Goal: Task Accomplishment & Management: Use online tool/utility

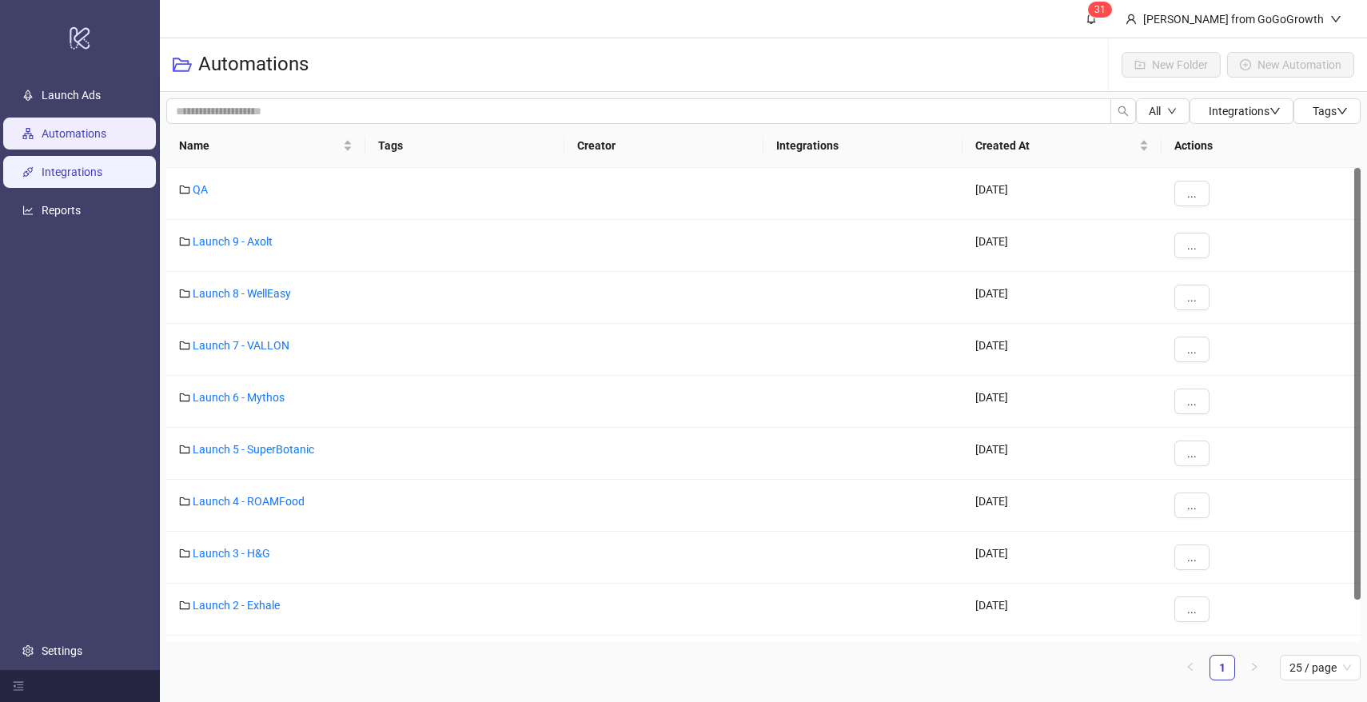
click at [46, 178] on link "Integrations" at bounding box center [72, 172] width 61 height 13
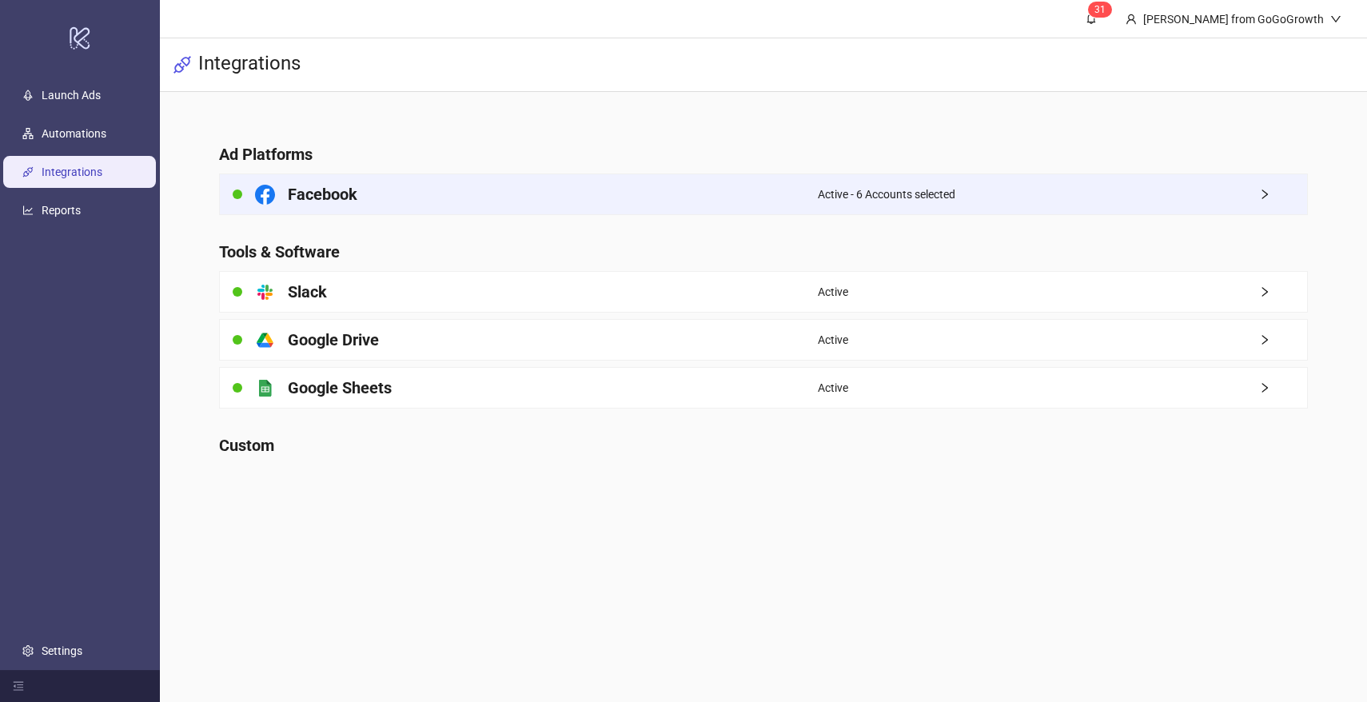
click at [459, 193] on div "Facebook" at bounding box center [519, 194] width 598 height 40
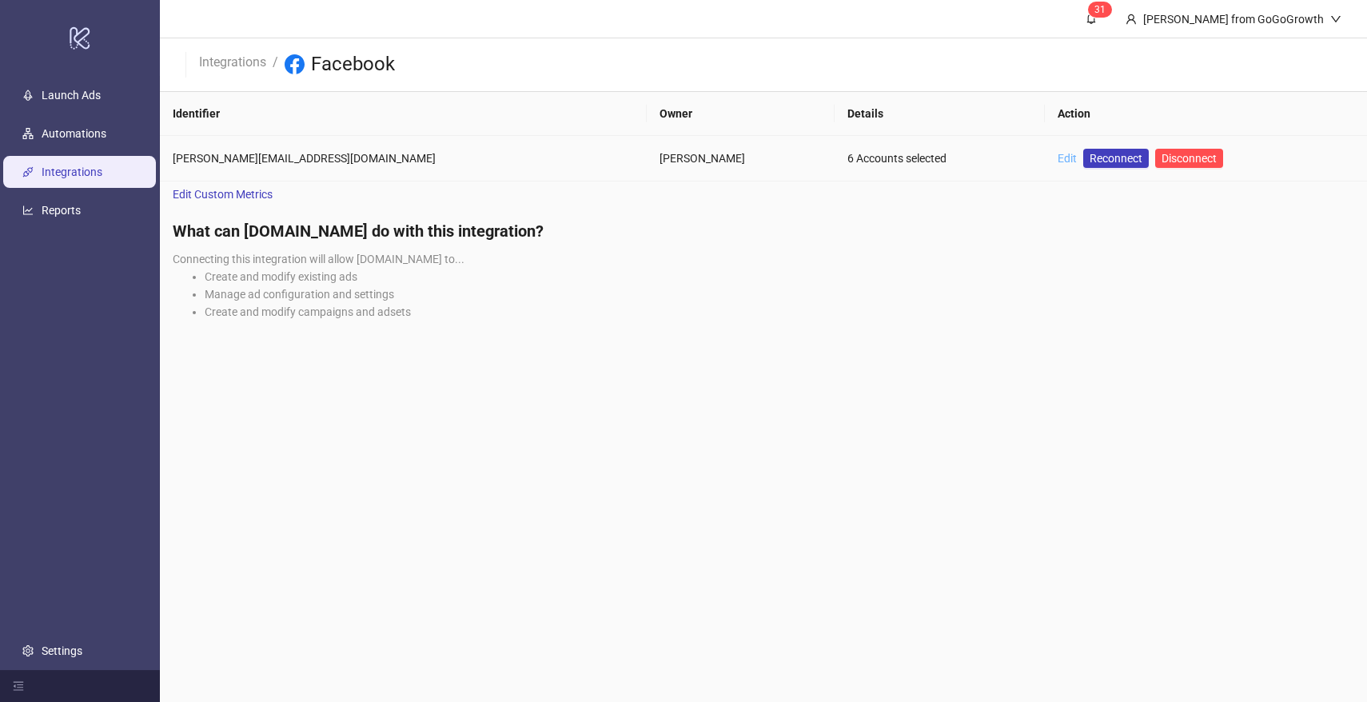
click at [1058, 156] on link "Edit" at bounding box center [1067, 158] width 19 height 13
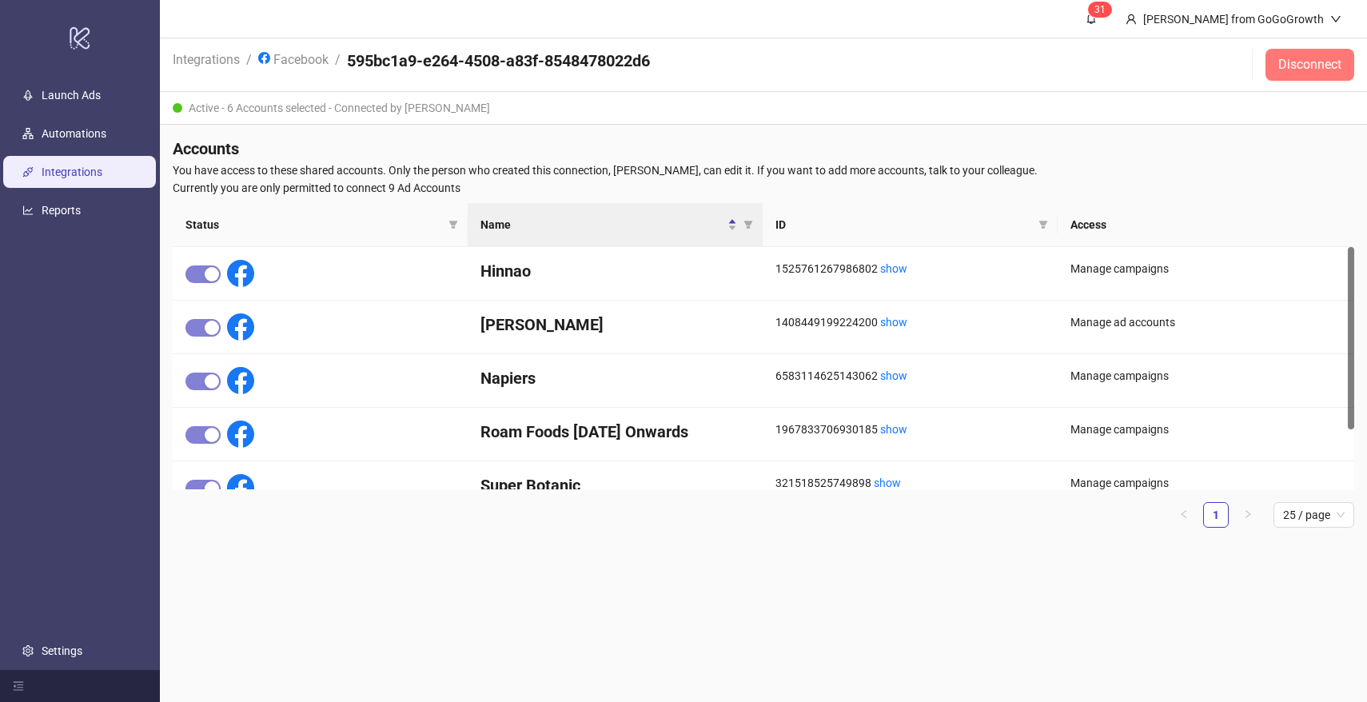
click at [1295, 66] on span "Disconnect" at bounding box center [1310, 65] width 63 height 14
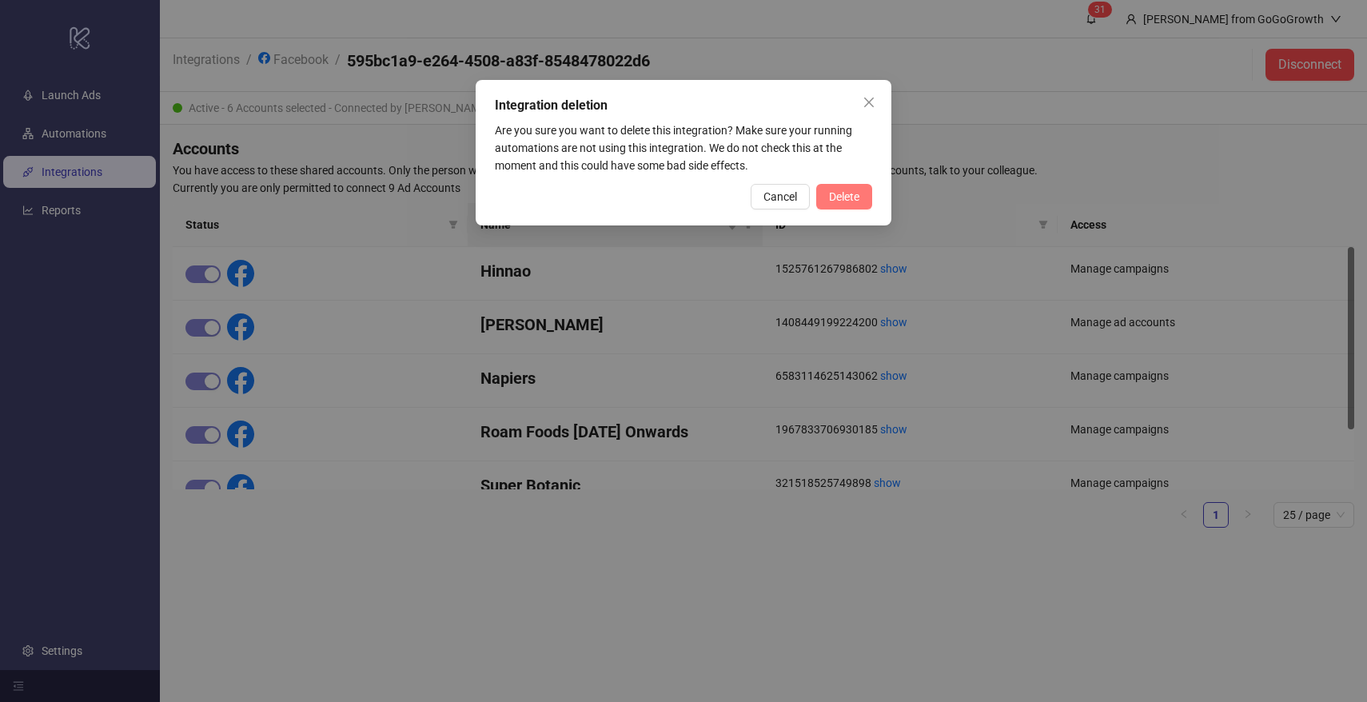
click at [827, 188] on button "Delete" at bounding box center [844, 197] width 56 height 26
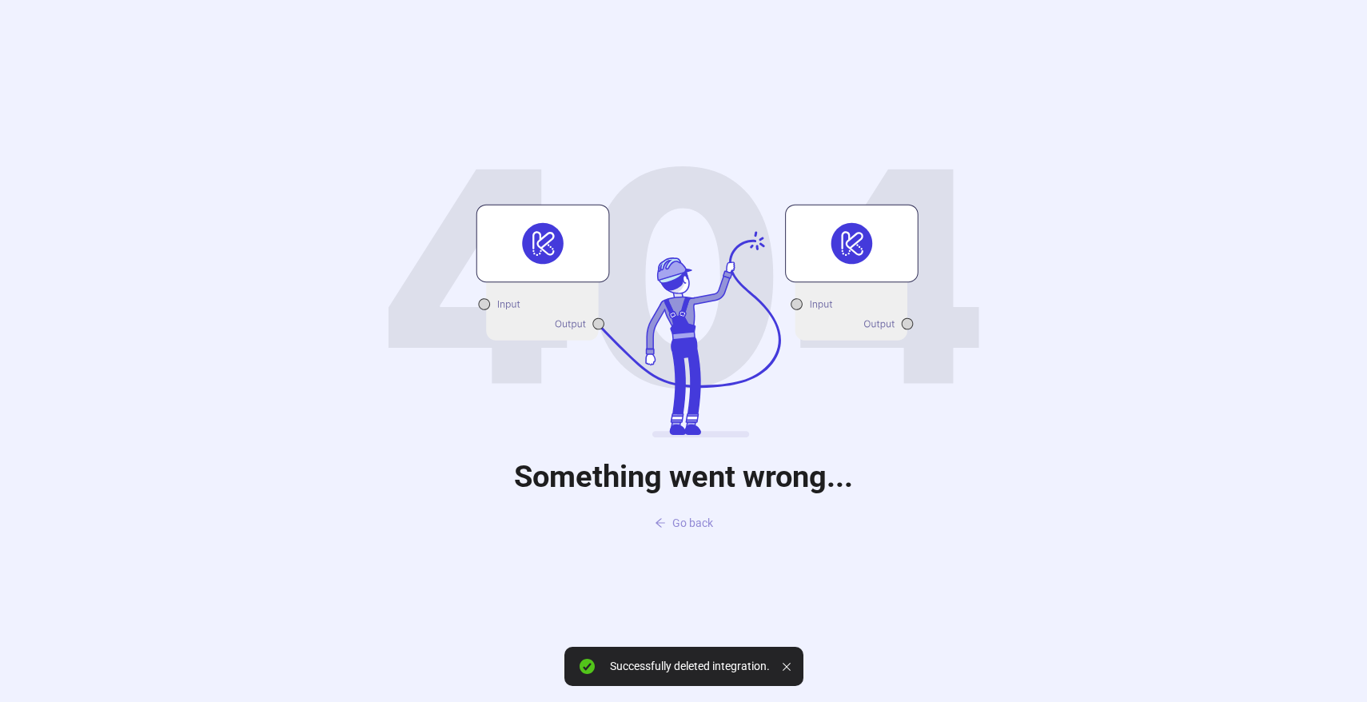
click at [699, 521] on span "Go back" at bounding box center [692, 523] width 41 height 13
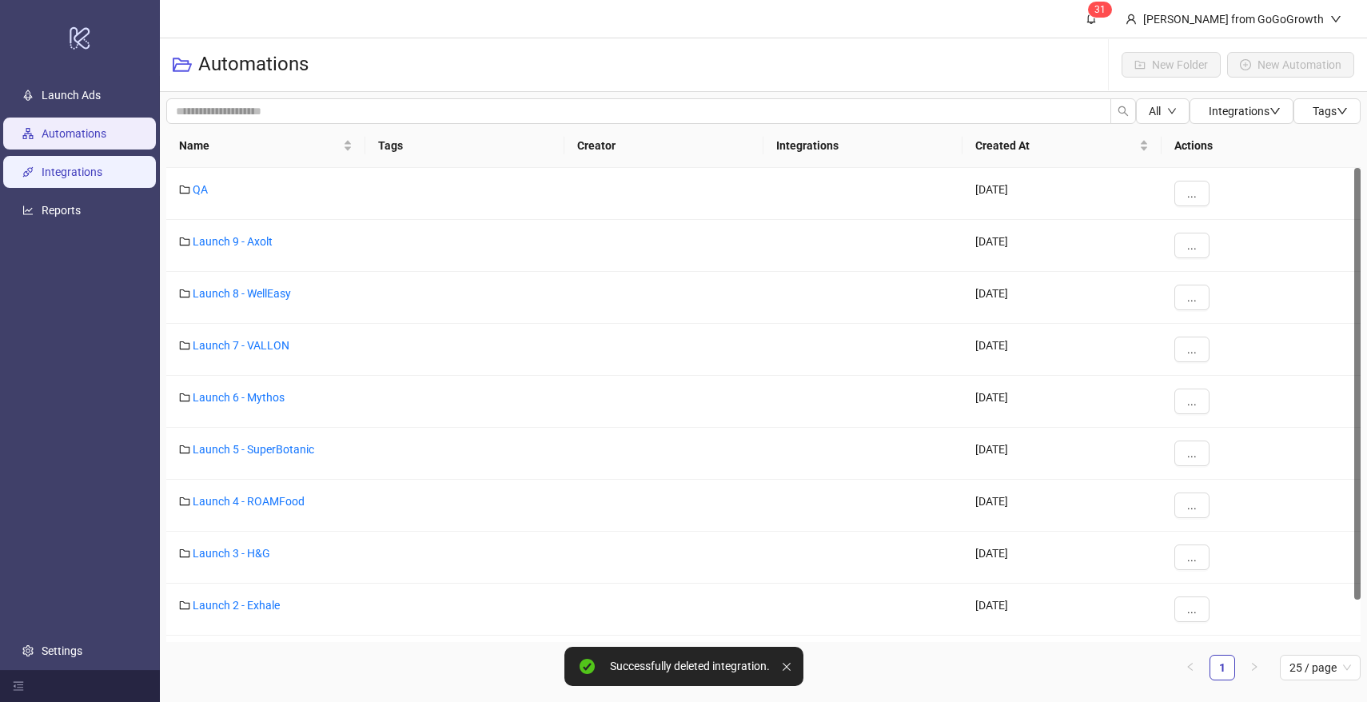
click at [74, 166] on link "Integrations" at bounding box center [72, 172] width 61 height 13
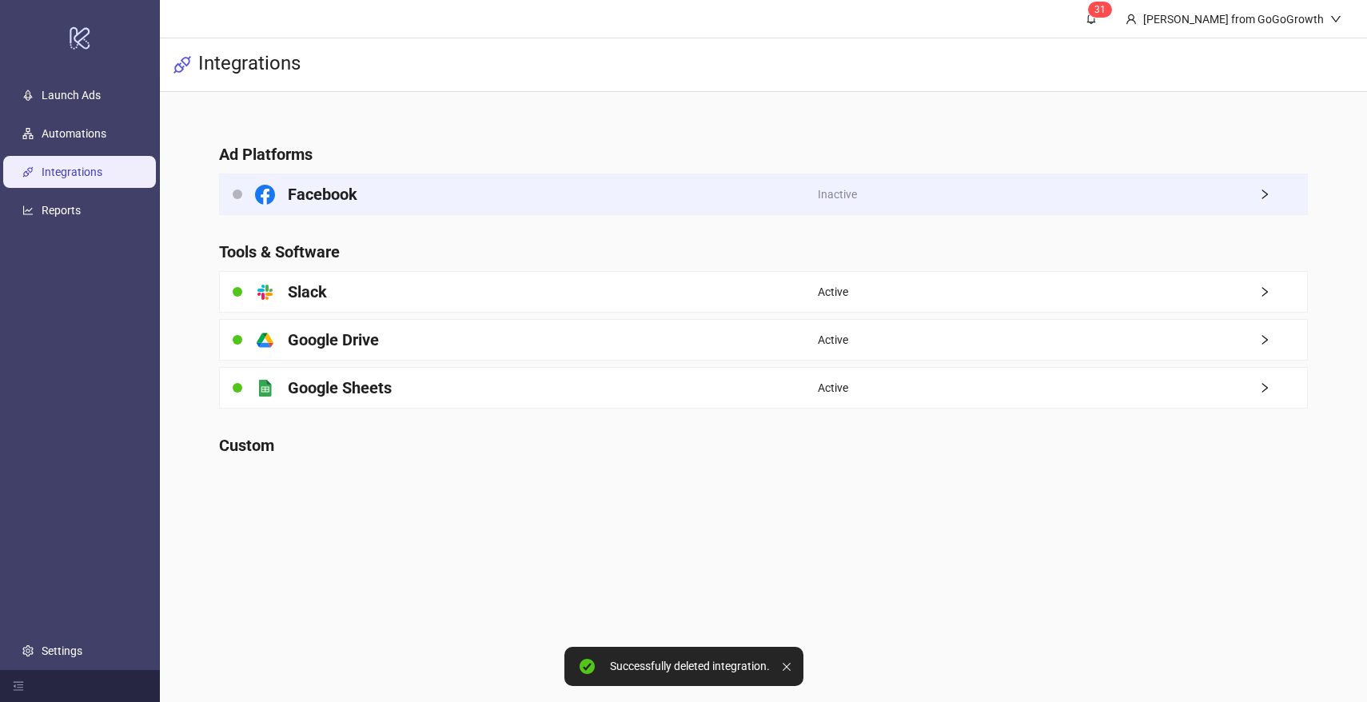
click at [409, 178] on div "Facebook" at bounding box center [519, 194] width 598 height 40
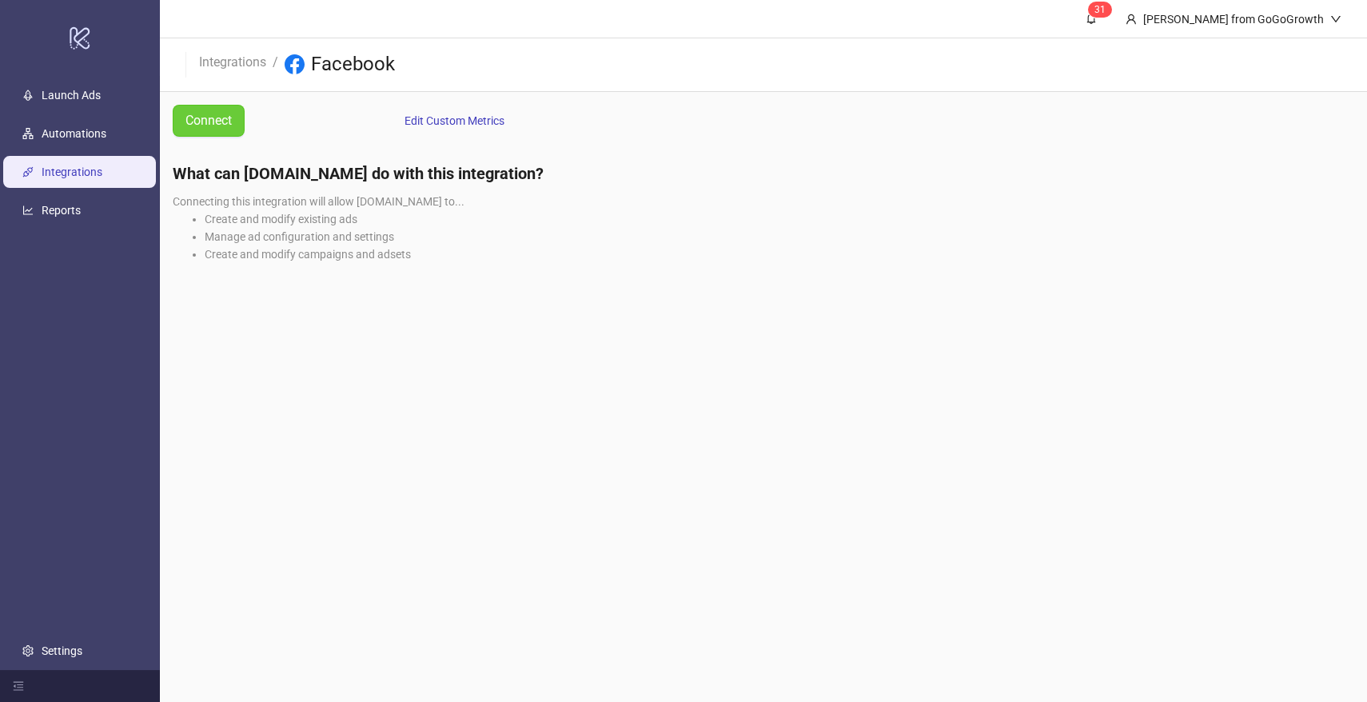
click at [221, 124] on span "Connect" at bounding box center [209, 120] width 46 height 20
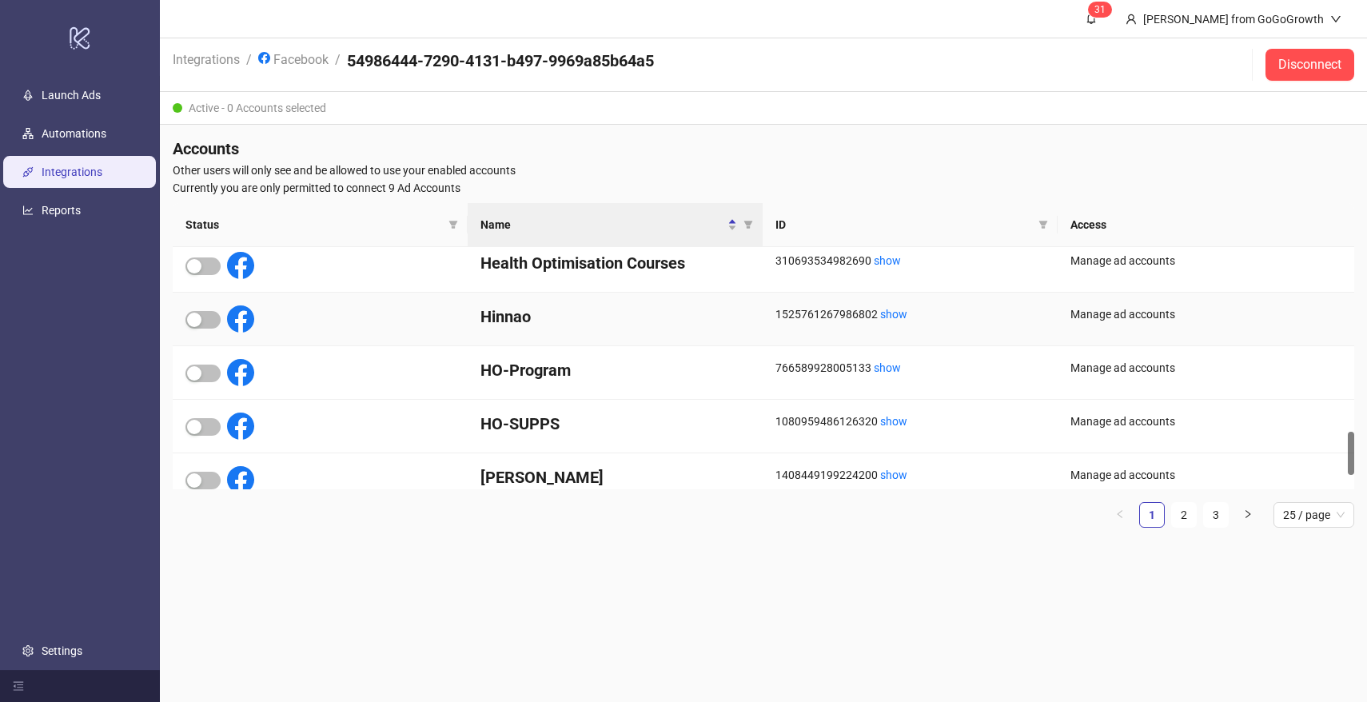
scroll to position [1115, 0]
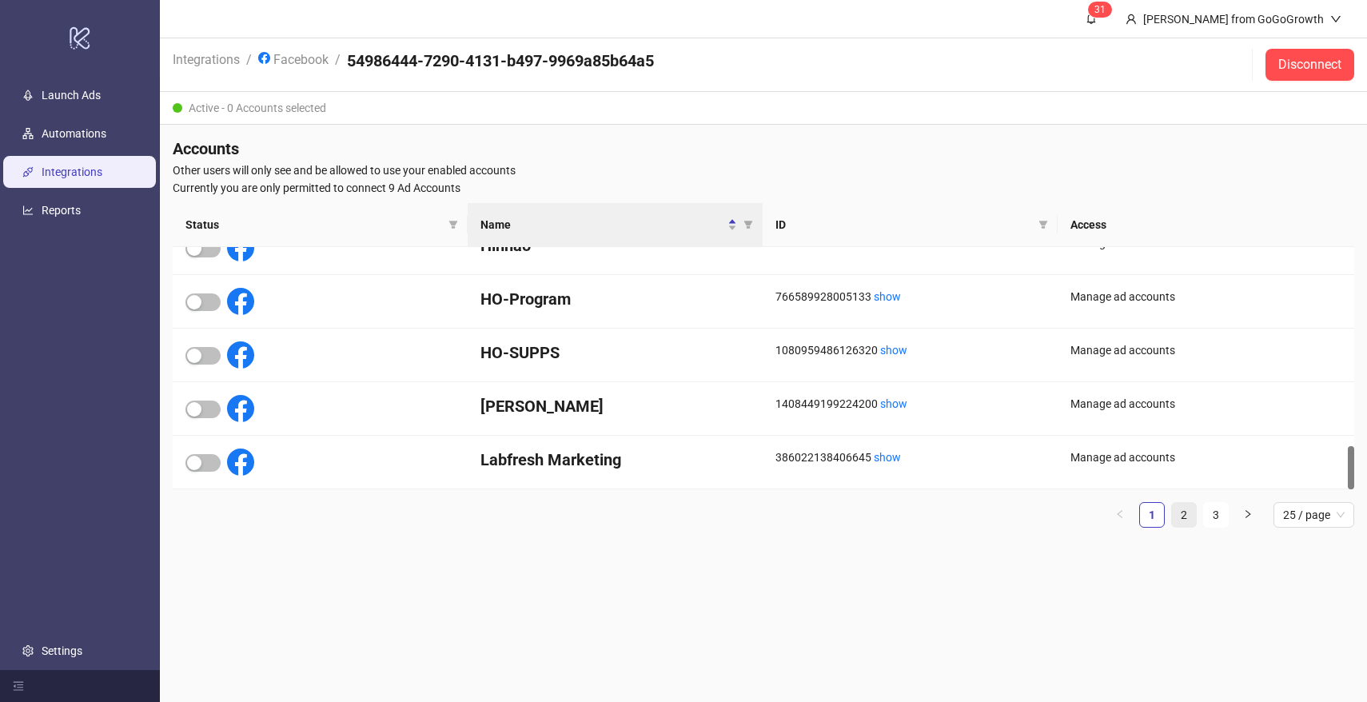
click at [1186, 527] on li "2" at bounding box center [1184, 515] width 26 height 26
click at [1214, 514] on link "3" at bounding box center [1216, 515] width 24 height 24
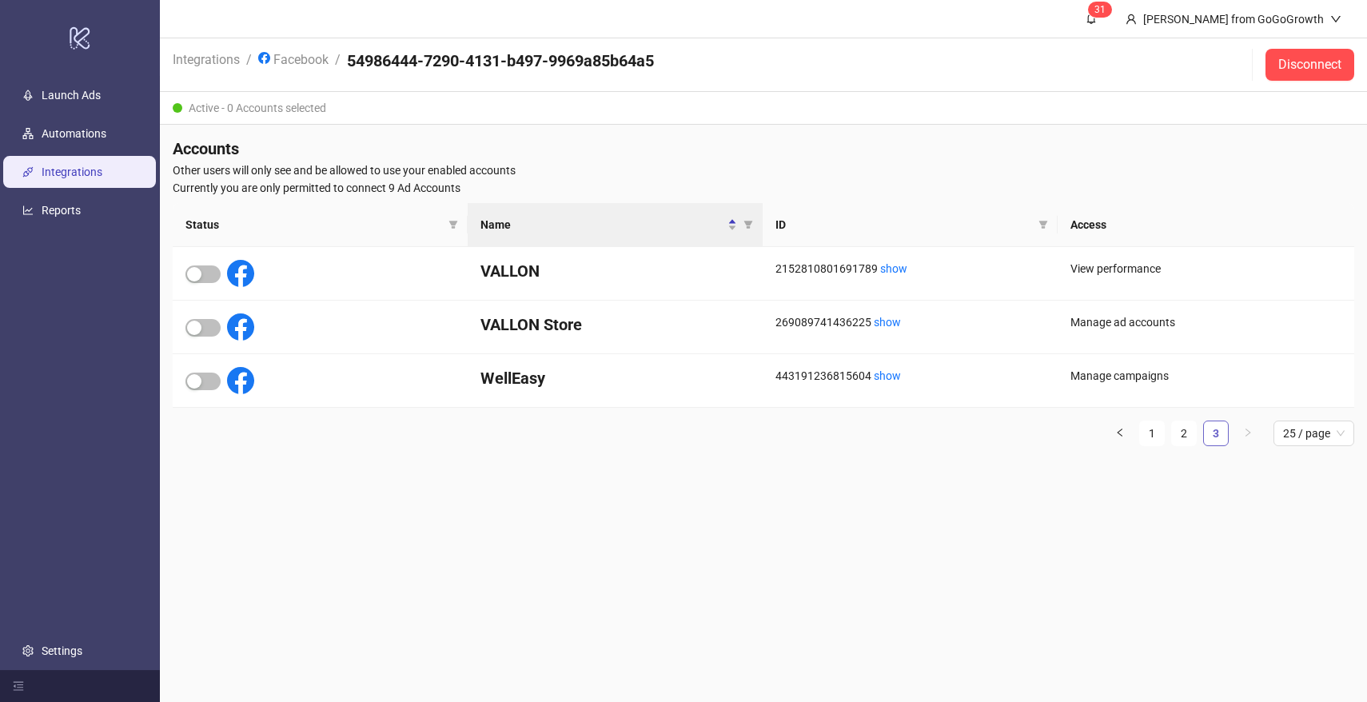
scroll to position [0, 0]
click at [199, 328] on div "button" at bounding box center [194, 328] width 14 height 14
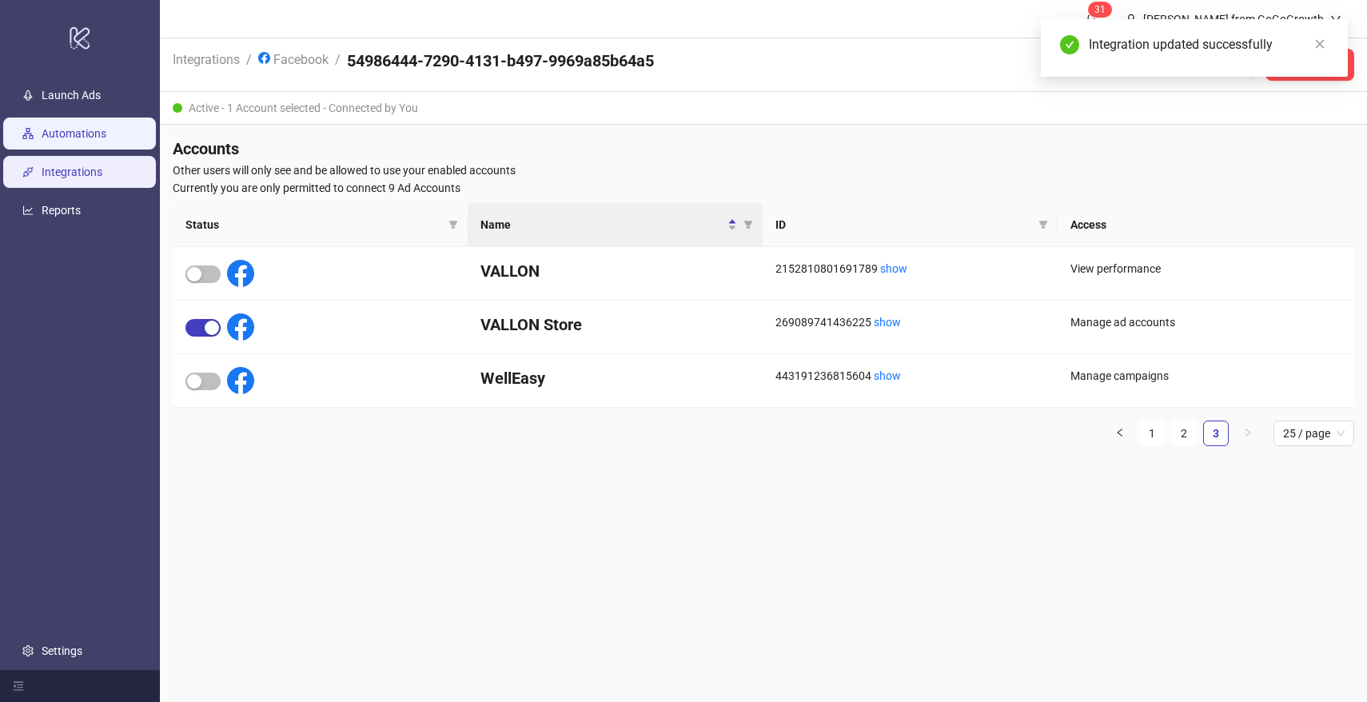
click at [94, 131] on link "Automations" at bounding box center [74, 133] width 65 height 13
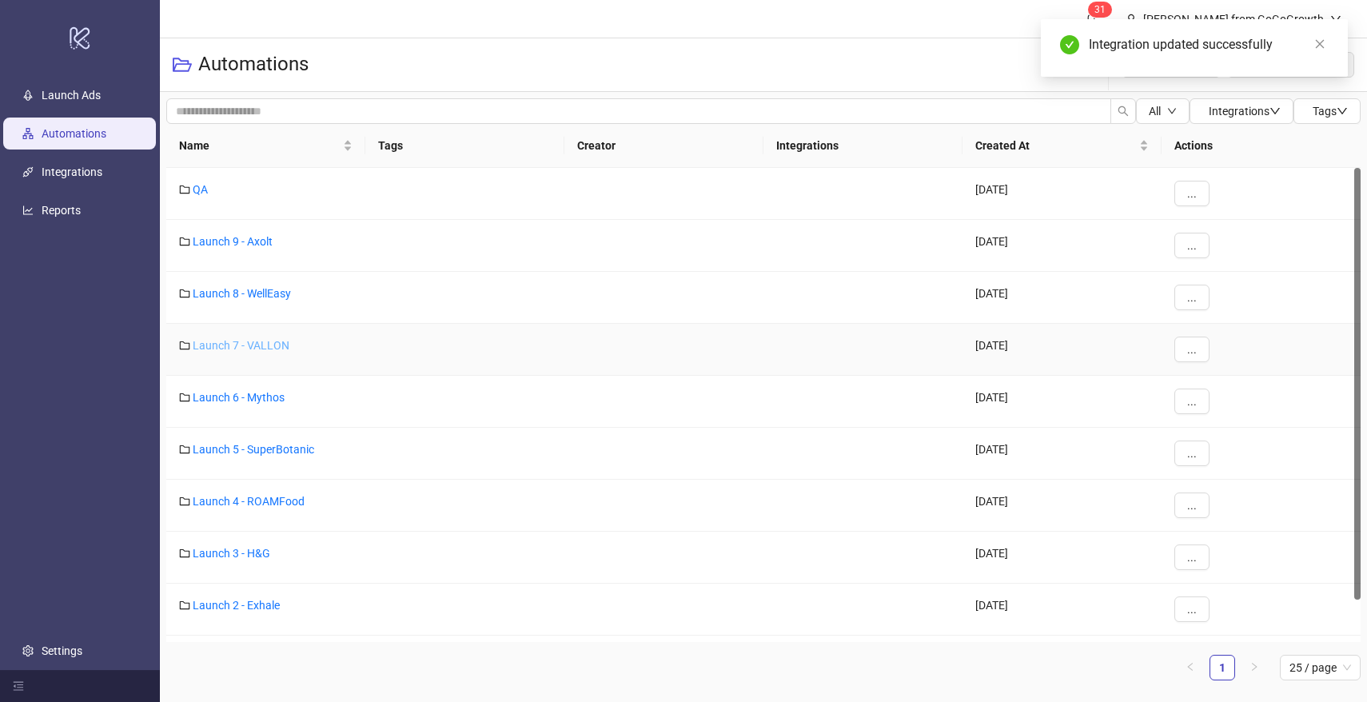
click at [257, 342] on link "Launch 7 - VALLON" at bounding box center [241, 345] width 97 height 13
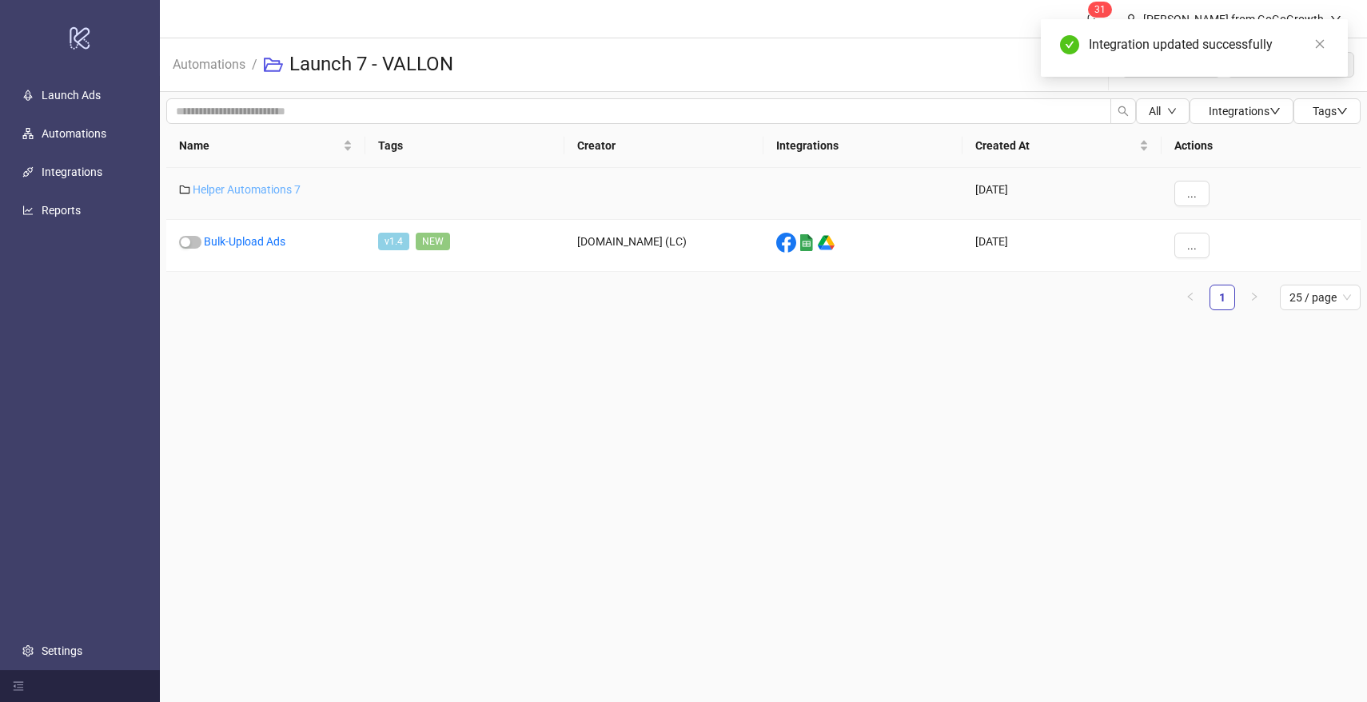
click at [273, 184] on link "Helper Automations 7" at bounding box center [247, 189] width 108 height 13
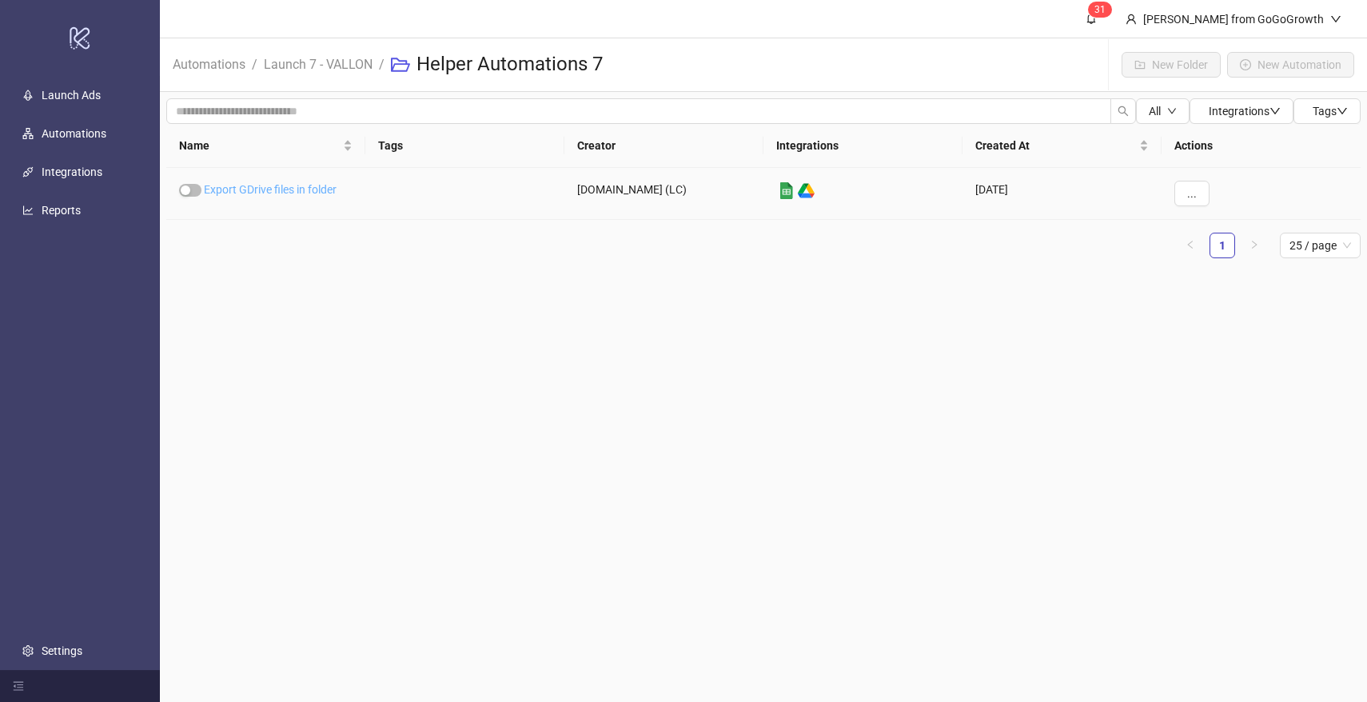
click at [293, 186] on link "Export GDrive files in folder" at bounding box center [270, 189] width 133 height 13
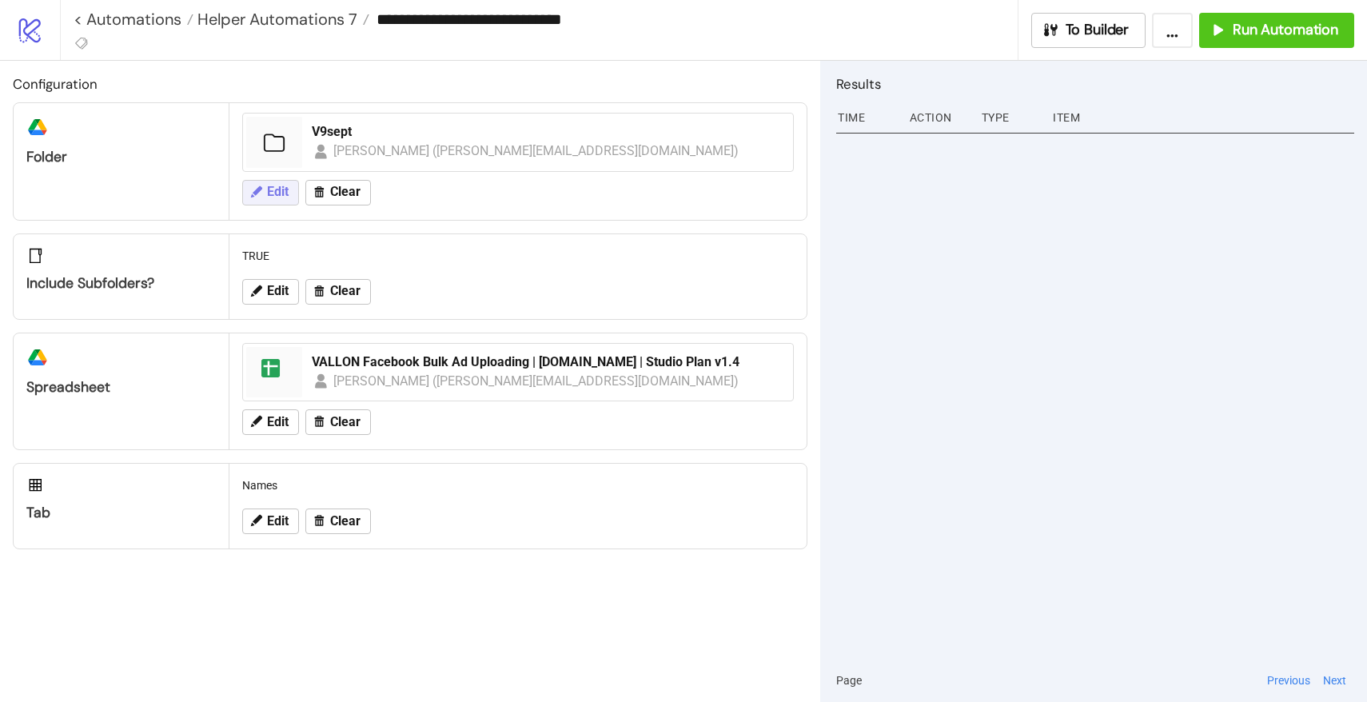
click at [260, 181] on button "Edit" at bounding box center [270, 193] width 57 height 26
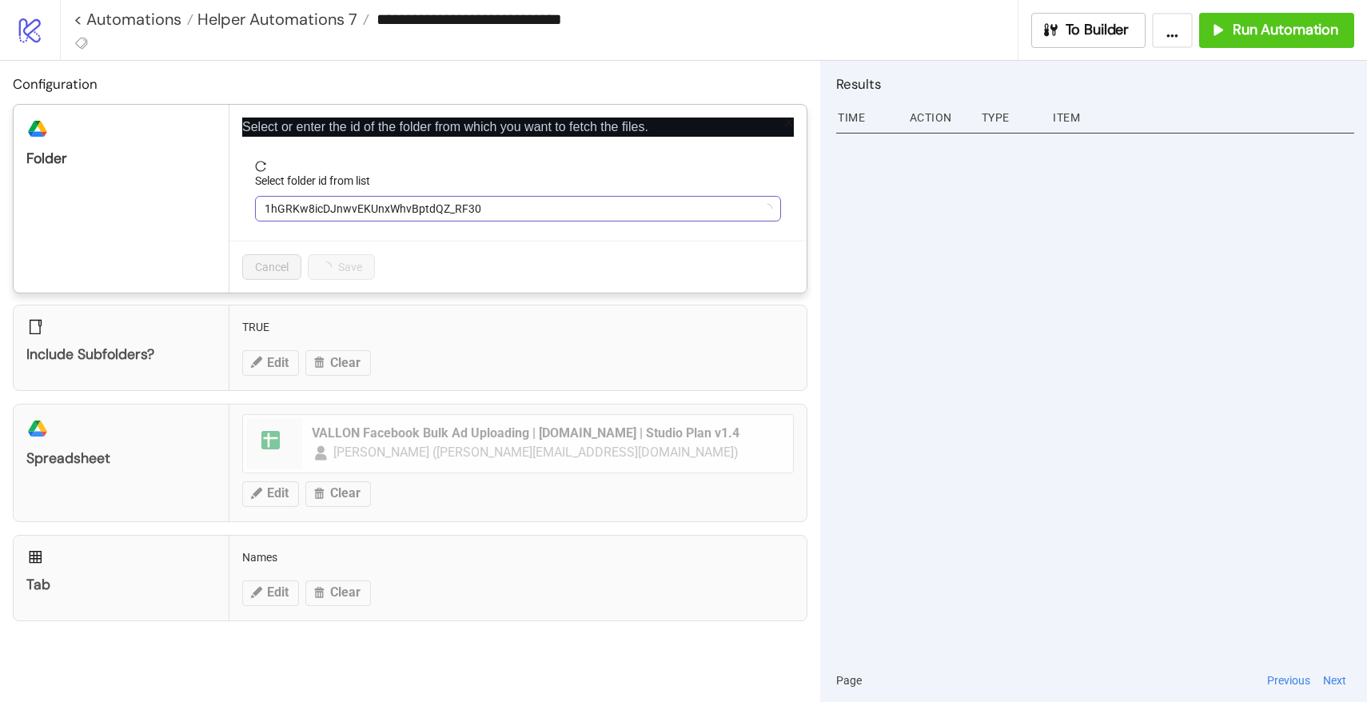
click at [345, 213] on span "1hGRKw8icDJnwvEKUnxWhvBptdQZ_RF30" at bounding box center [518, 209] width 507 height 24
click at [352, 205] on span "V9sept" at bounding box center [518, 209] width 507 height 24
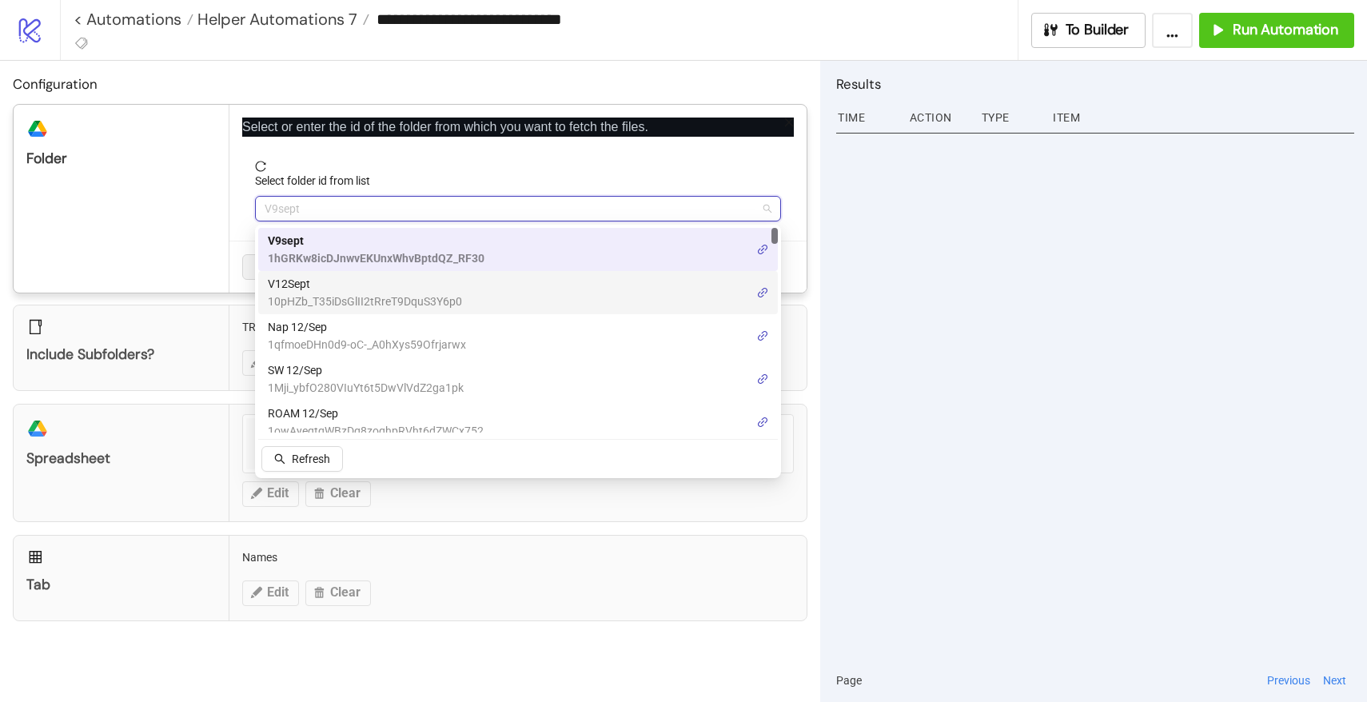
click at [321, 284] on span "V12Sept" at bounding box center [365, 284] width 194 height 18
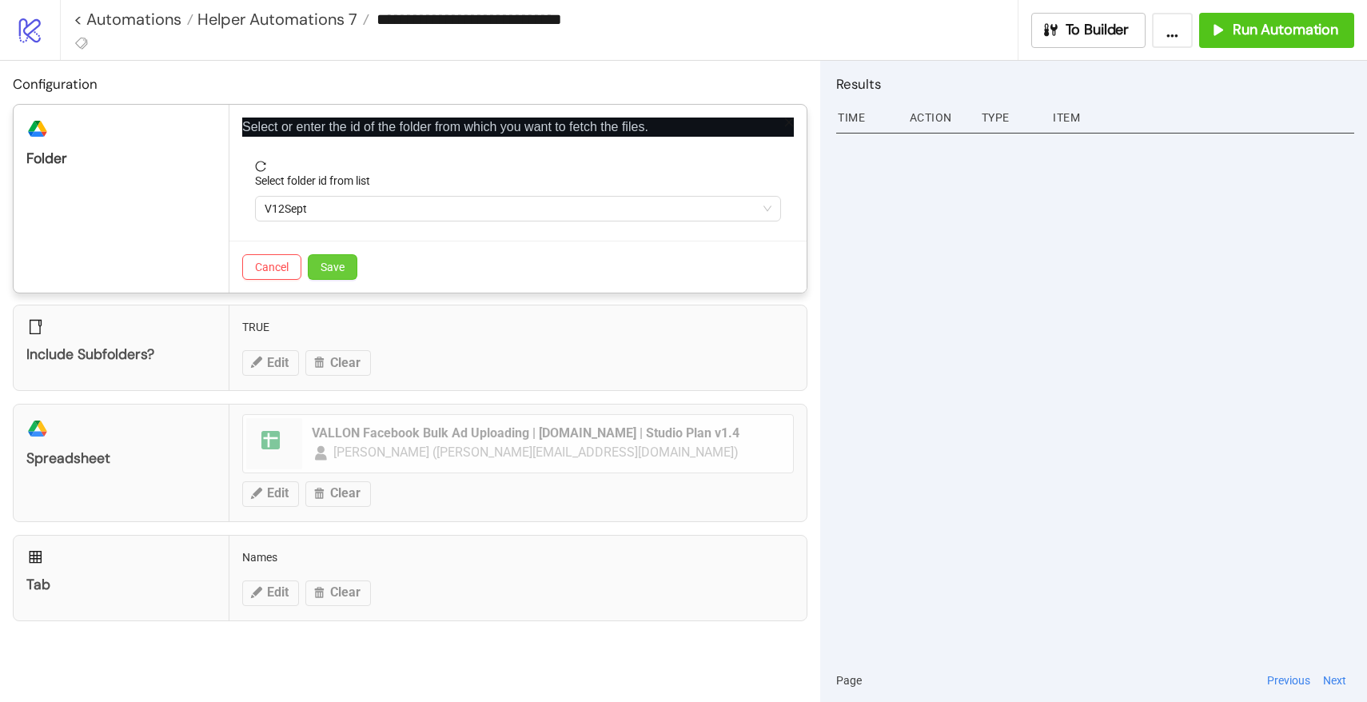
click at [325, 267] on span "Save" at bounding box center [333, 267] width 24 height 13
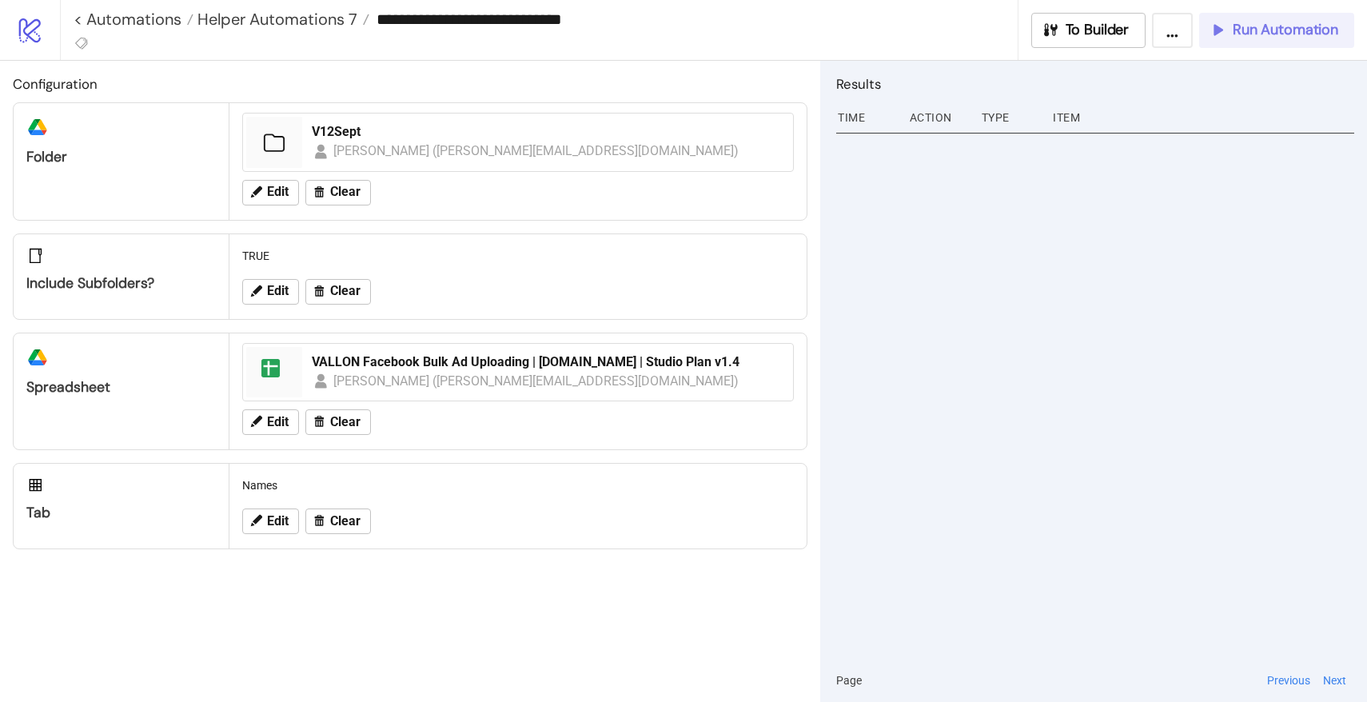
click at [1264, 34] on span "Run Automation" at bounding box center [1286, 30] width 106 height 18
click at [348, 18] on span "Helper Automations 7" at bounding box center [276, 19] width 164 height 21
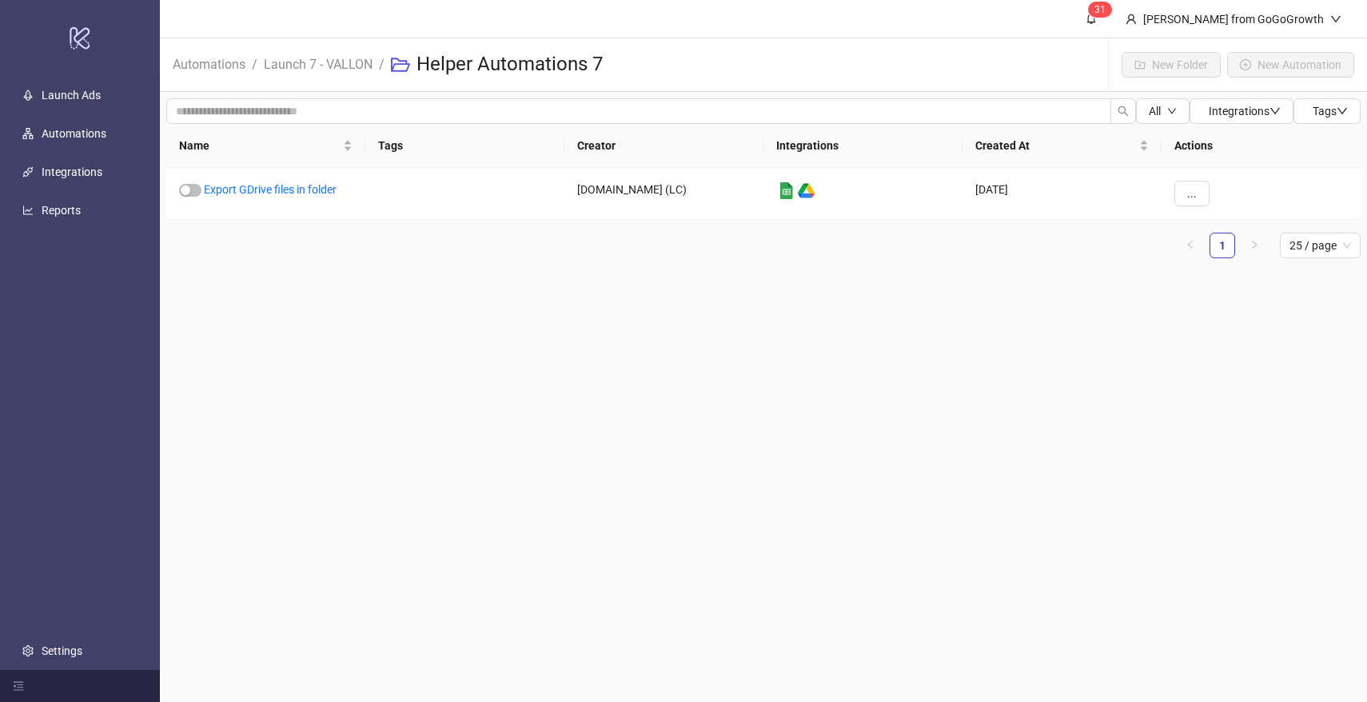
click at [313, 73] on span "Launch 7 - VALLON" at bounding box center [318, 64] width 109 height 20
click at [316, 61] on link "Launch 7 - VALLON" at bounding box center [318, 63] width 115 height 18
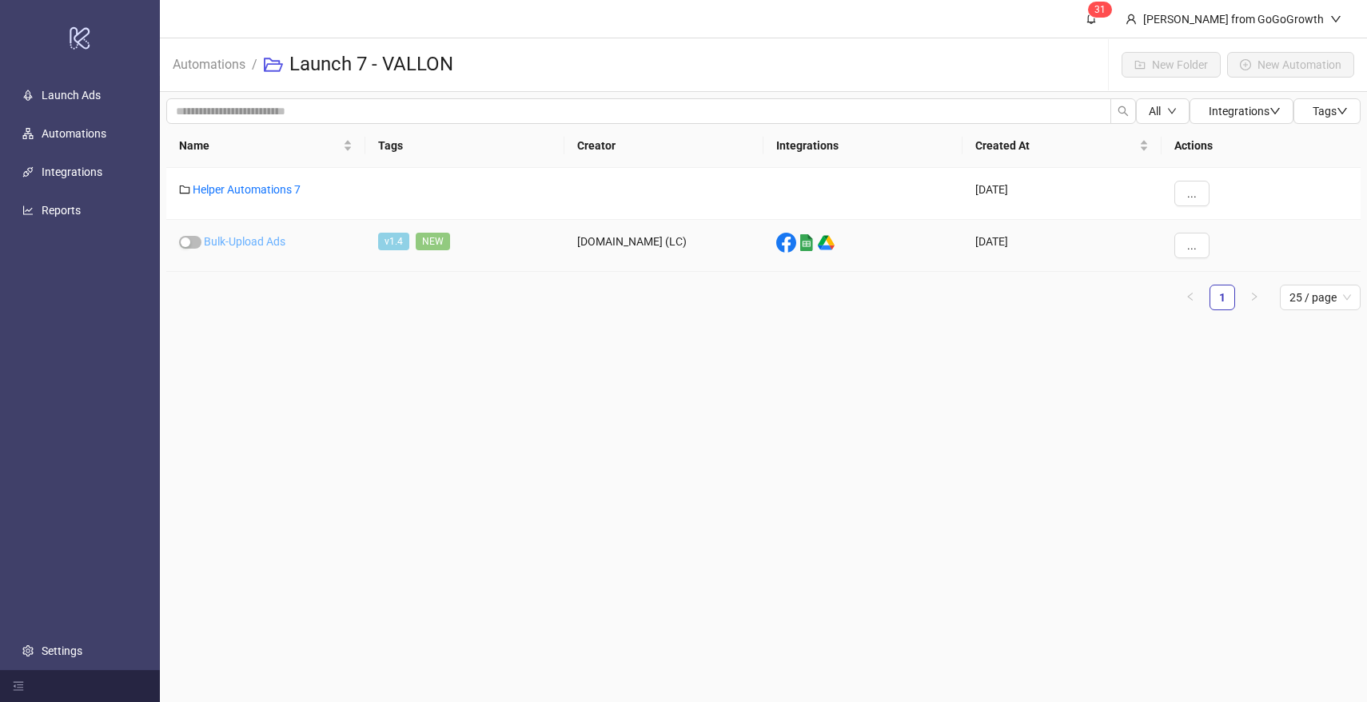
click at [237, 238] on link "Bulk-Upload Ads" at bounding box center [245, 241] width 82 height 13
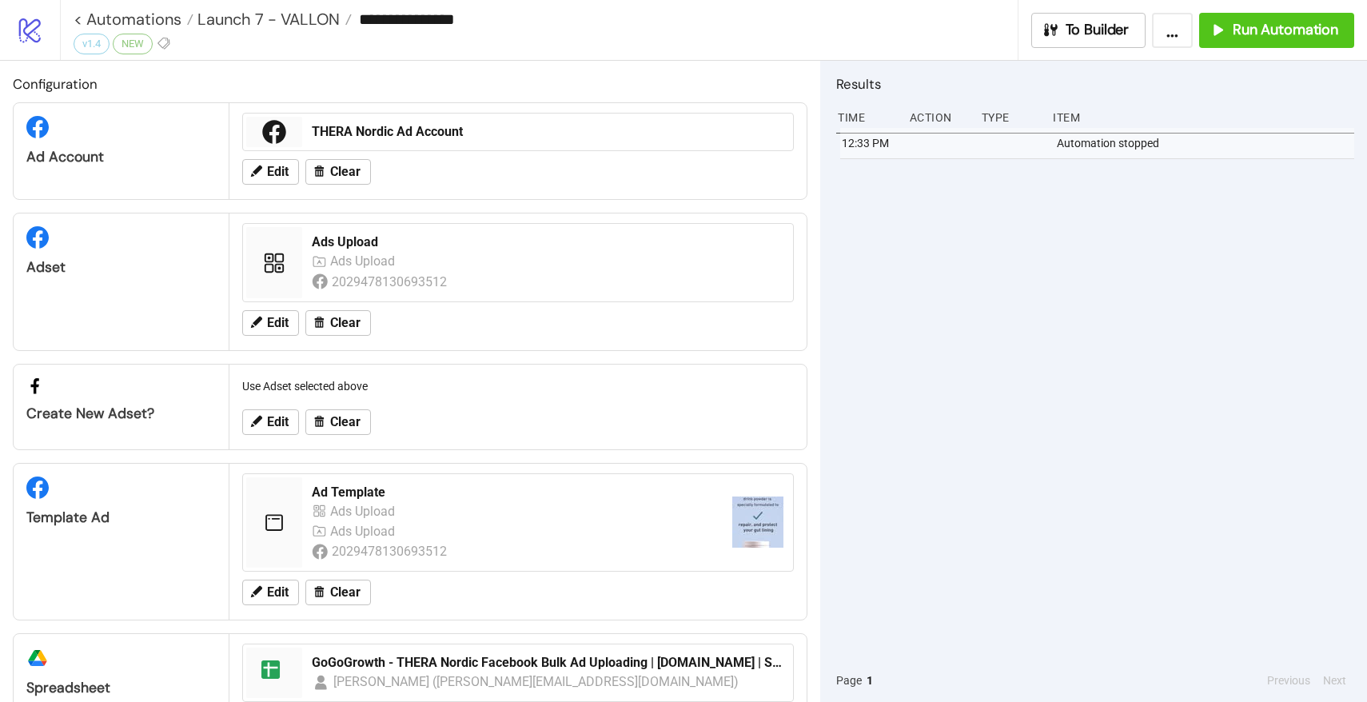
click at [267, 158] on div "Edit Clear" at bounding box center [518, 172] width 565 height 42
click at [269, 166] on span "Edit" at bounding box center [278, 172] width 22 height 14
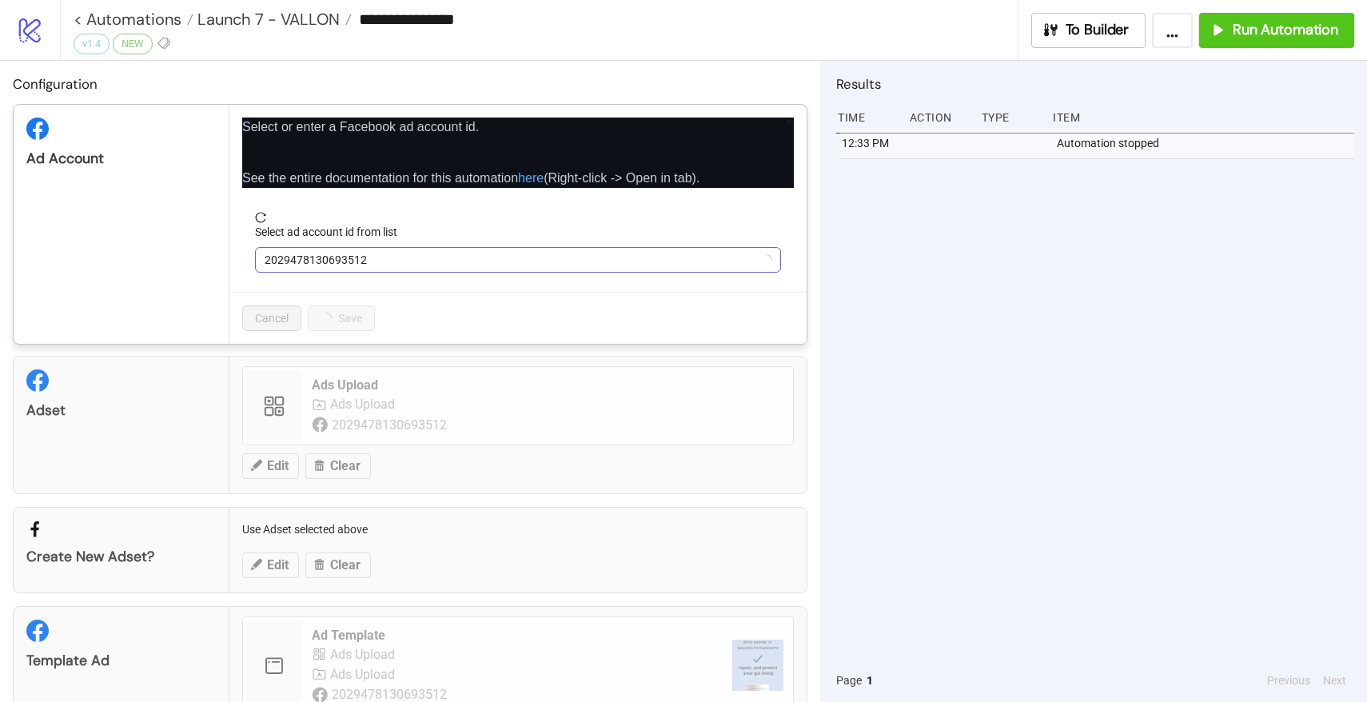
click at [365, 249] on span "2029478130693512" at bounding box center [518, 260] width 507 height 24
click at [365, 249] on span "THERA Nordic Ad Account" at bounding box center [518, 260] width 507 height 24
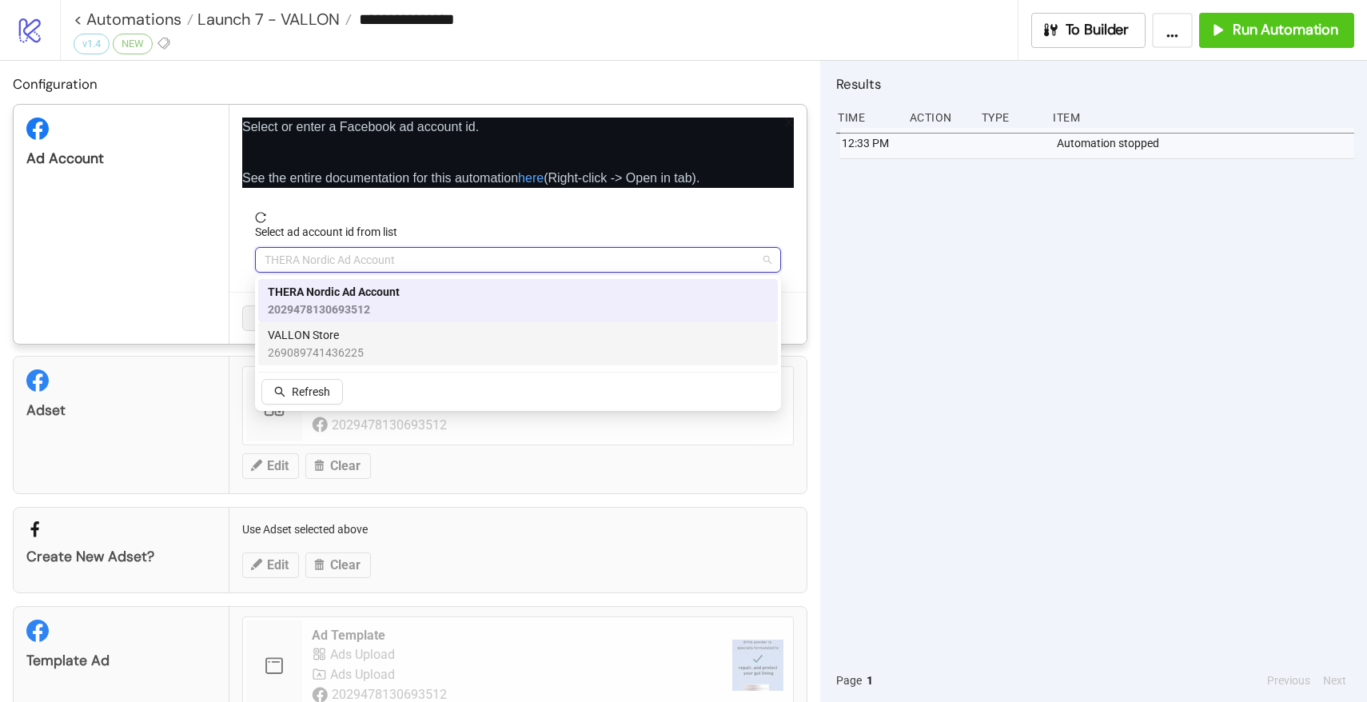
click at [337, 333] on span "VALLON Store" at bounding box center [316, 335] width 96 height 18
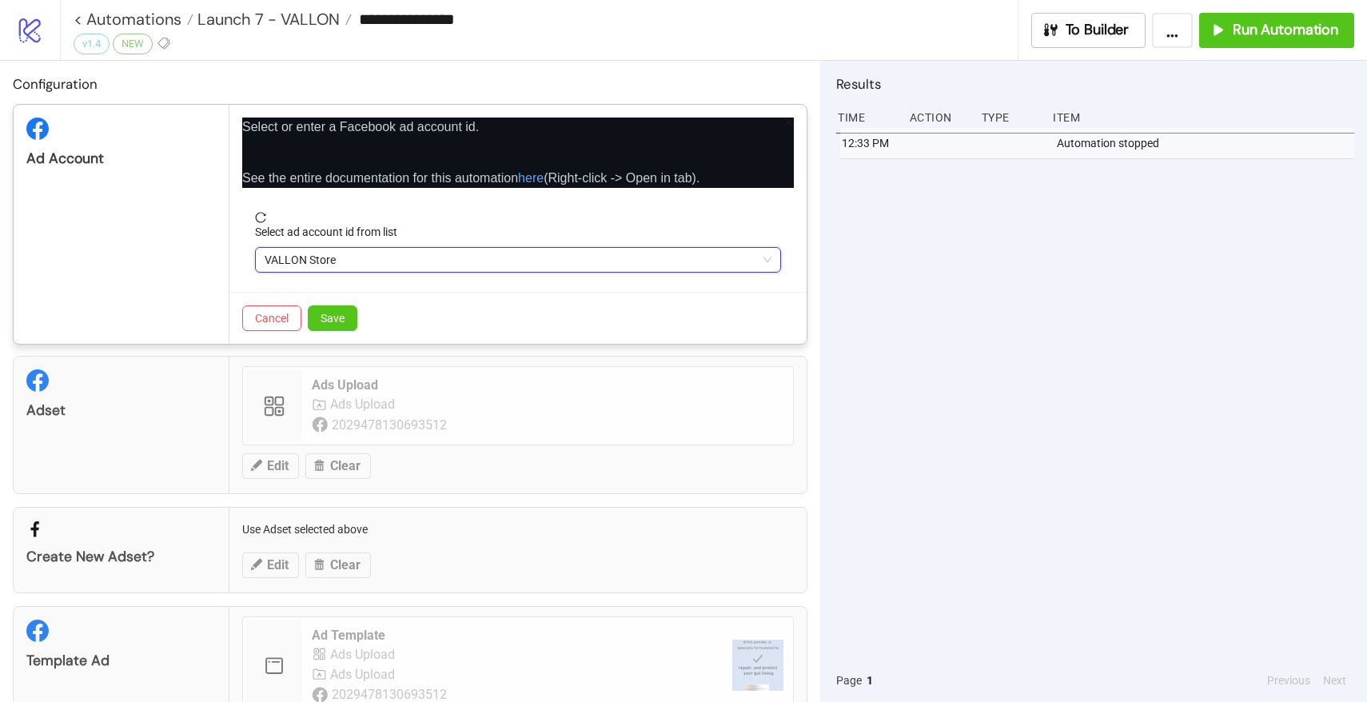
click at [333, 301] on div "Cancel Save" at bounding box center [517, 318] width 577 height 52
click at [333, 305] on button "Save" at bounding box center [333, 318] width 50 height 26
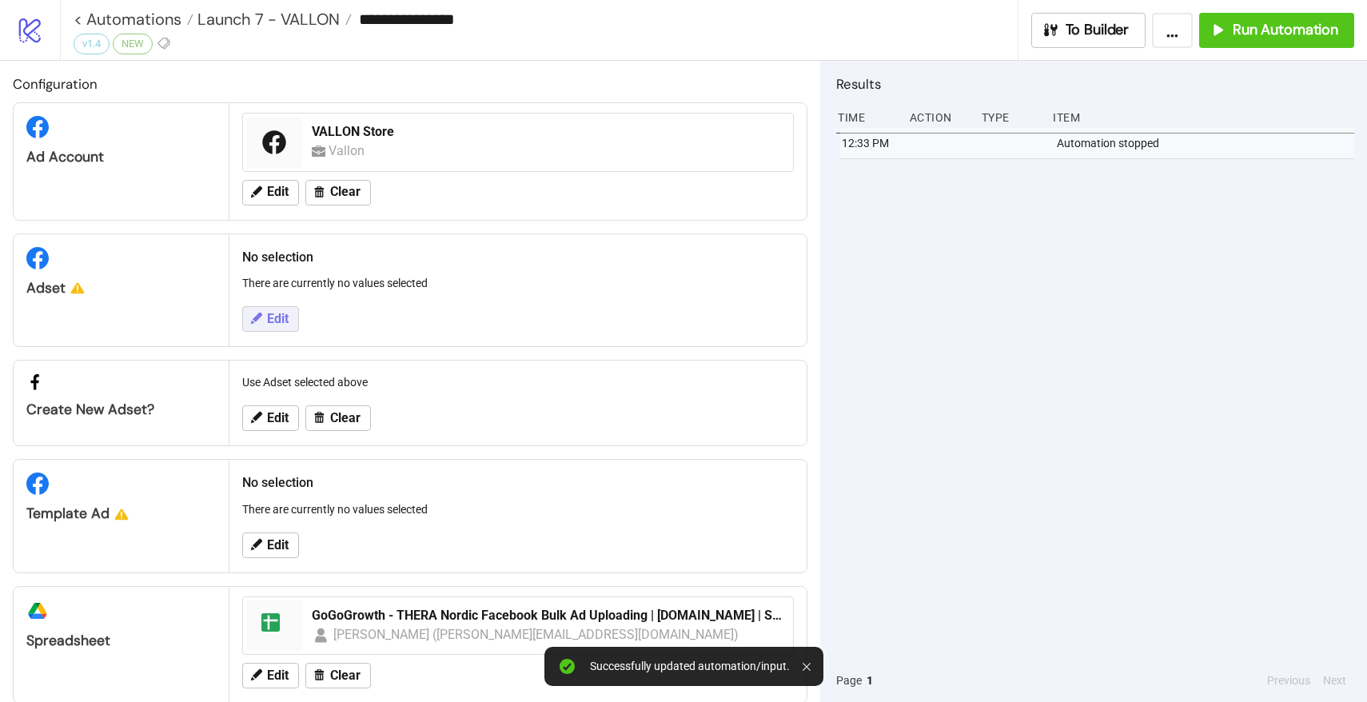
click at [273, 316] on span "Edit" at bounding box center [278, 319] width 22 height 14
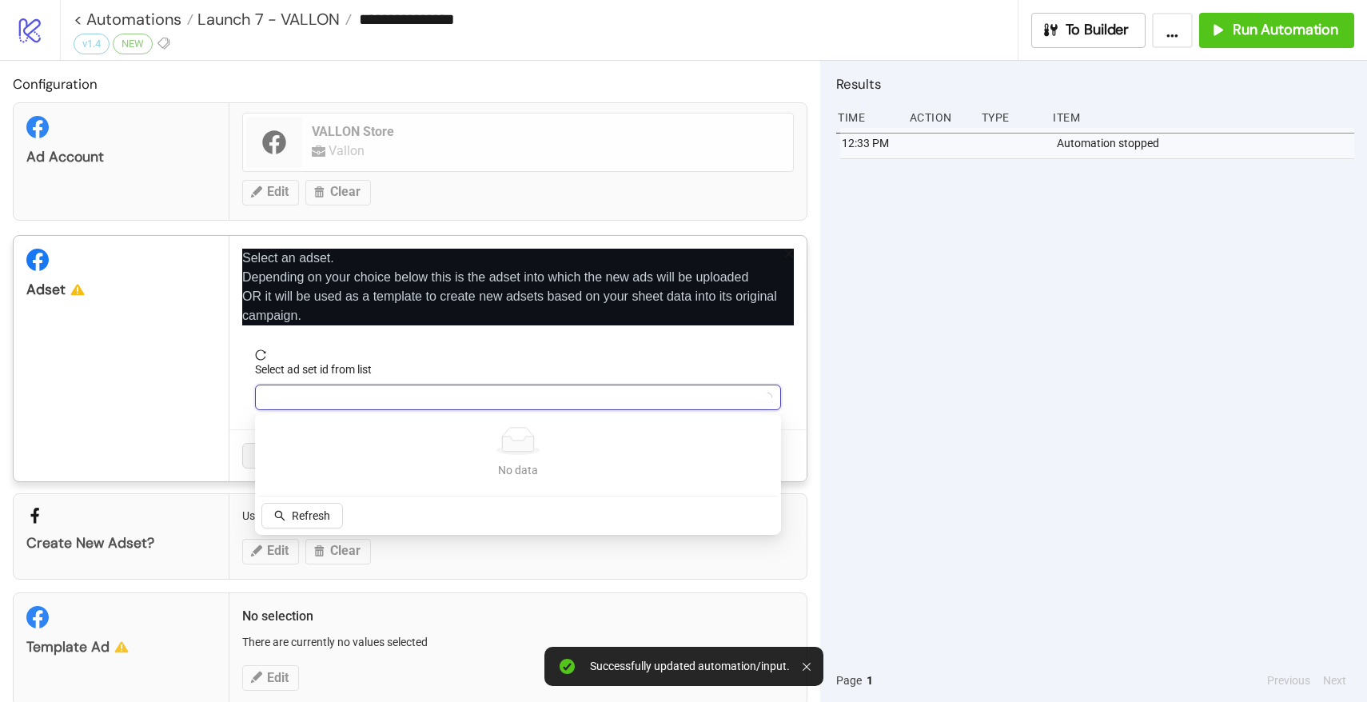
click at [360, 385] on input "Select ad set id from list" at bounding box center [511, 397] width 493 height 24
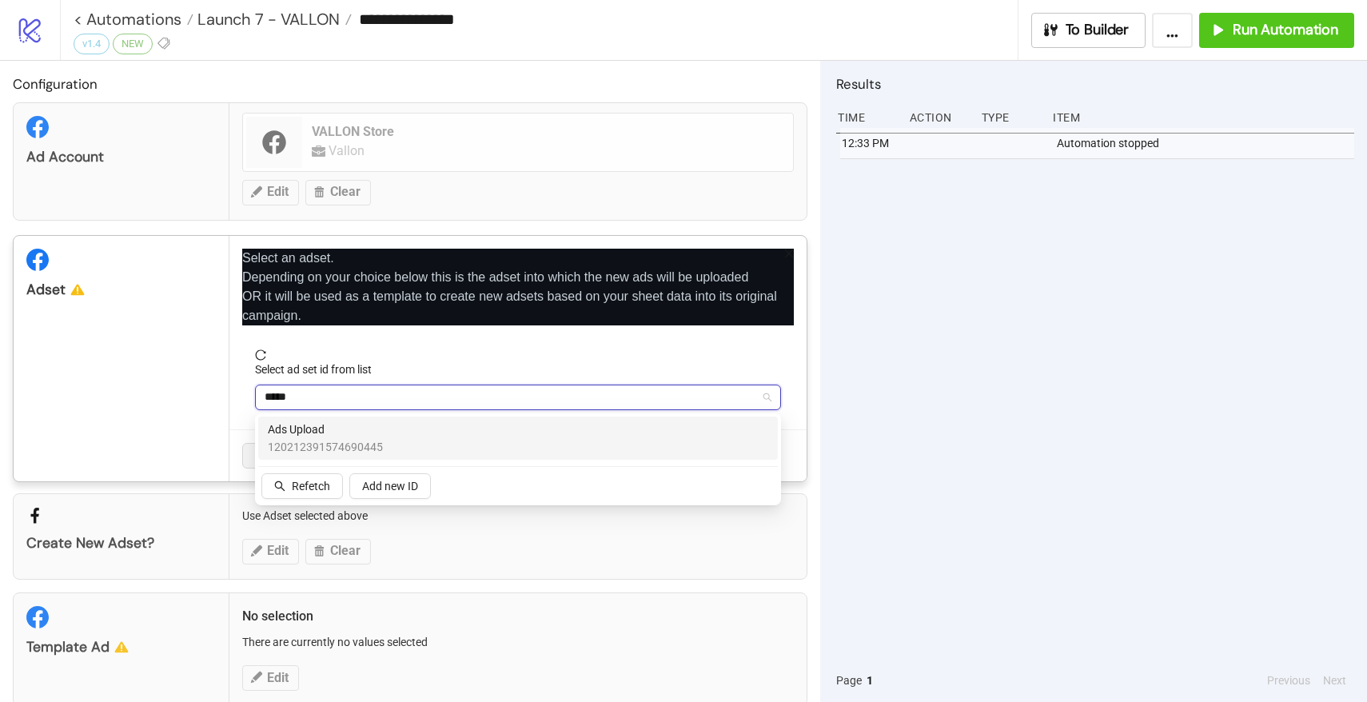
type input "******"
click at [342, 426] on span "Ads Upload" at bounding box center [325, 430] width 115 height 18
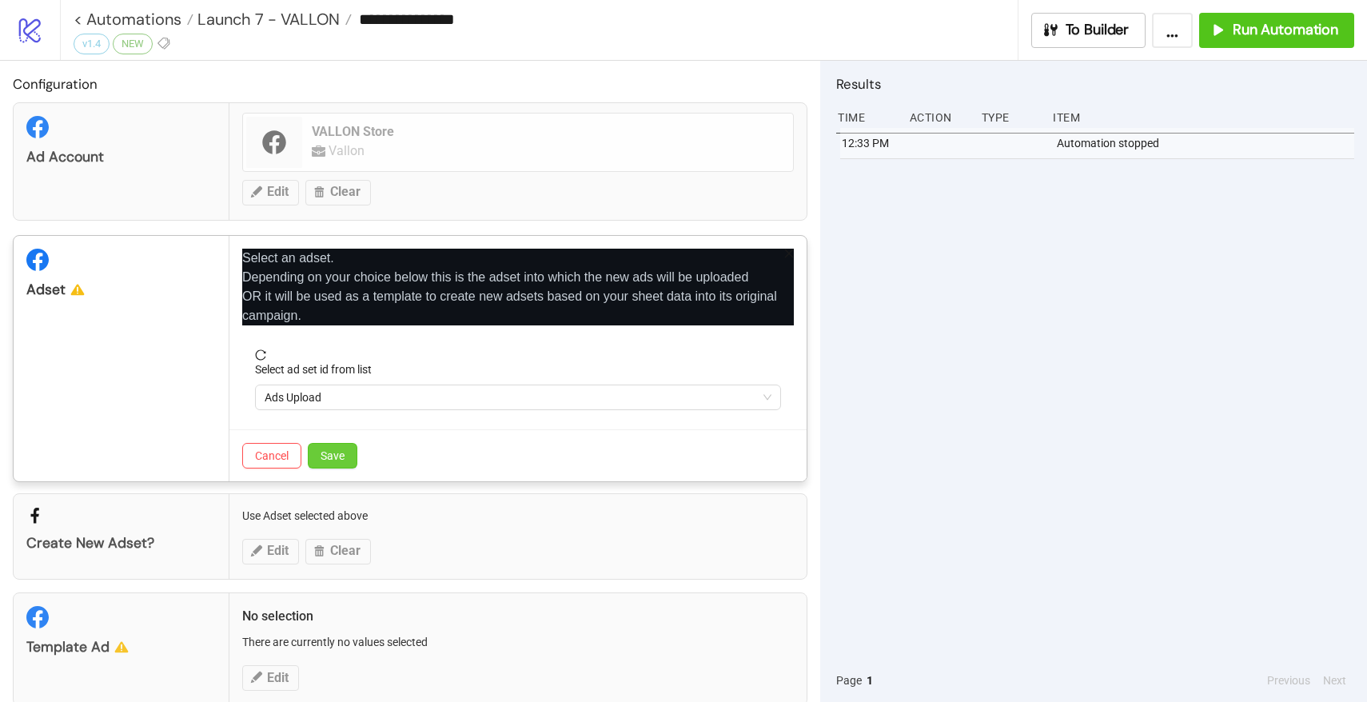
click at [338, 446] on button "Save" at bounding box center [333, 456] width 50 height 26
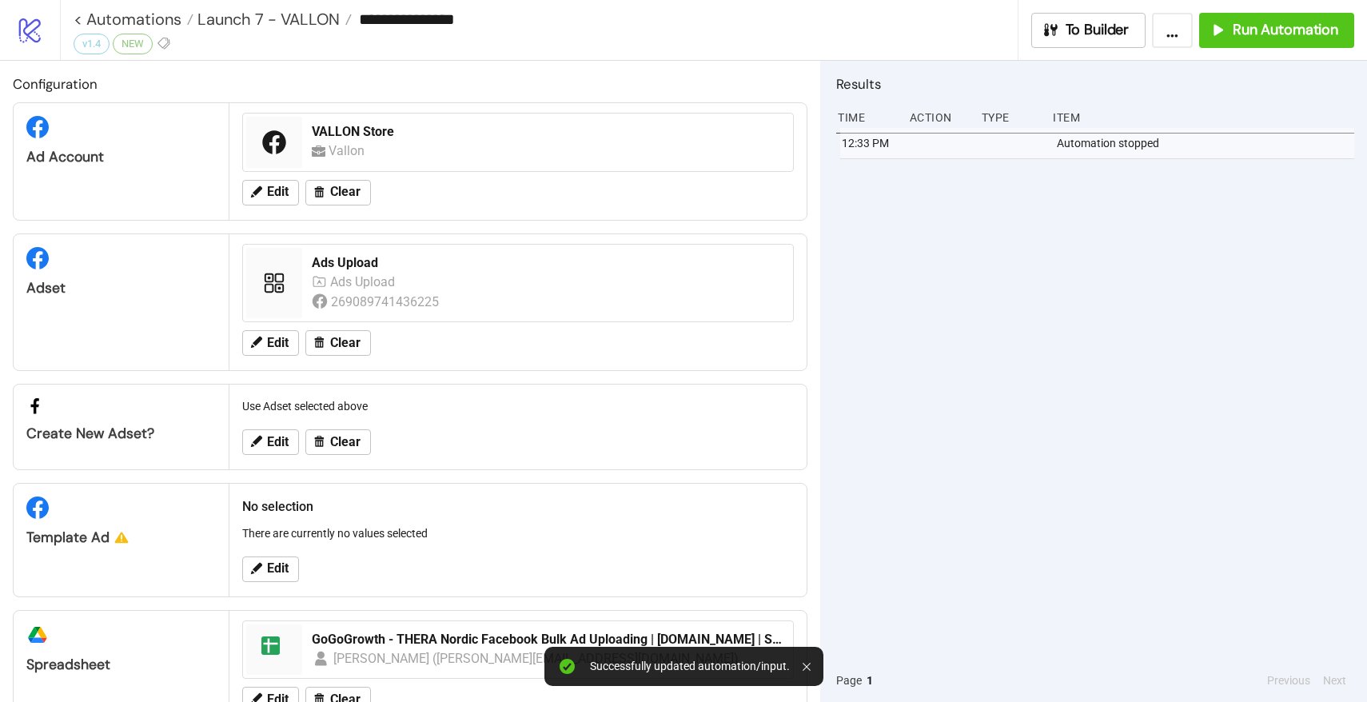
scroll to position [51, 0]
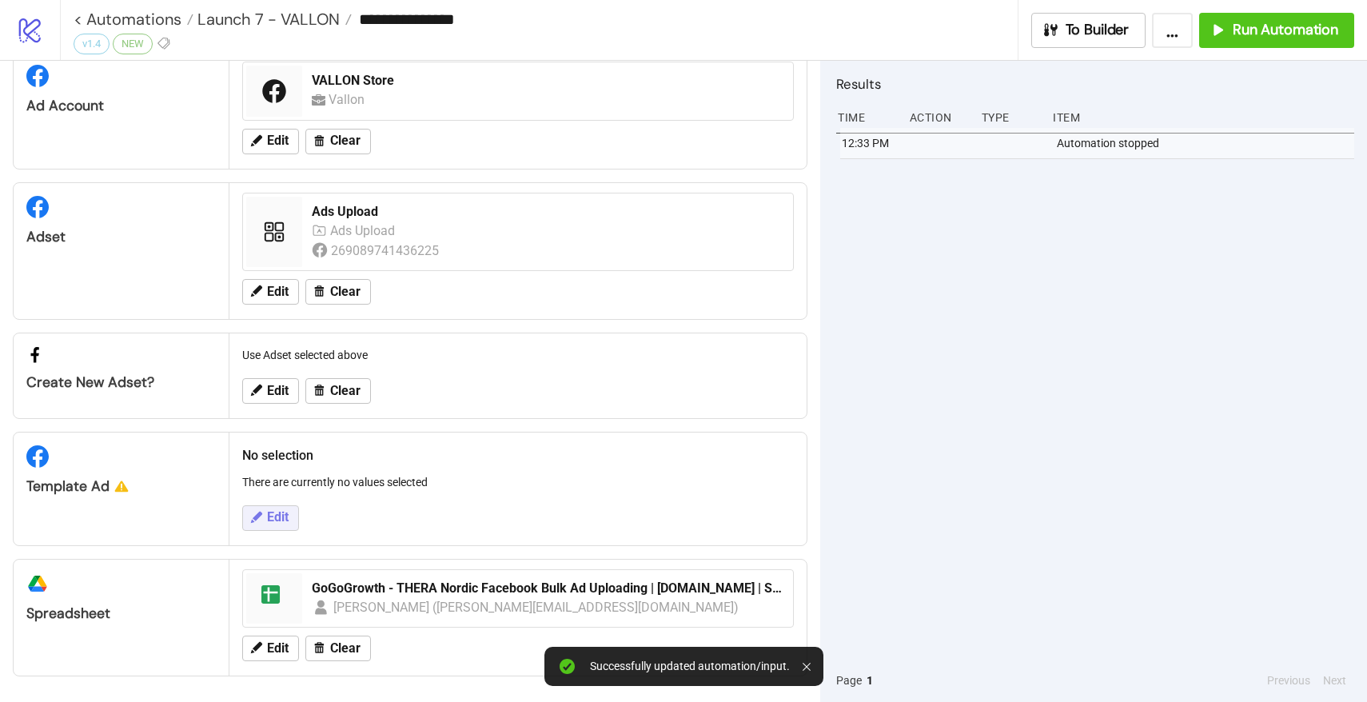
click at [279, 515] on span "Edit" at bounding box center [278, 517] width 22 height 14
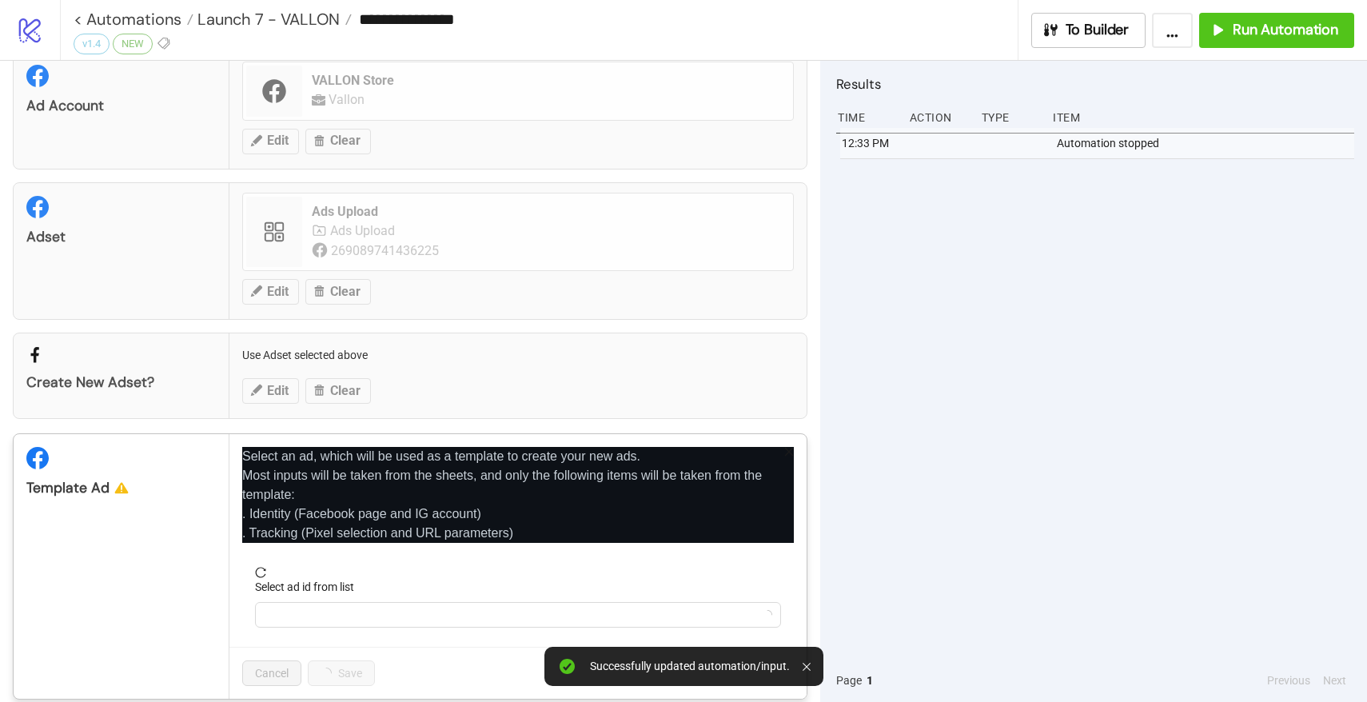
scroll to position [203, 0]
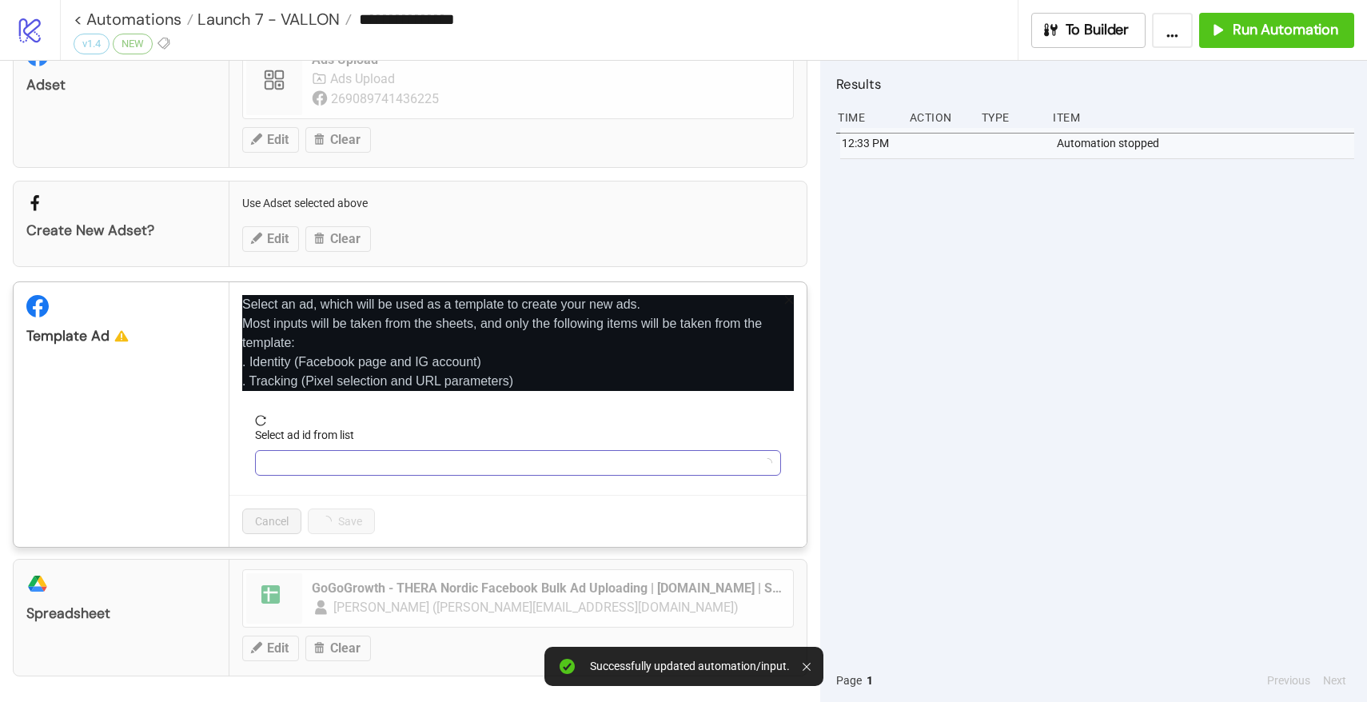
click at [325, 470] on input "Select ad id from list" at bounding box center [511, 463] width 493 height 24
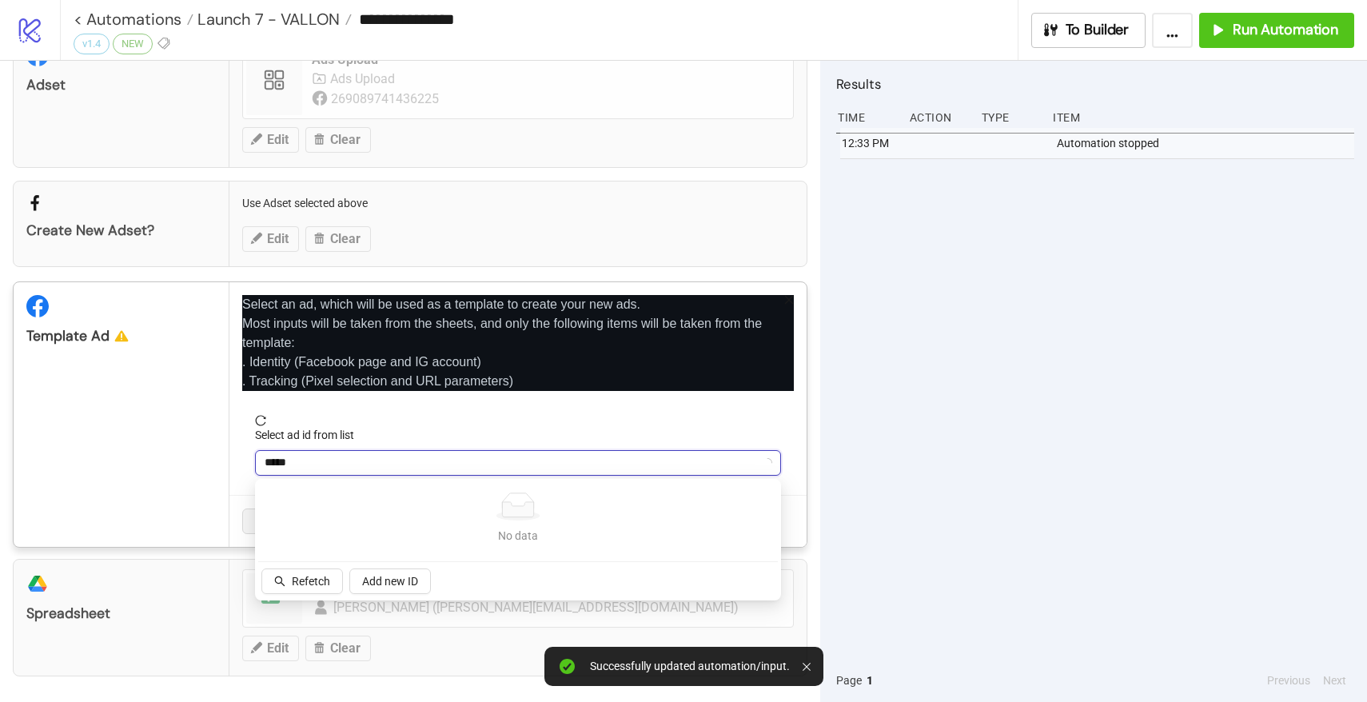
type input "*****"
click at [293, 594] on div "Refetch Add new ID" at bounding box center [346, 583] width 176 height 29
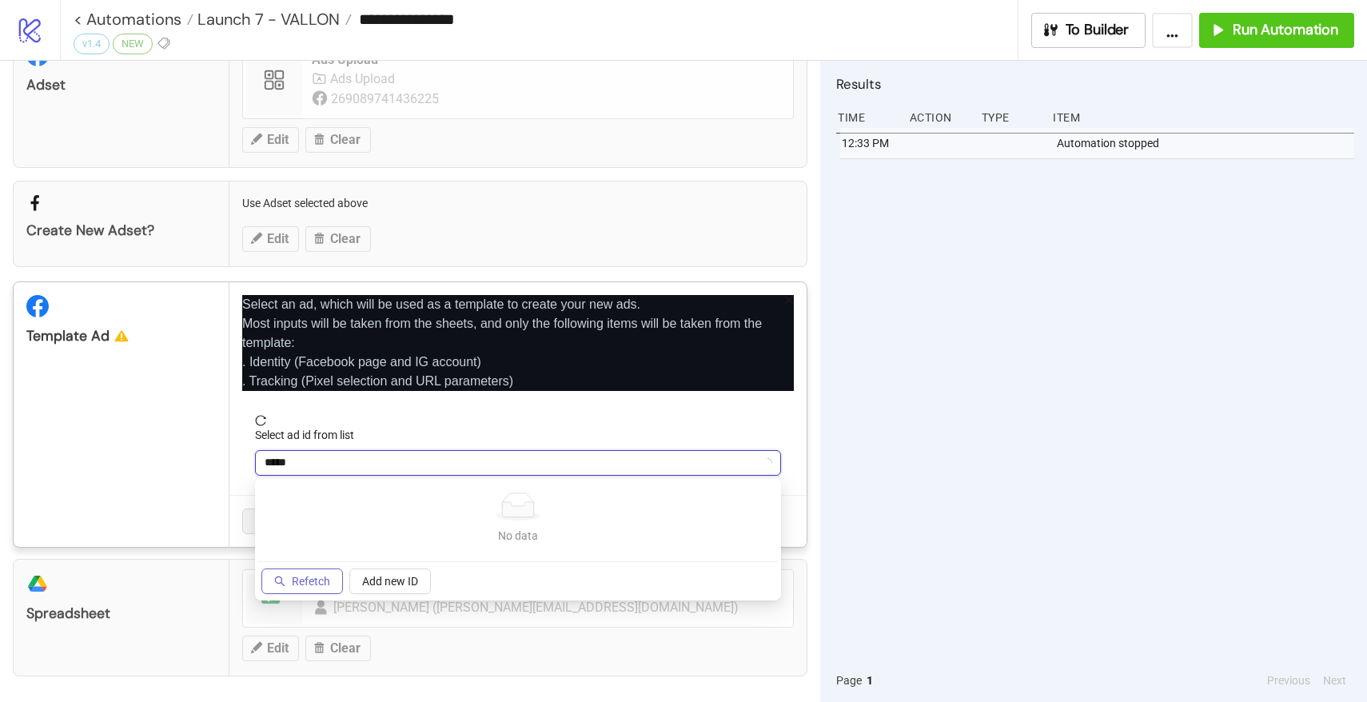
click at [297, 584] on span "Refetch" at bounding box center [311, 581] width 38 height 13
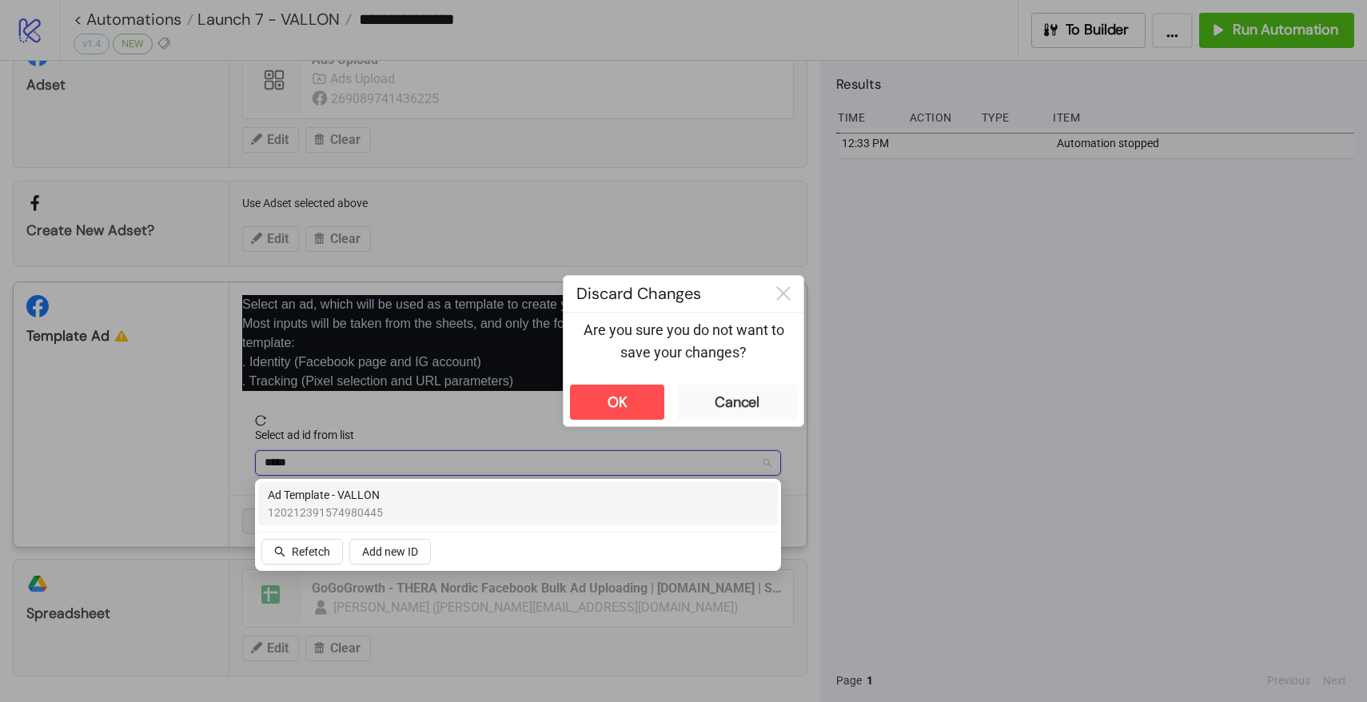
click at [341, 503] on span "Ad Template - VALLON" at bounding box center [325, 495] width 115 height 18
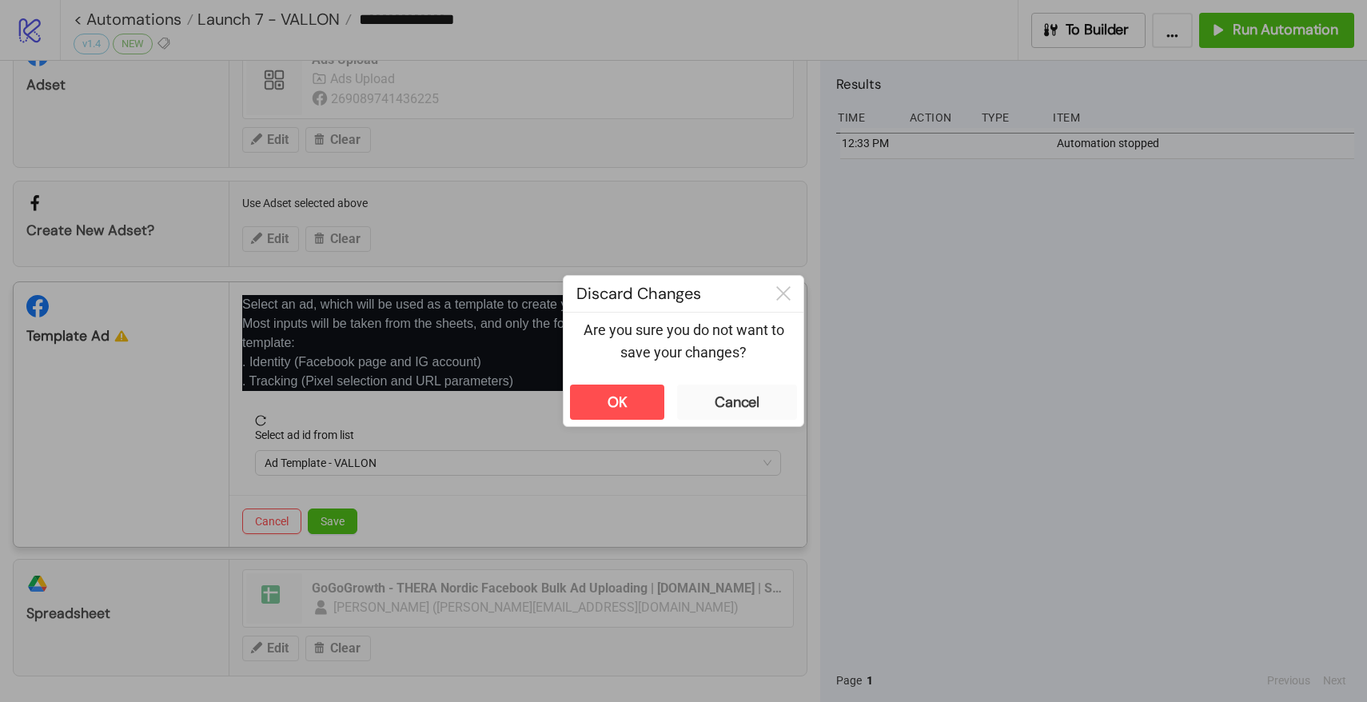
click at [750, 382] on div "OK Cancel" at bounding box center [684, 402] width 240 height 48
click at [728, 402] on div "Cancel" at bounding box center [737, 402] width 45 height 18
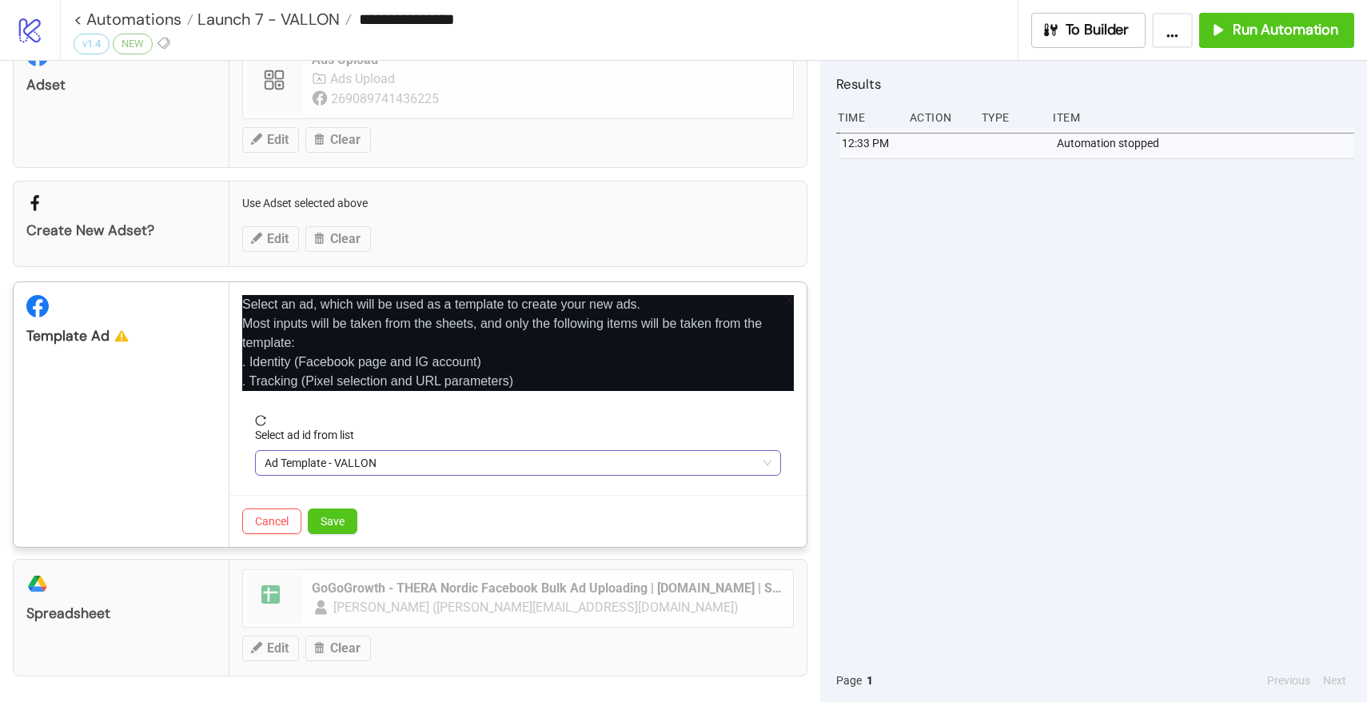
click at [360, 466] on span "Ad Template - VALLON" at bounding box center [518, 463] width 507 height 24
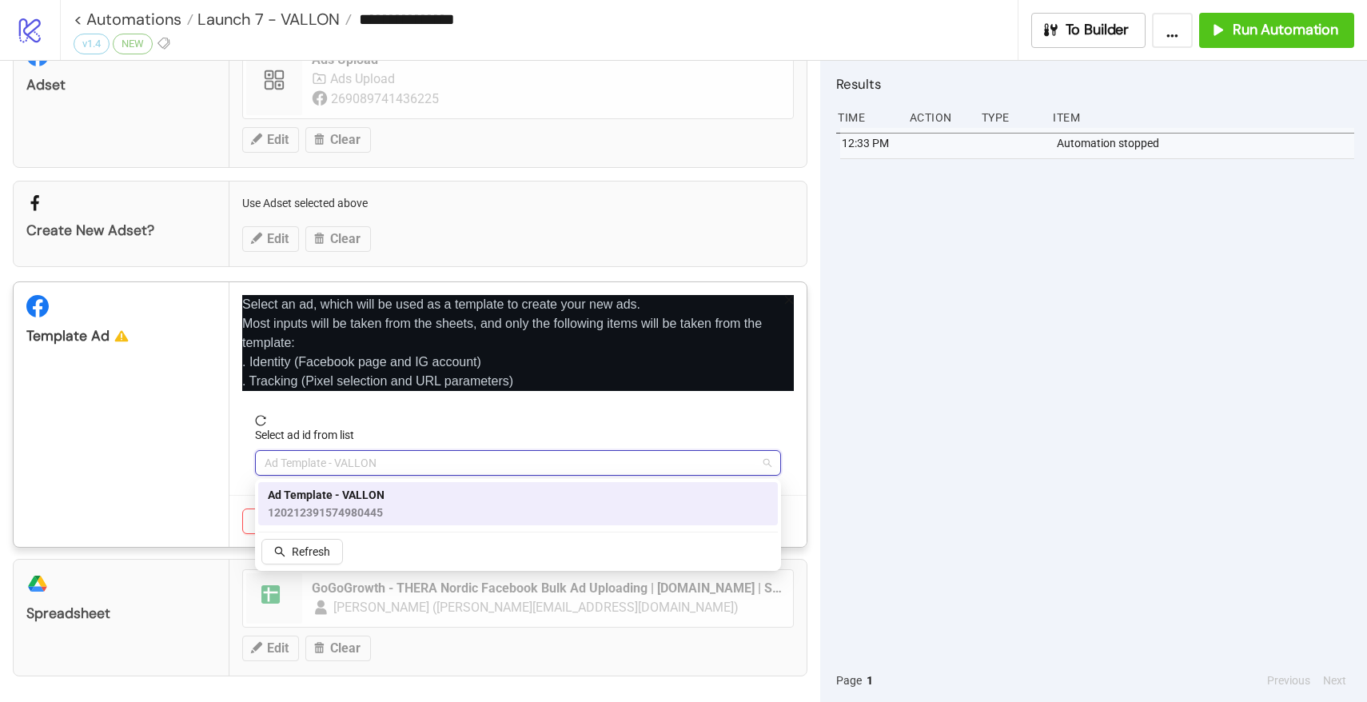
click at [351, 486] on span "Ad Template - VALLON" at bounding box center [326, 495] width 117 height 18
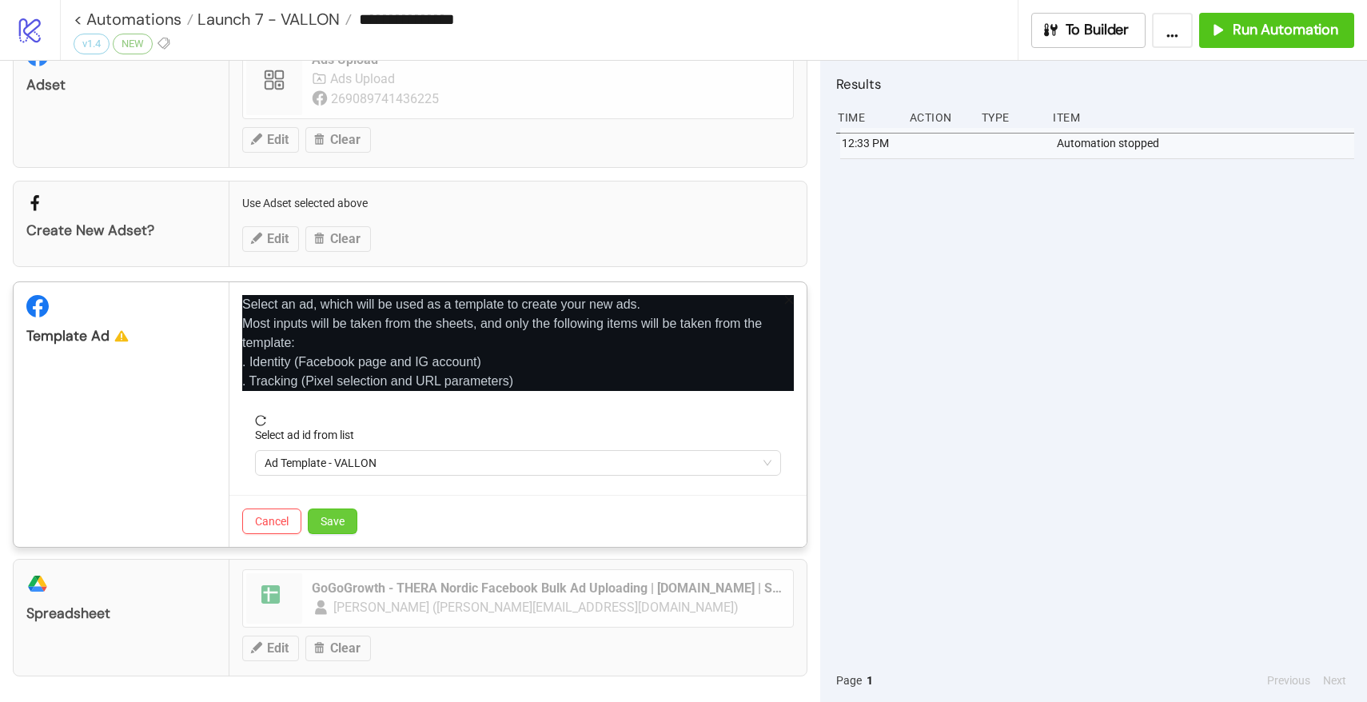
click at [337, 517] on span "Save" at bounding box center [333, 521] width 24 height 13
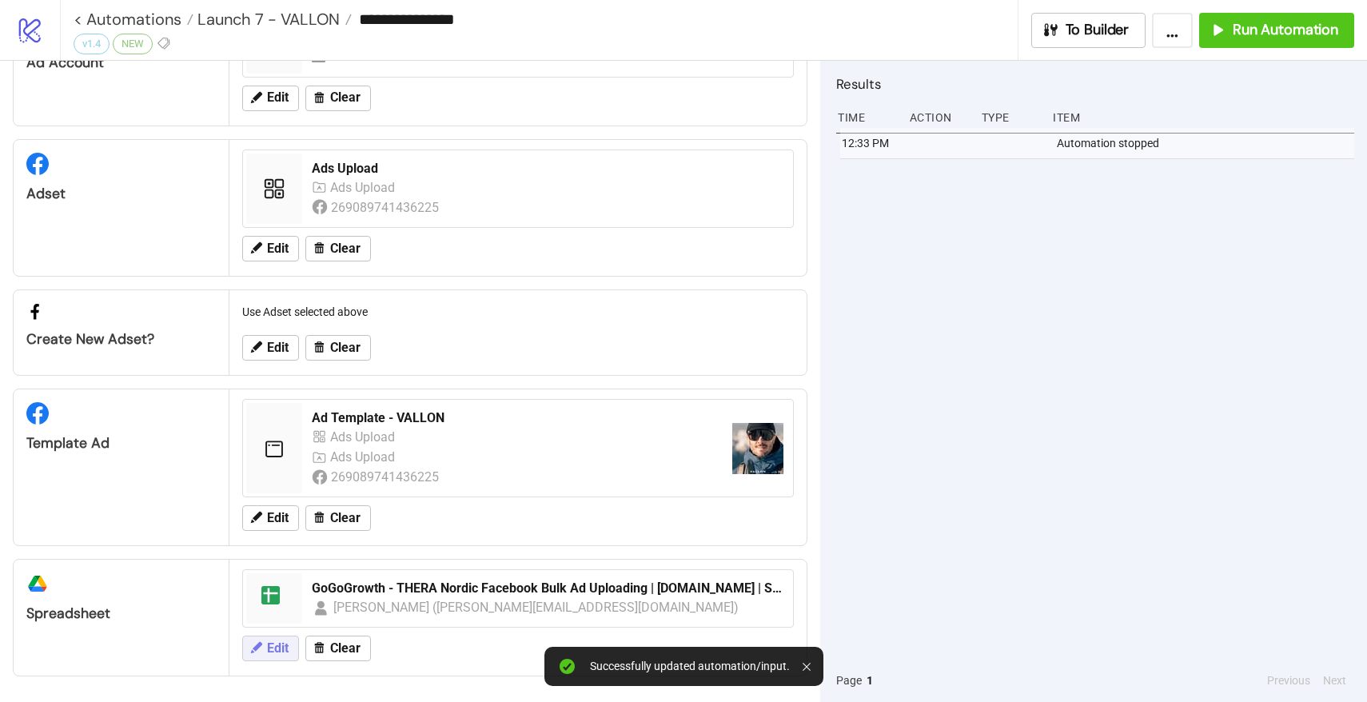
click at [271, 642] on span "Edit" at bounding box center [278, 648] width 22 height 14
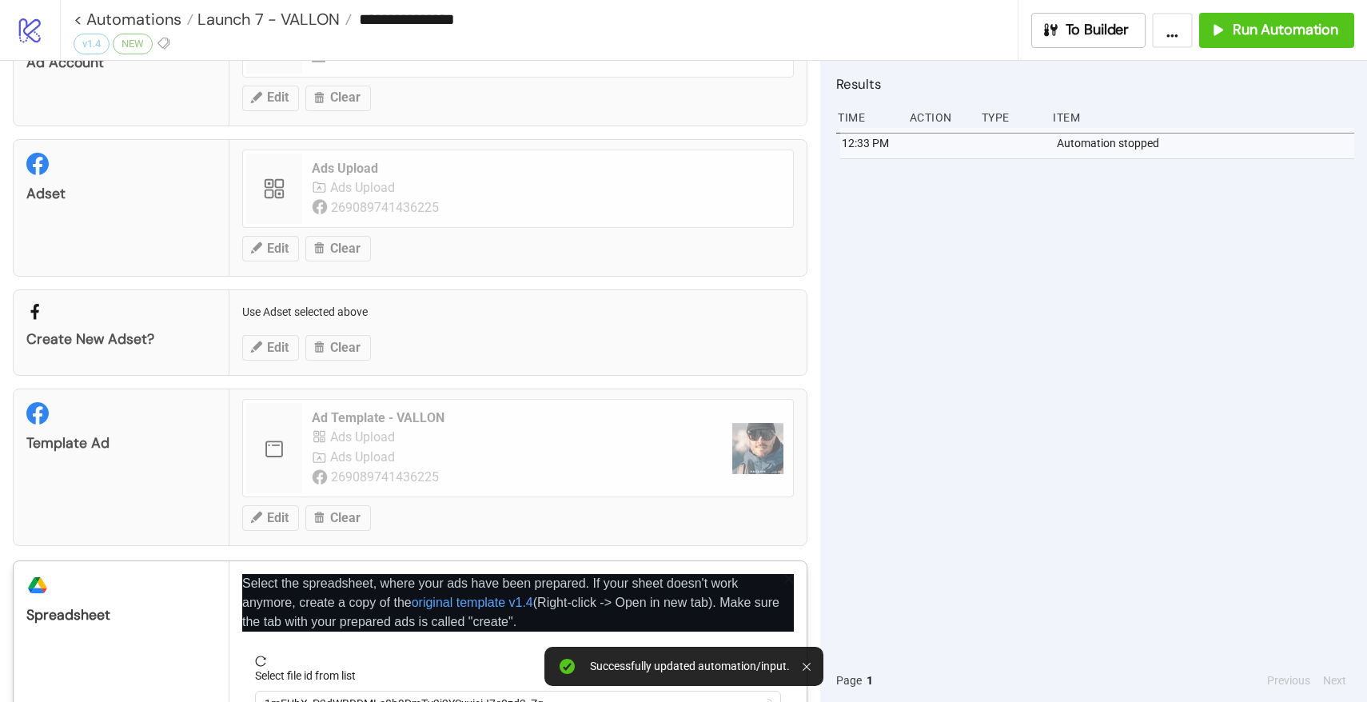
scroll to position [205, 0]
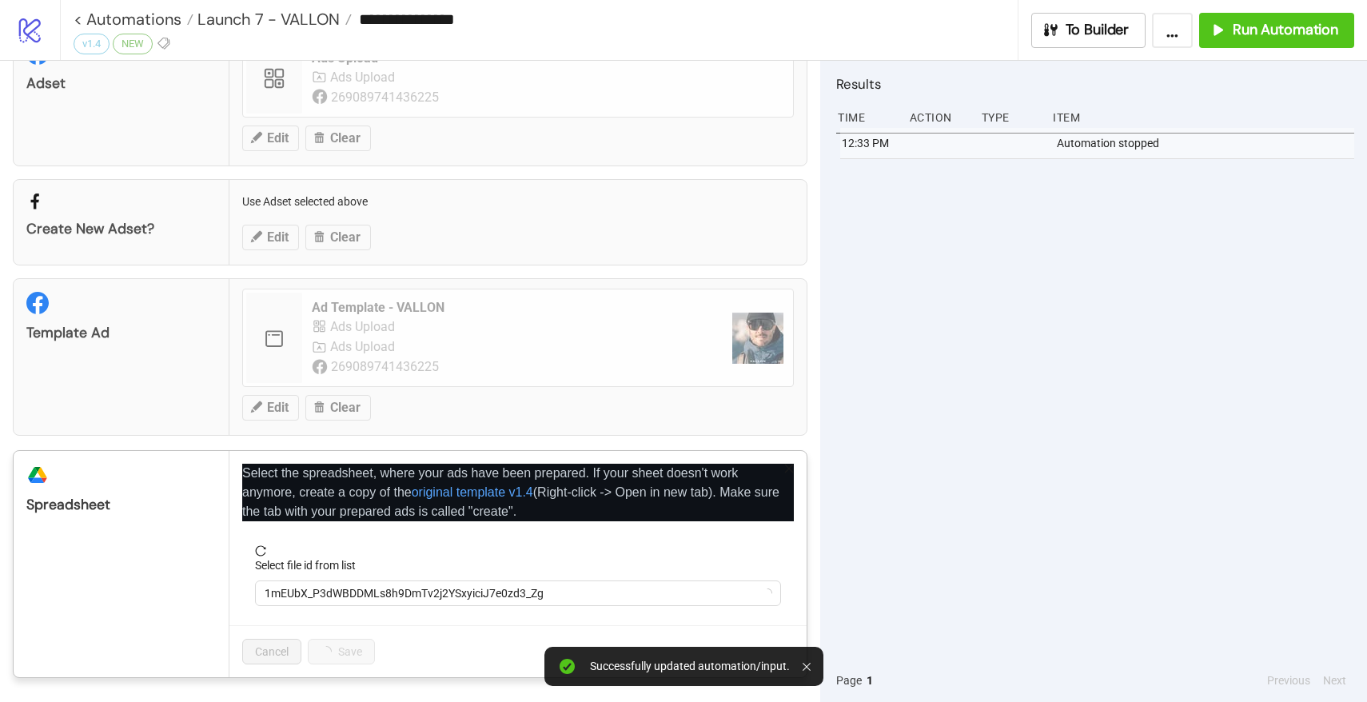
click at [346, 609] on form "Select file id from list 1mEUbX_P3dWBDDMLs8h9DmTv2j2YSxyiciJ7e0zd3_Zg" at bounding box center [518, 585] width 552 height 80
click at [346, 592] on span "GoGoGrowth - THERA Nordic Facebook Bulk Ad Uploading | [DOMAIN_NAME] | Studio P…" at bounding box center [518, 593] width 507 height 24
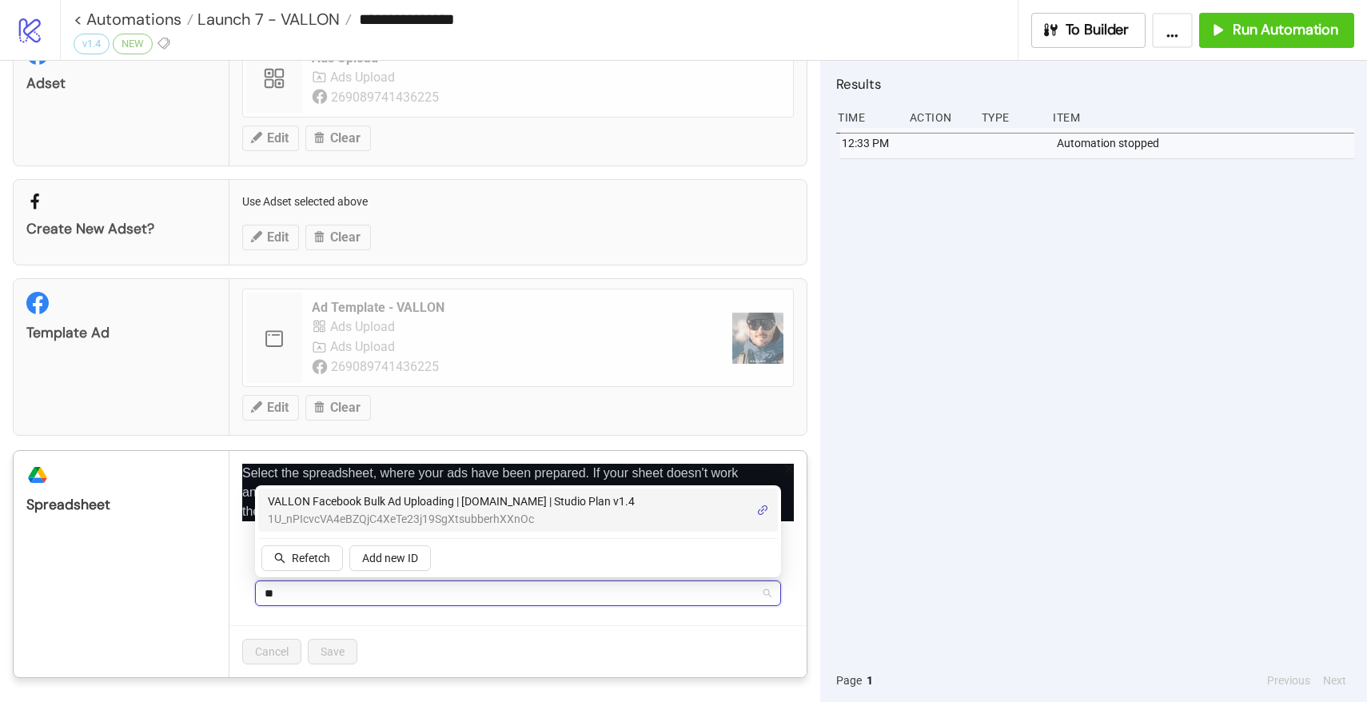
type input "***"
click at [402, 510] on span "1U_nPIcvcVA4eBZQjC4XeTe23j19SgXtsubberhXXnOc" at bounding box center [451, 519] width 367 height 18
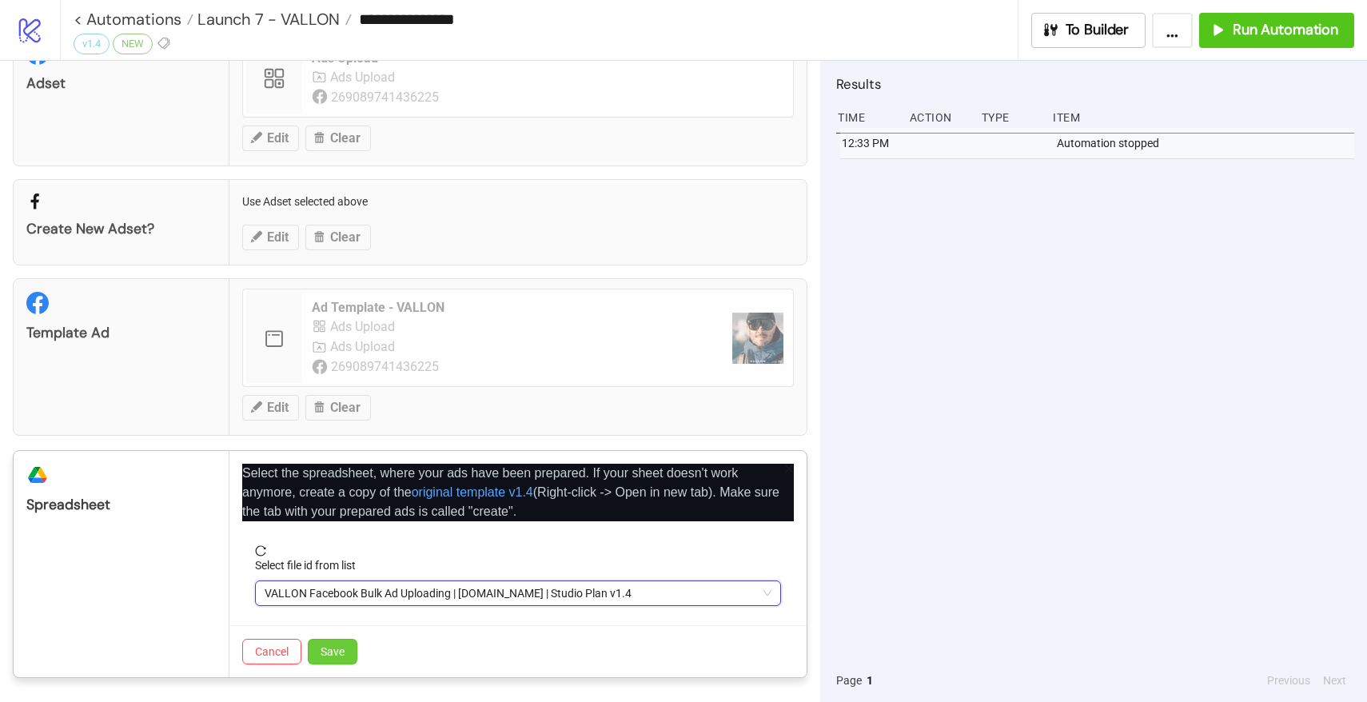
click at [341, 645] on span "Save" at bounding box center [333, 651] width 24 height 13
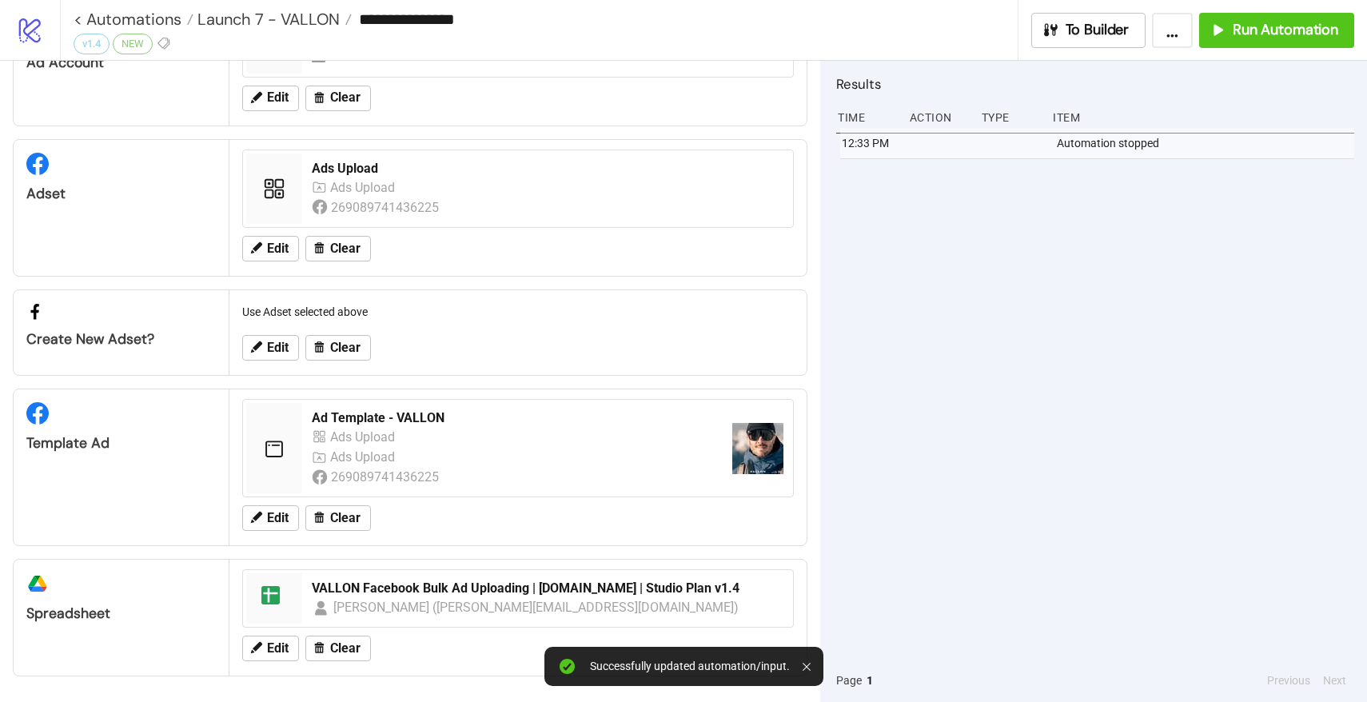
scroll to position [0, 0]
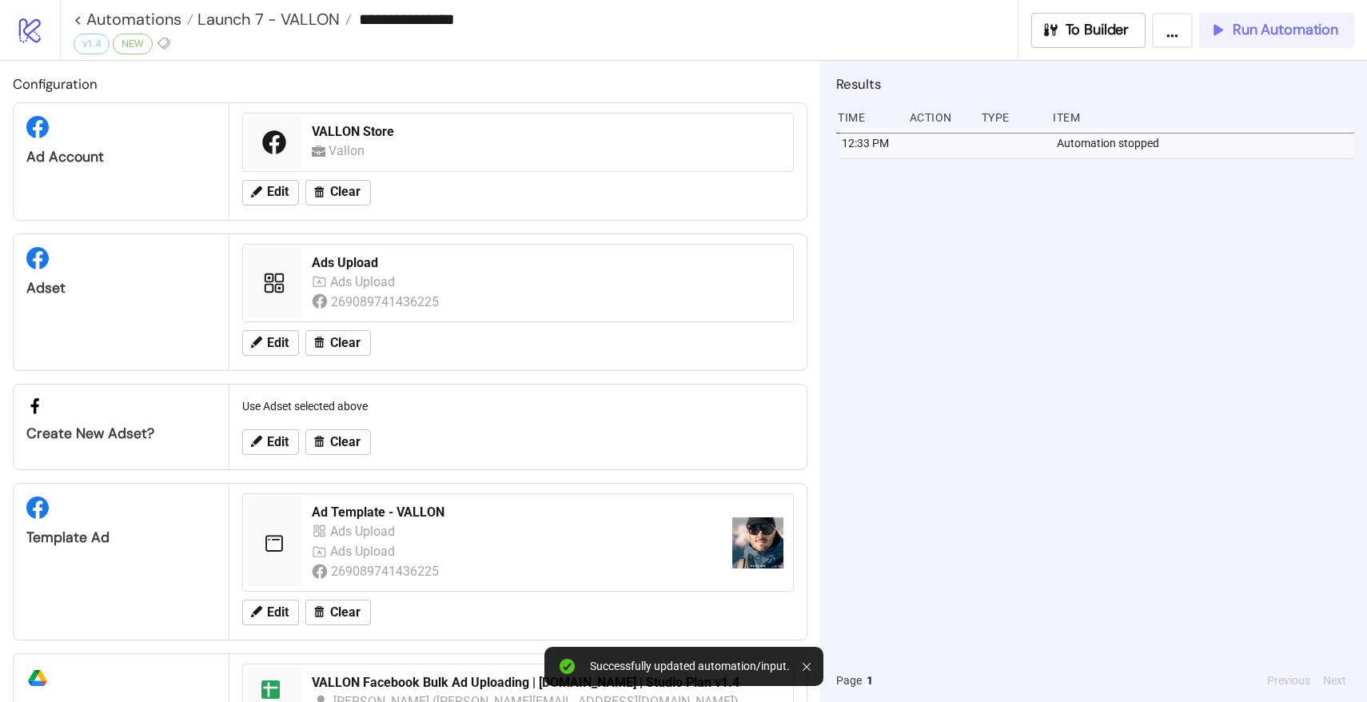
click at [1239, 36] on span "Run Automation" at bounding box center [1286, 30] width 106 height 18
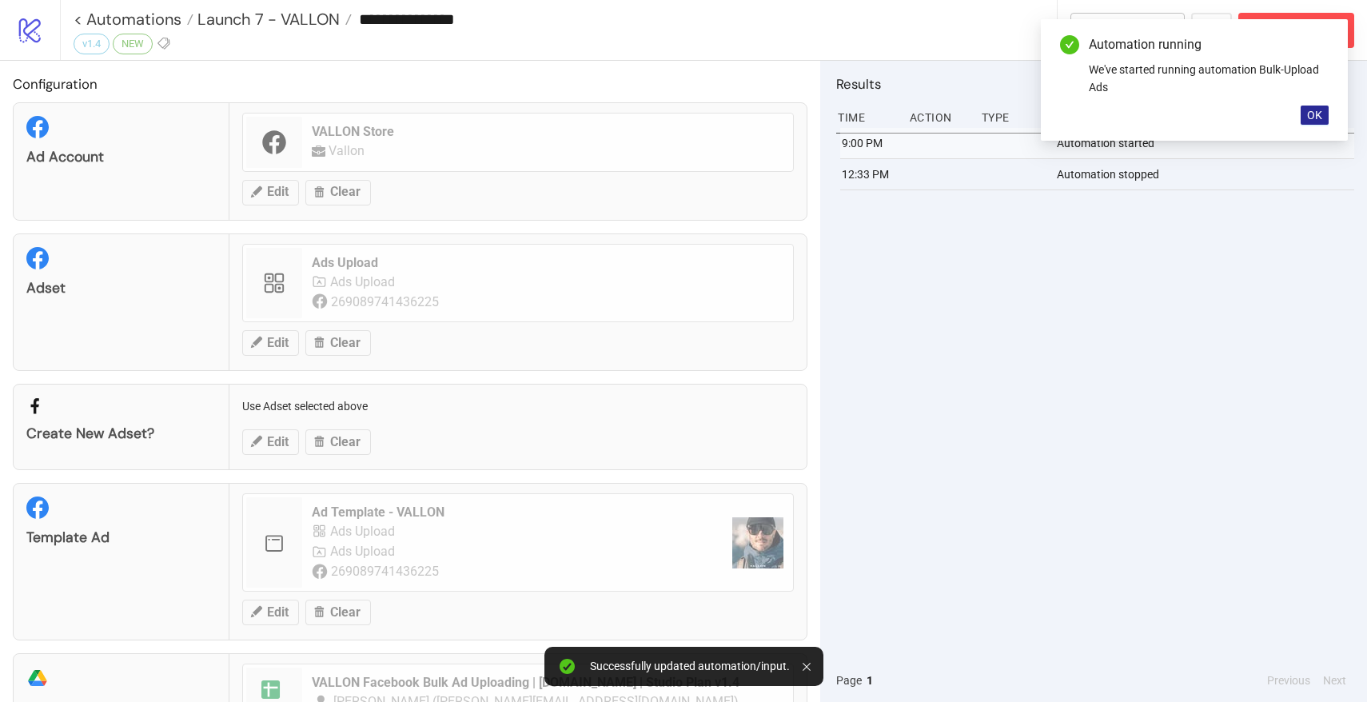
click at [1320, 113] on span "OK" at bounding box center [1314, 115] width 15 height 13
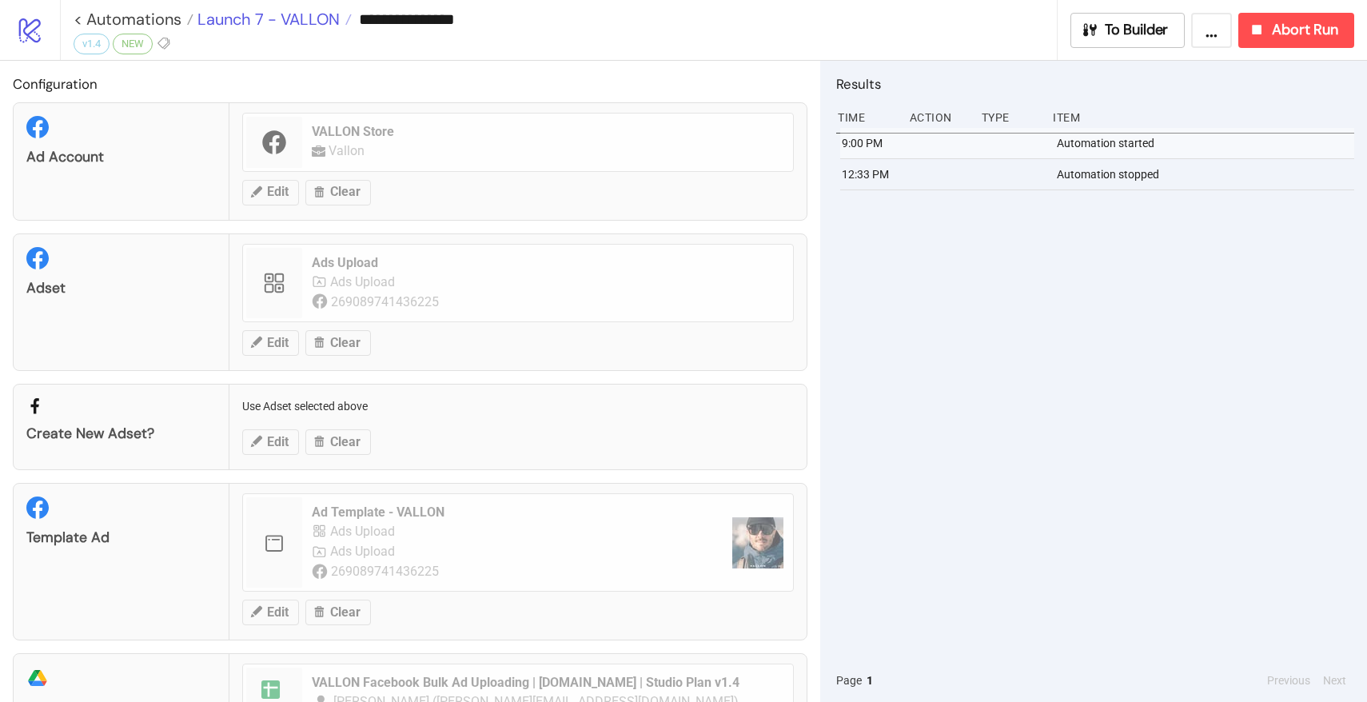
click at [281, 22] on span "Launch 7 - VALLON" at bounding box center [267, 19] width 146 height 21
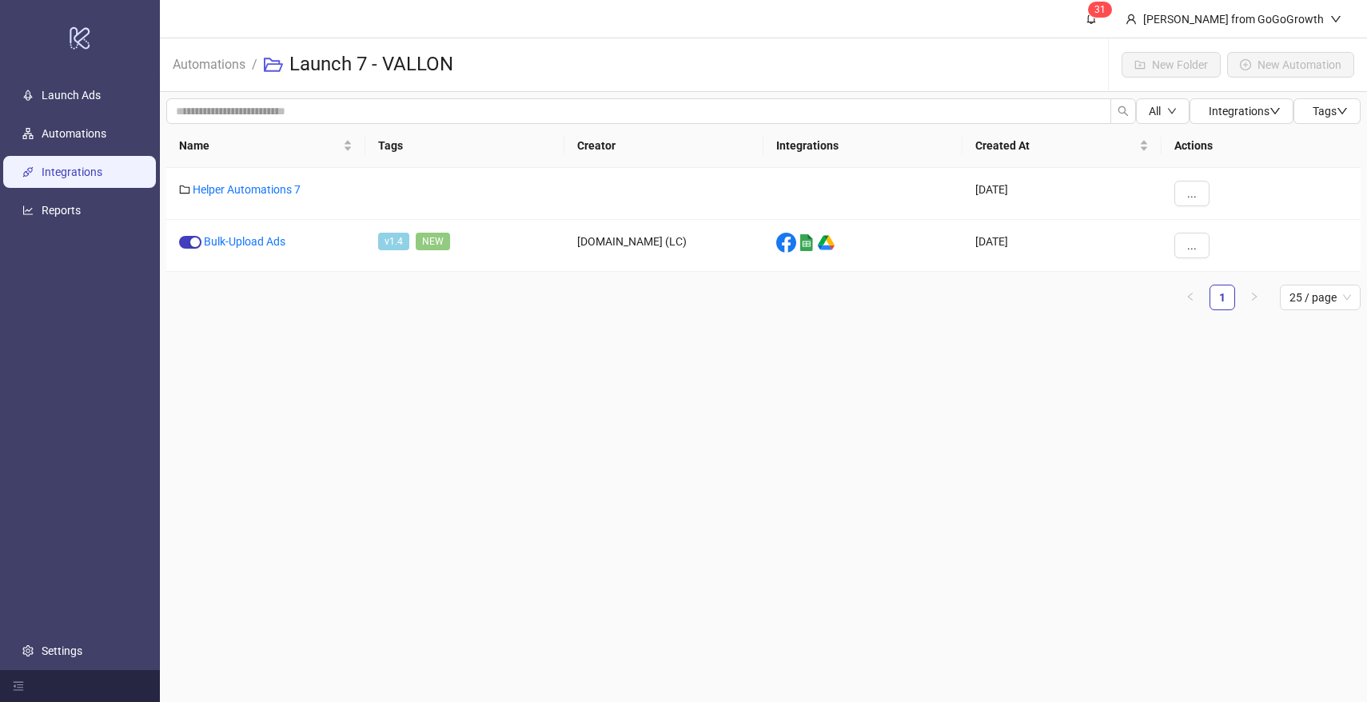
click at [66, 172] on link "Integrations" at bounding box center [72, 172] width 61 height 13
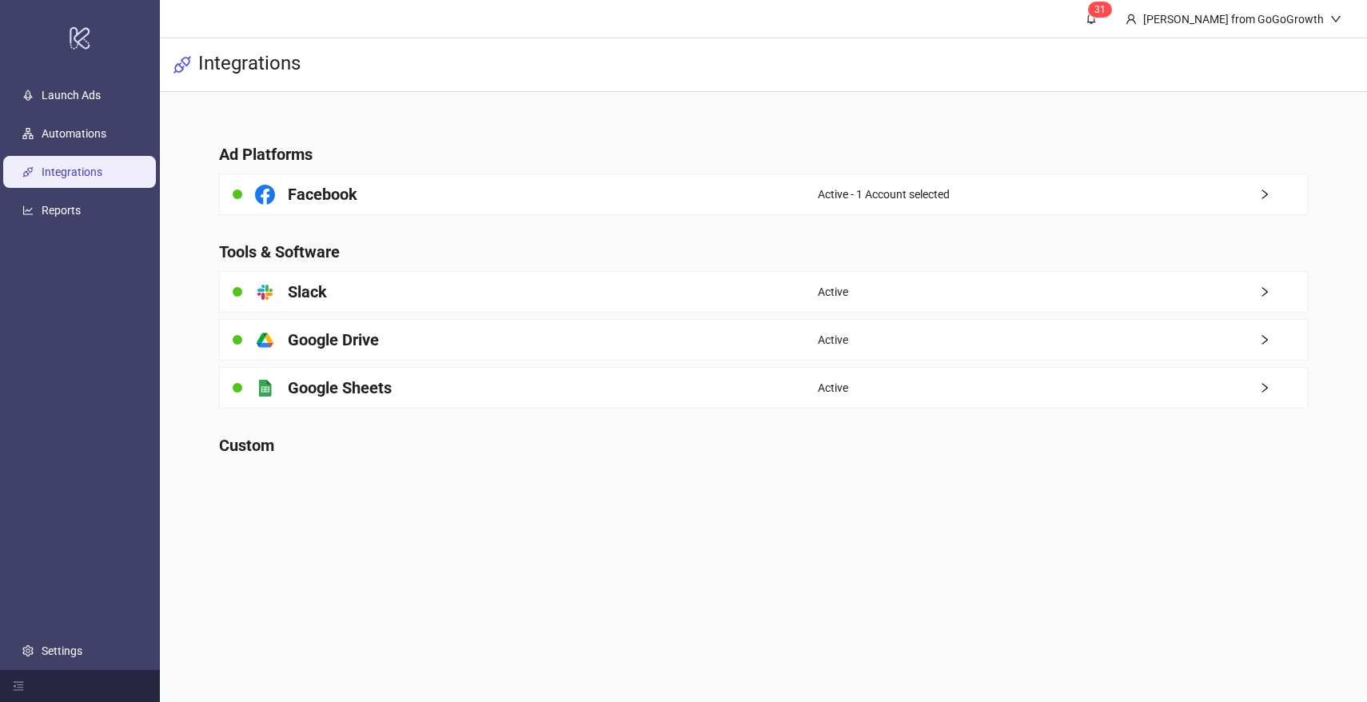
click at [368, 188] on div "Facebook" at bounding box center [519, 194] width 598 height 40
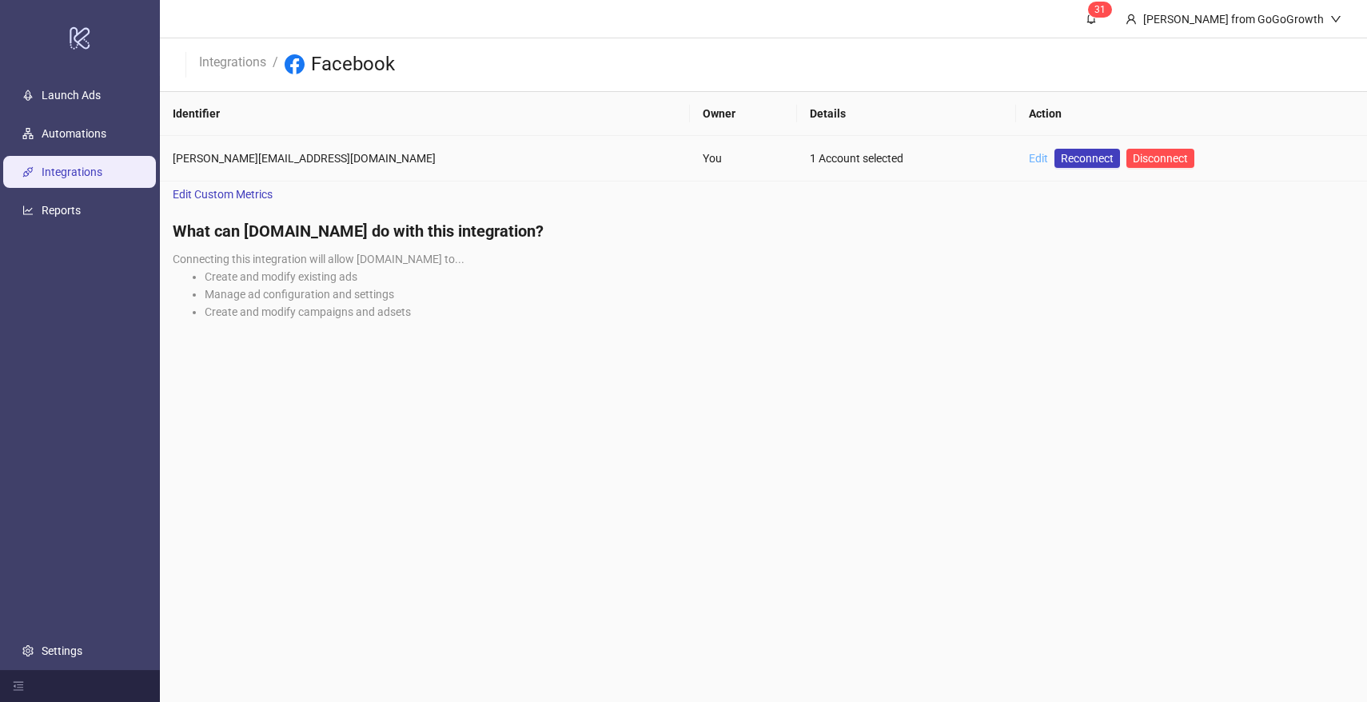
click at [1029, 155] on link "Edit" at bounding box center [1038, 158] width 19 height 13
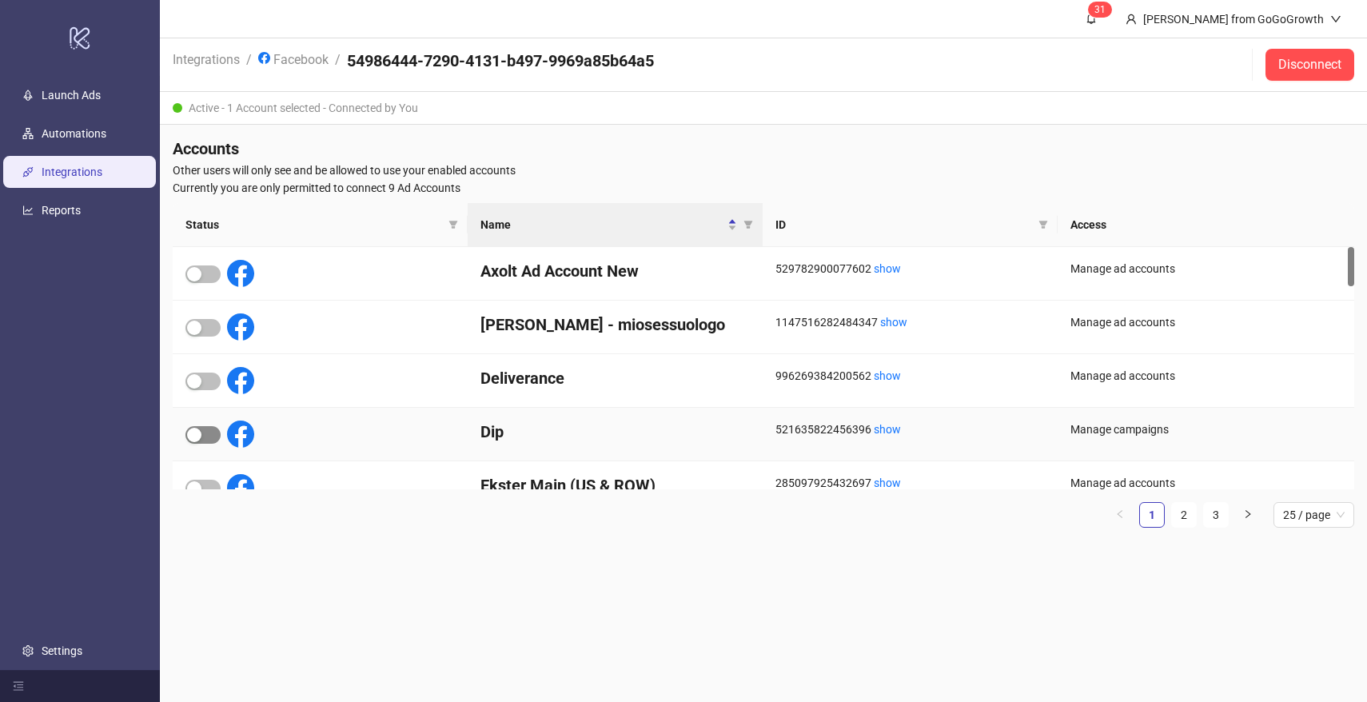
click at [194, 426] on span "button" at bounding box center [203, 435] width 35 height 18
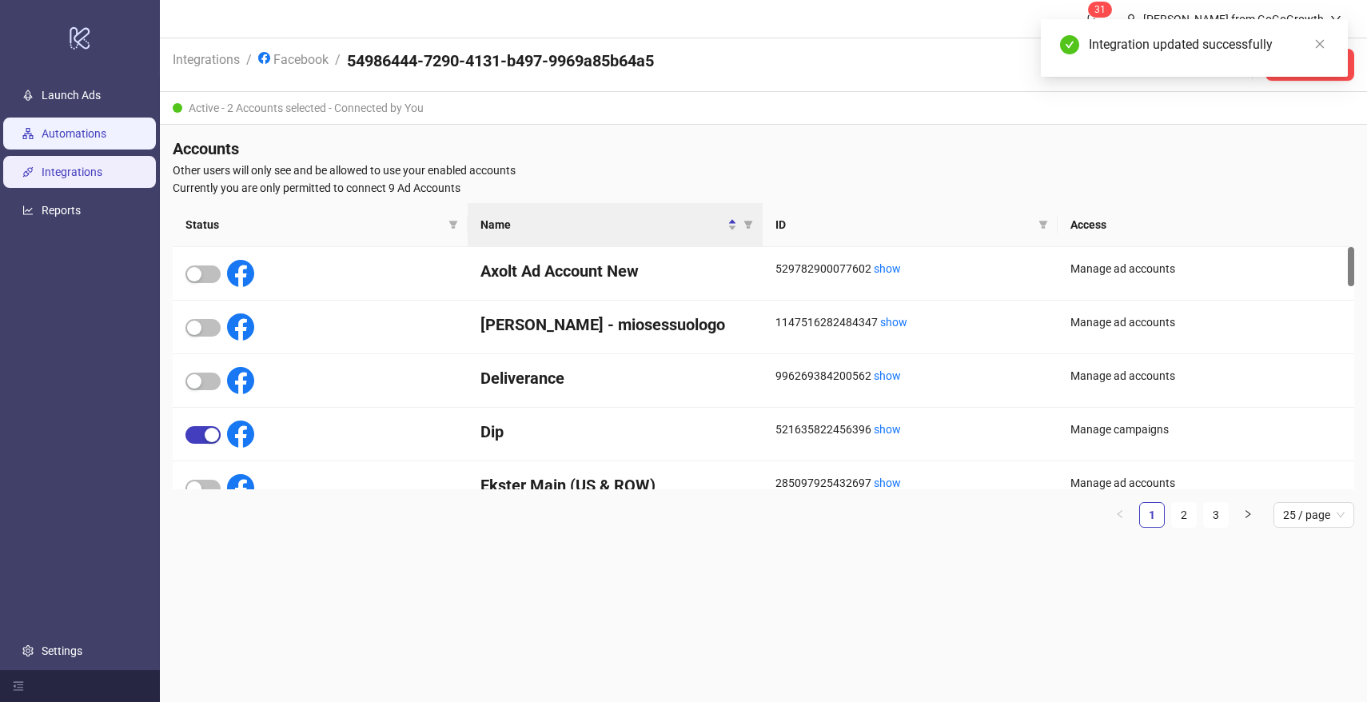
click at [64, 138] on link "Automations" at bounding box center [74, 133] width 65 height 13
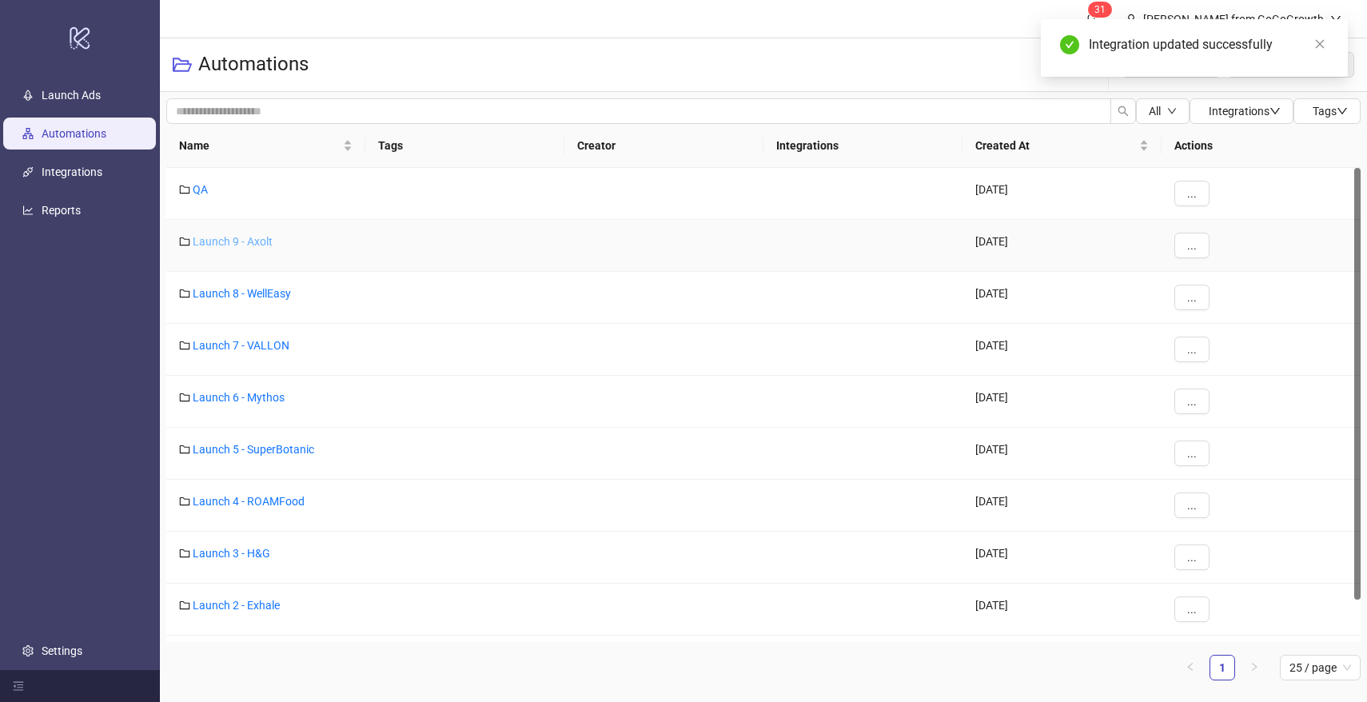
click at [255, 240] on link "Launch 9 - Axolt" at bounding box center [233, 241] width 80 height 13
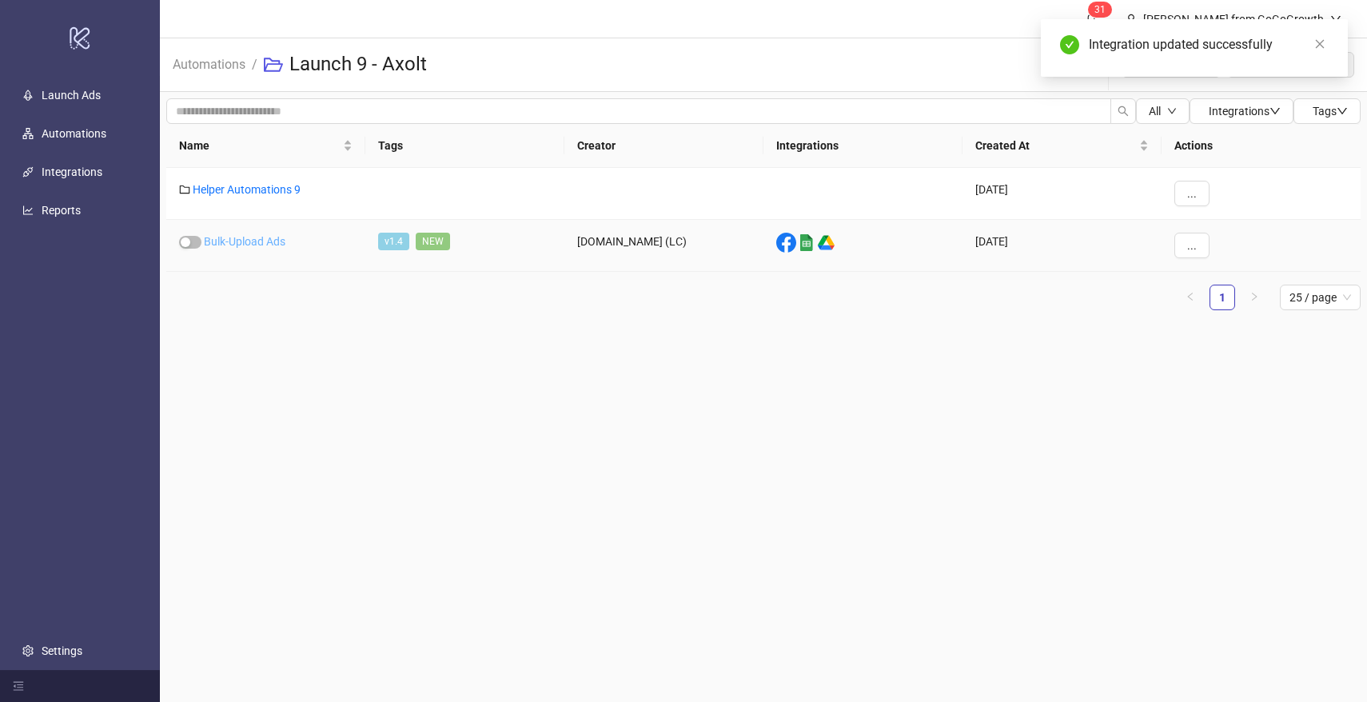
click at [238, 235] on link "Bulk-Upload Ads" at bounding box center [245, 241] width 82 height 13
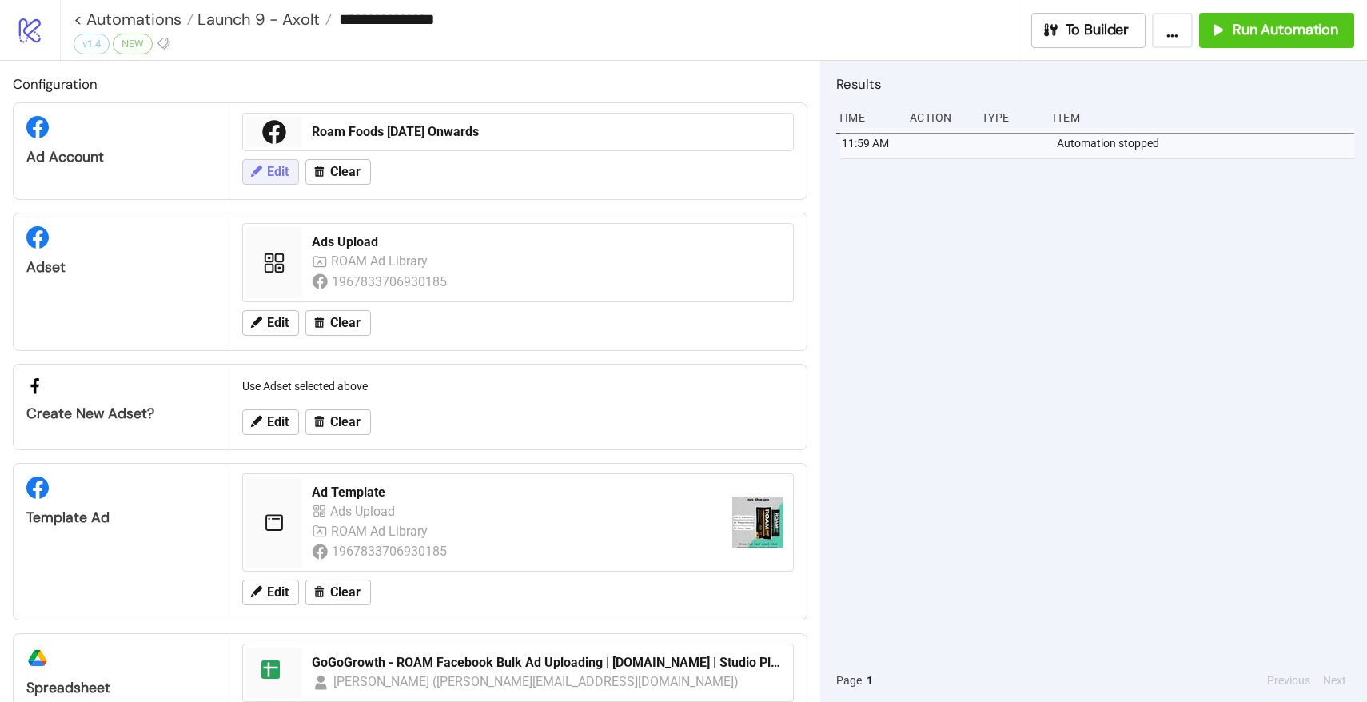
click at [283, 170] on span "Edit" at bounding box center [278, 172] width 22 height 14
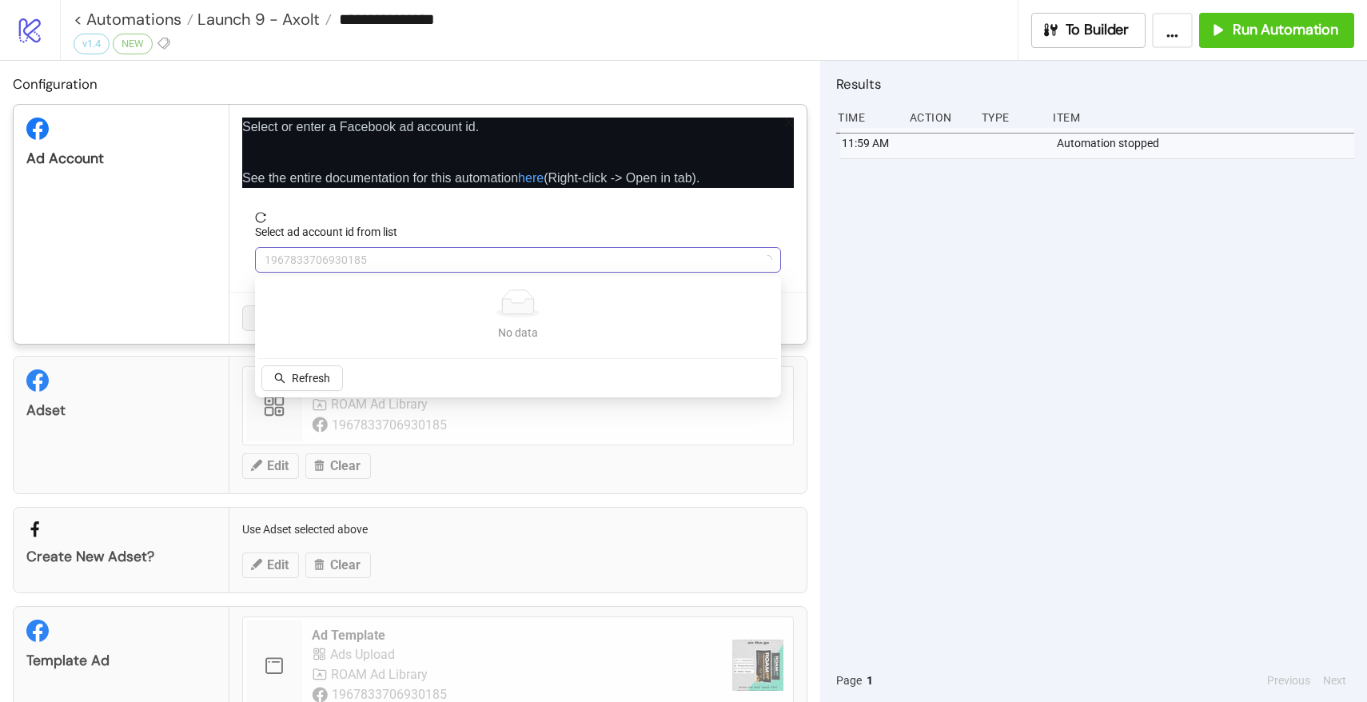
click at [373, 248] on span "1967833706930185" at bounding box center [518, 260] width 507 height 24
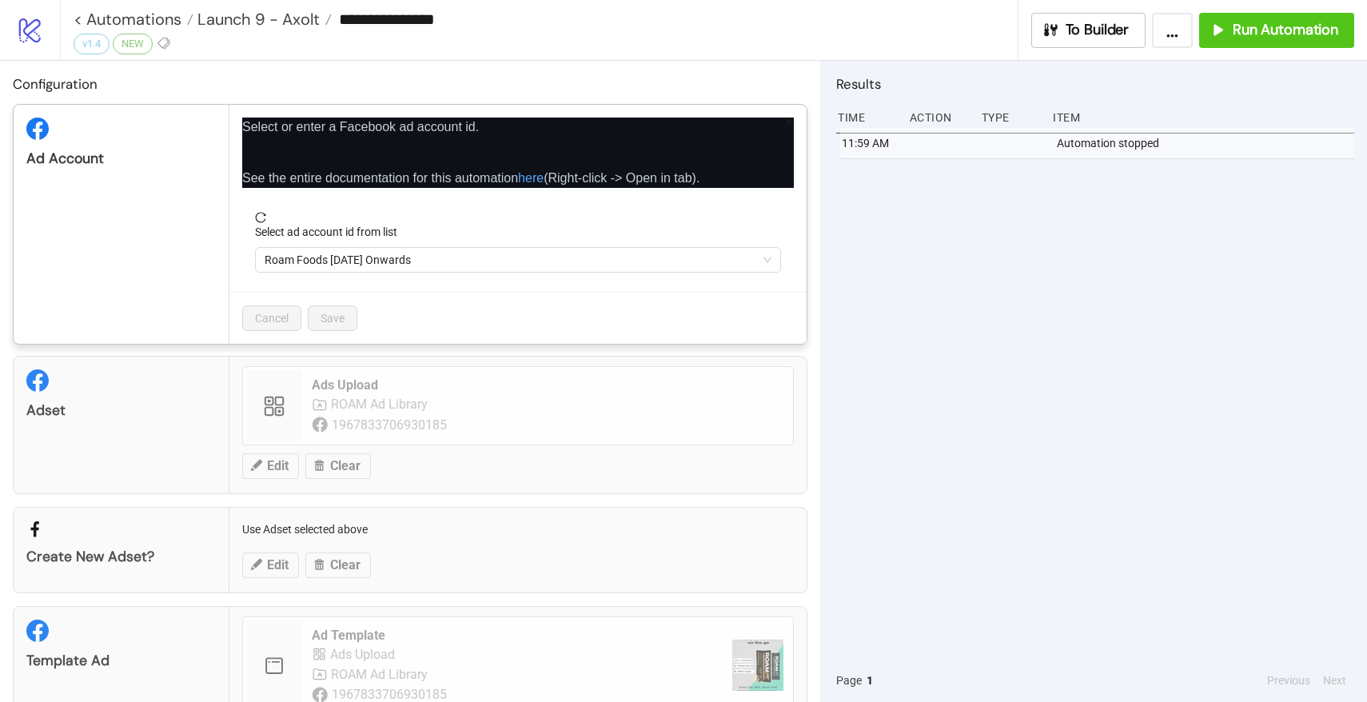
click at [373, 253] on span "Roam Foods [DATE] Onwards" at bounding box center [518, 260] width 507 height 24
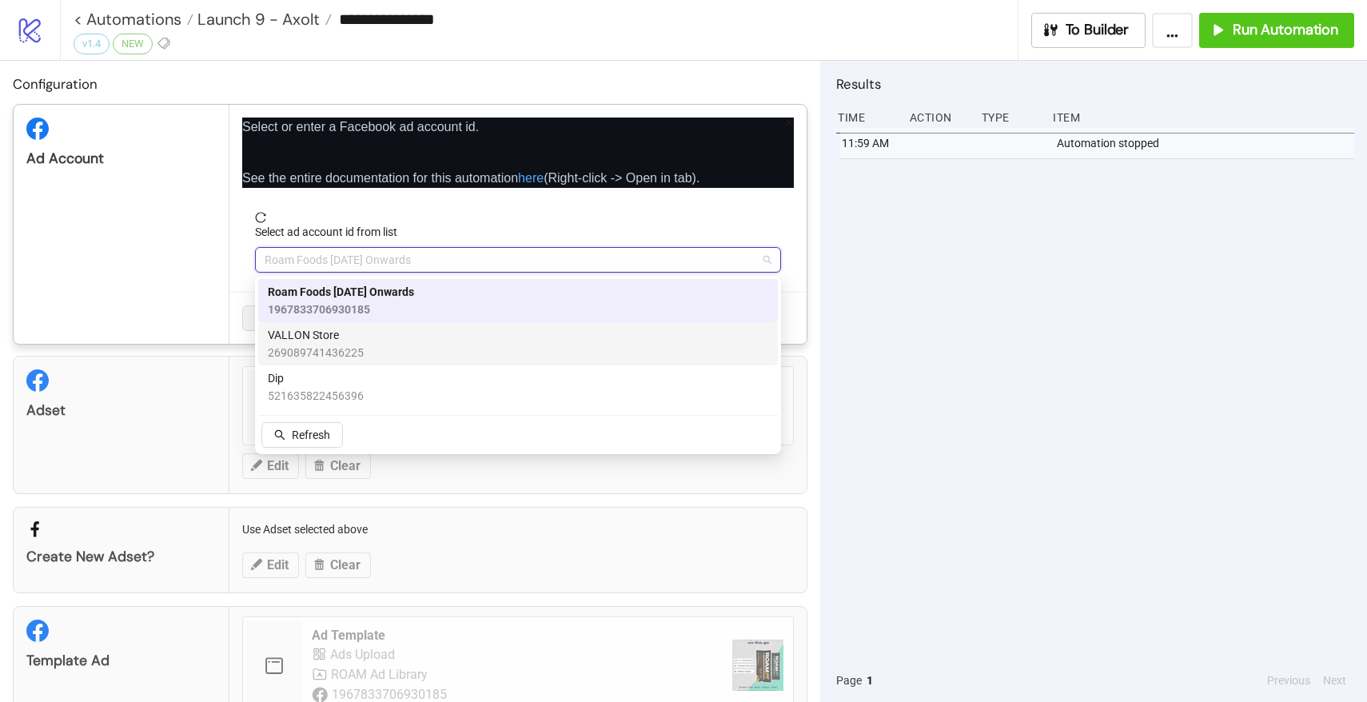
click at [321, 369] on span "Dip" at bounding box center [316, 378] width 96 height 18
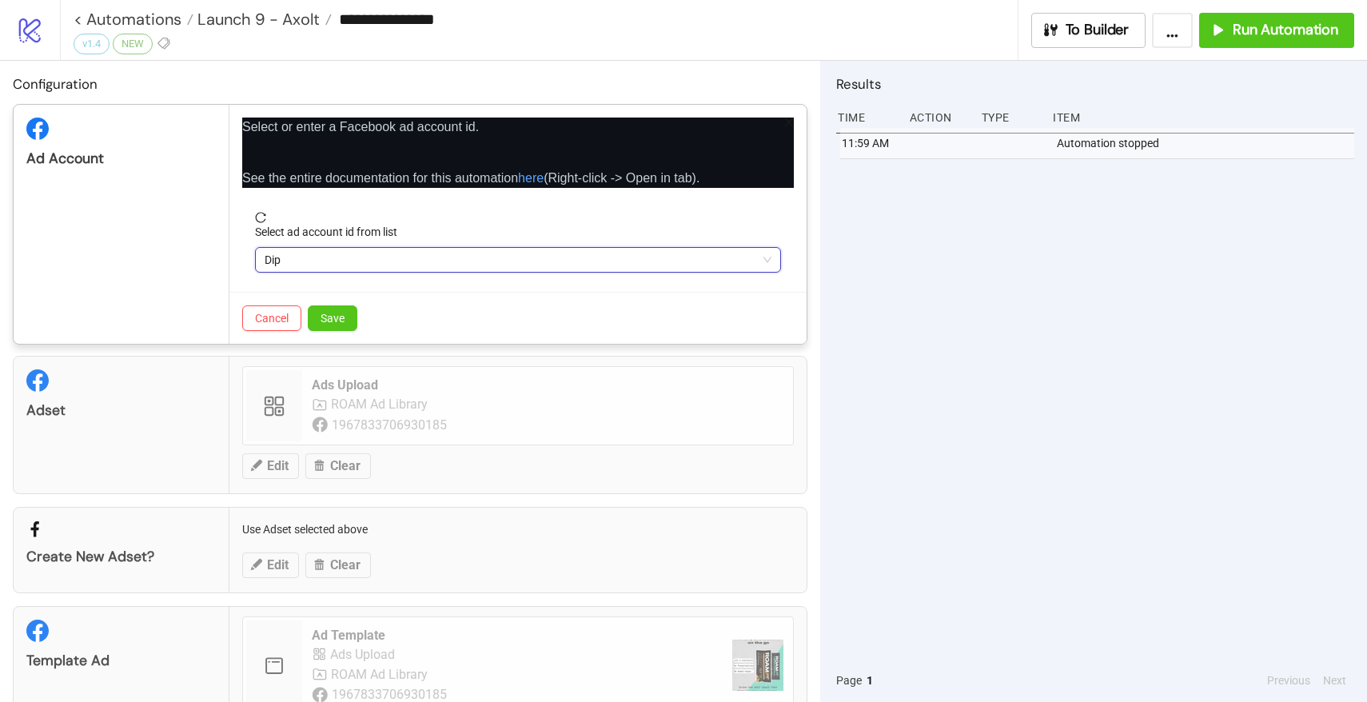
click at [323, 333] on div "Cancel Save" at bounding box center [517, 318] width 577 height 52
click at [326, 316] on span "Save" at bounding box center [333, 318] width 24 height 13
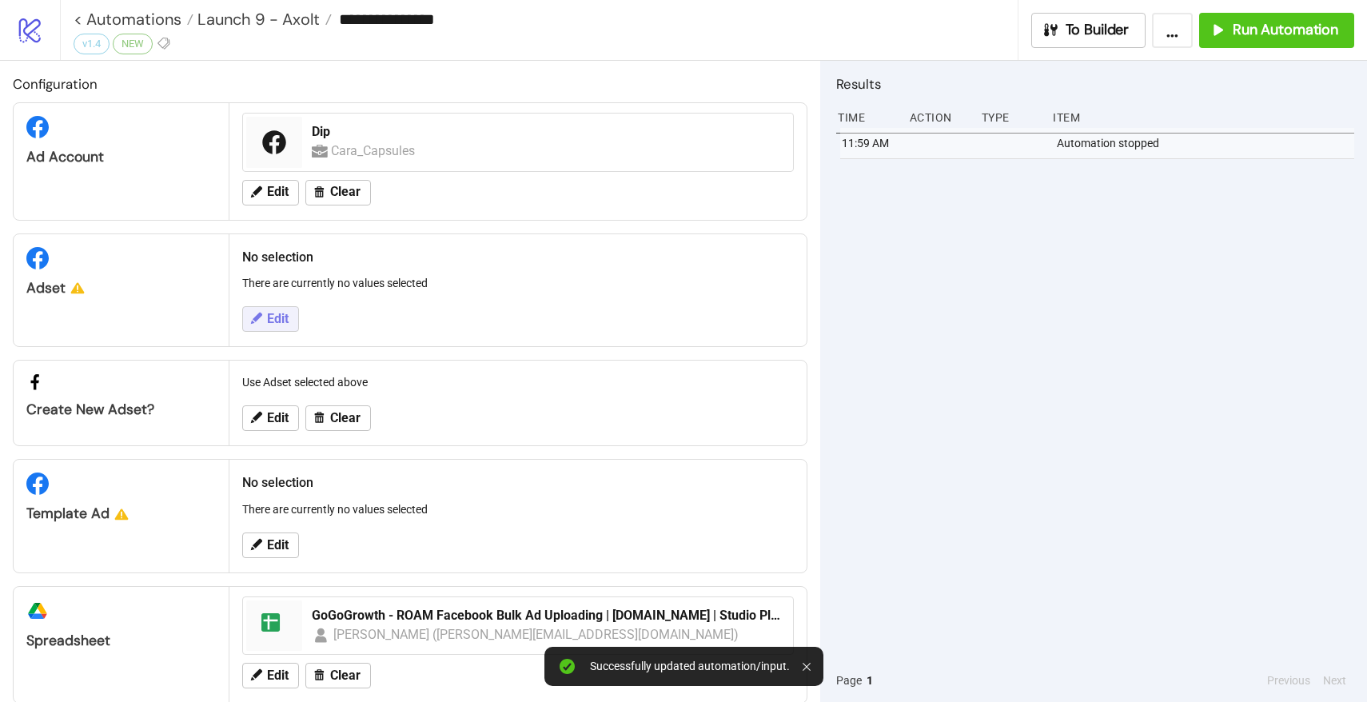
click at [264, 321] on button "Edit" at bounding box center [270, 319] width 57 height 26
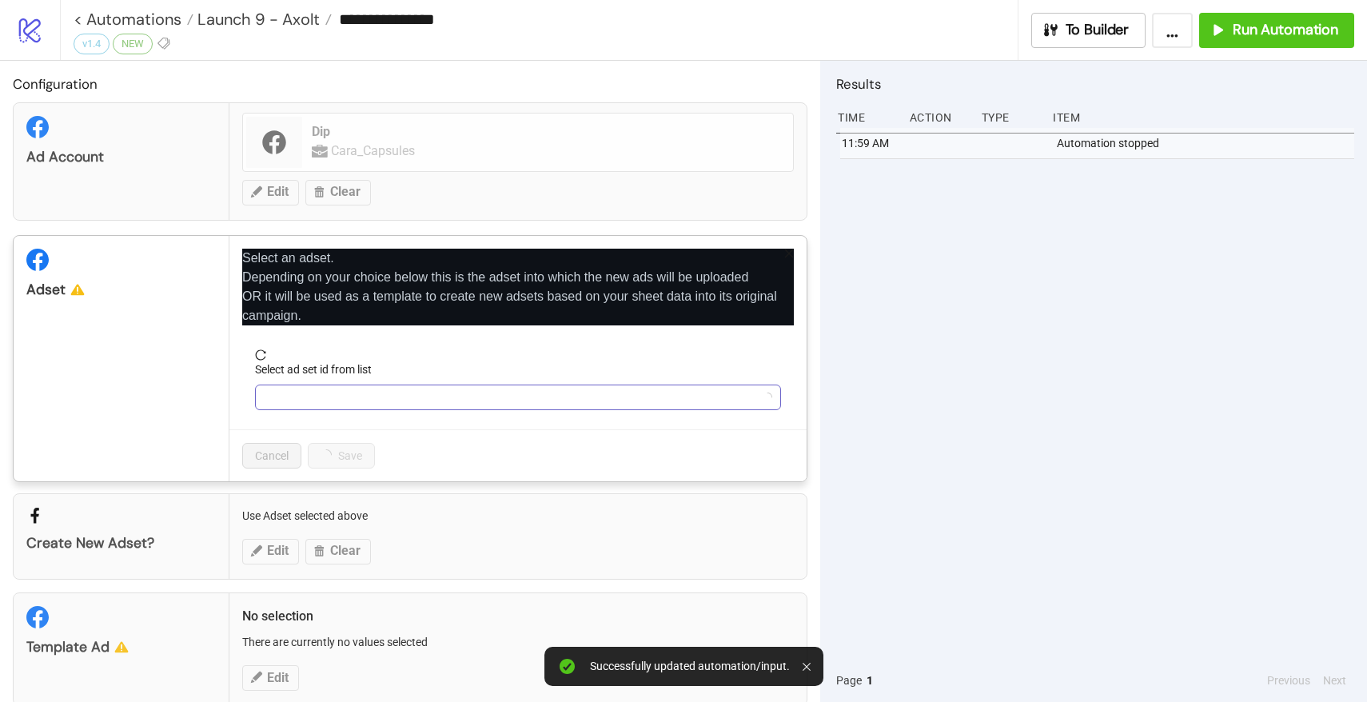
click at [359, 393] on input "Select ad set id from list" at bounding box center [511, 397] width 493 height 24
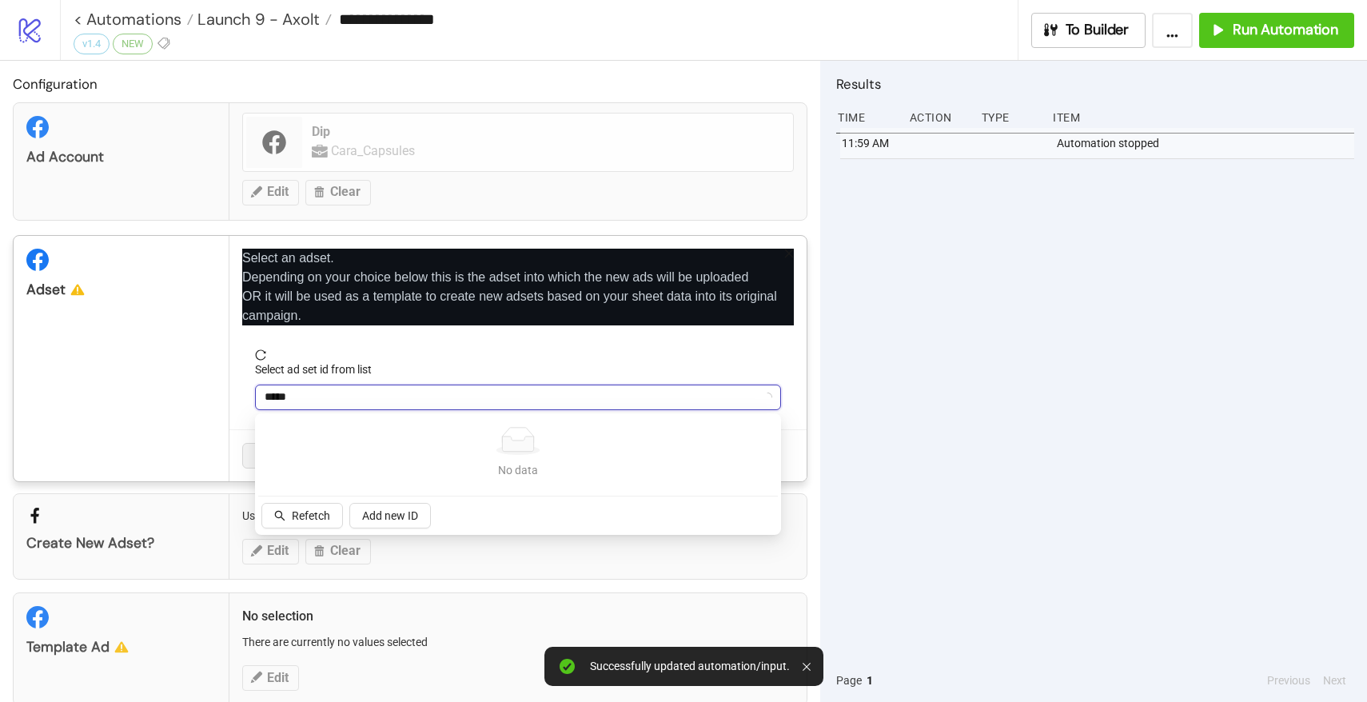
type input "******"
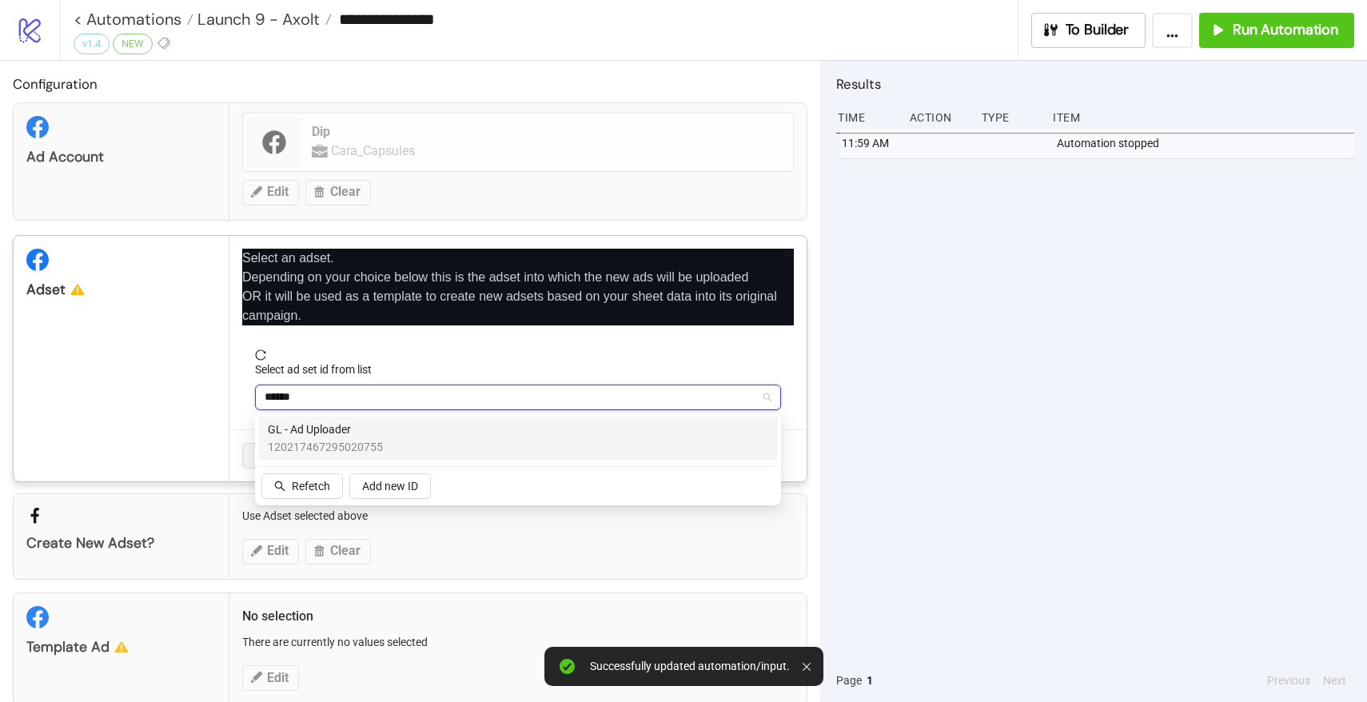
click at [364, 444] on span "120217467295020755" at bounding box center [325, 447] width 115 height 18
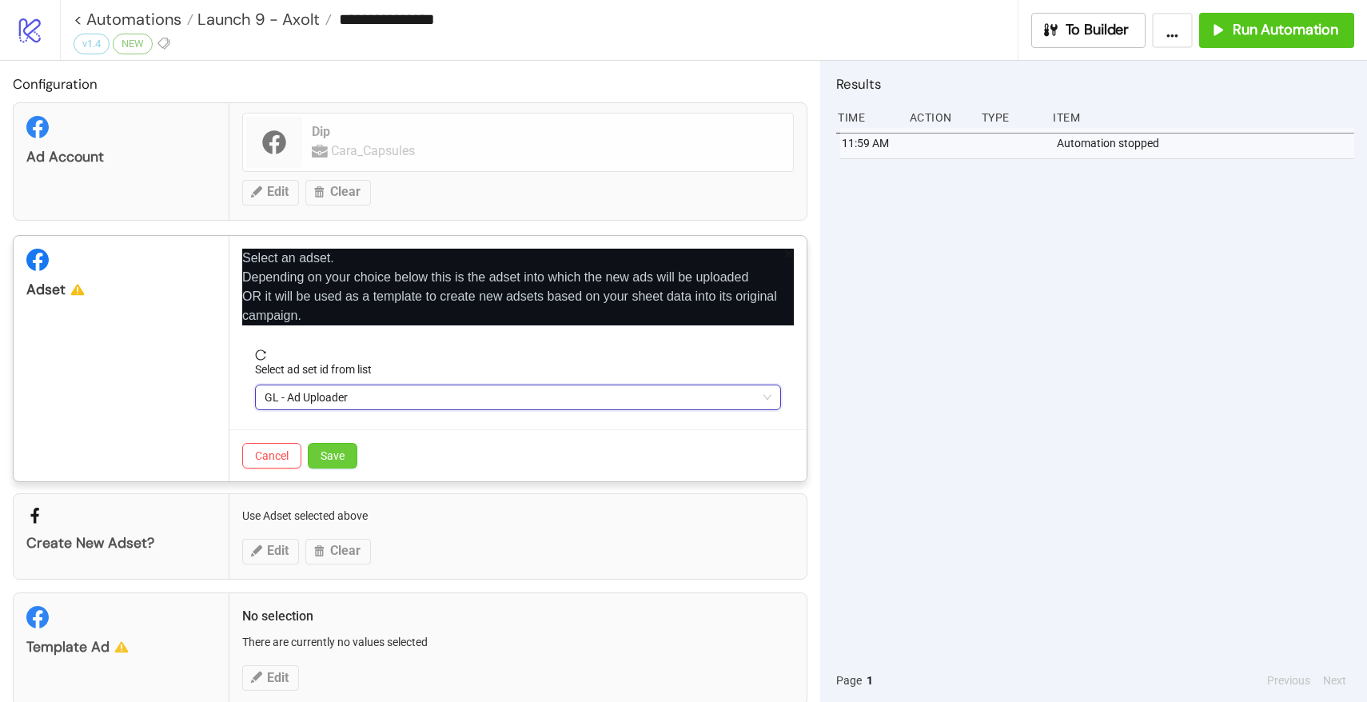
click at [335, 451] on span "Save" at bounding box center [333, 455] width 24 height 13
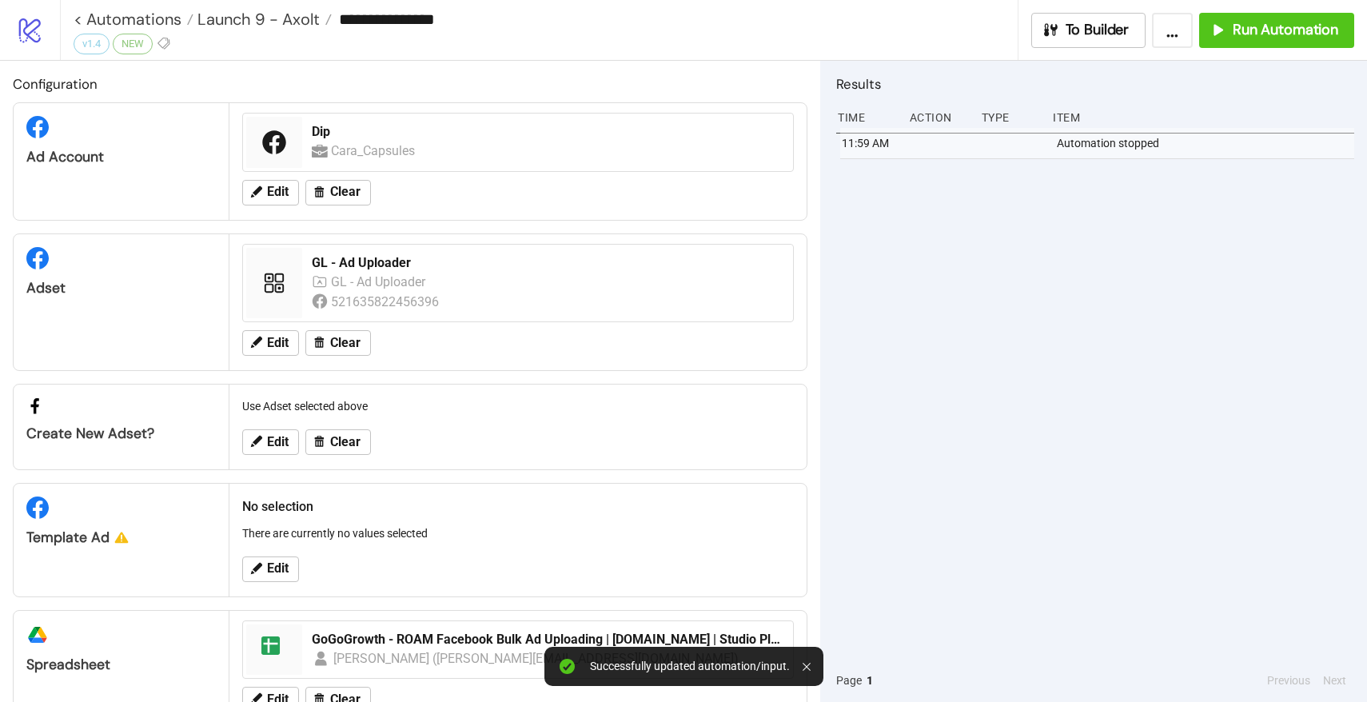
scroll to position [51, 0]
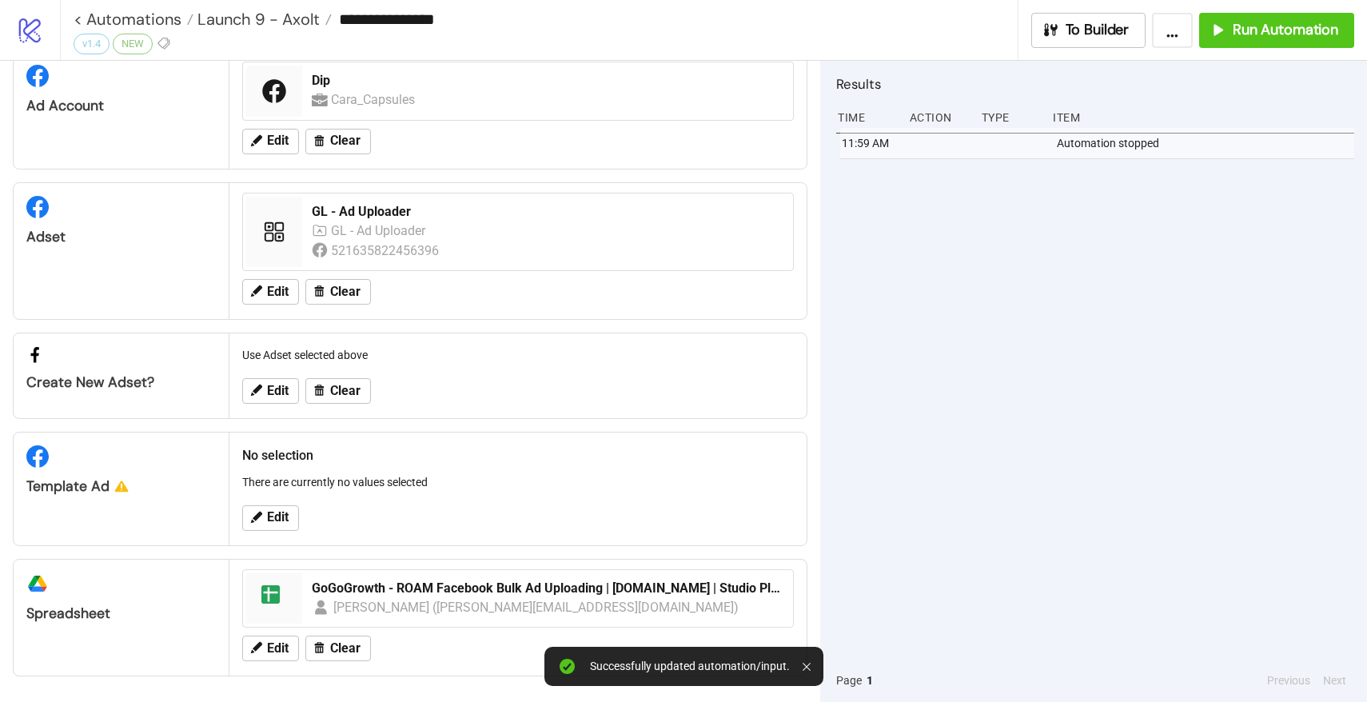
click at [278, 502] on div "Edit" at bounding box center [518, 518] width 565 height 42
click at [277, 505] on button "Edit" at bounding box center [270, 518] width 57 height 26
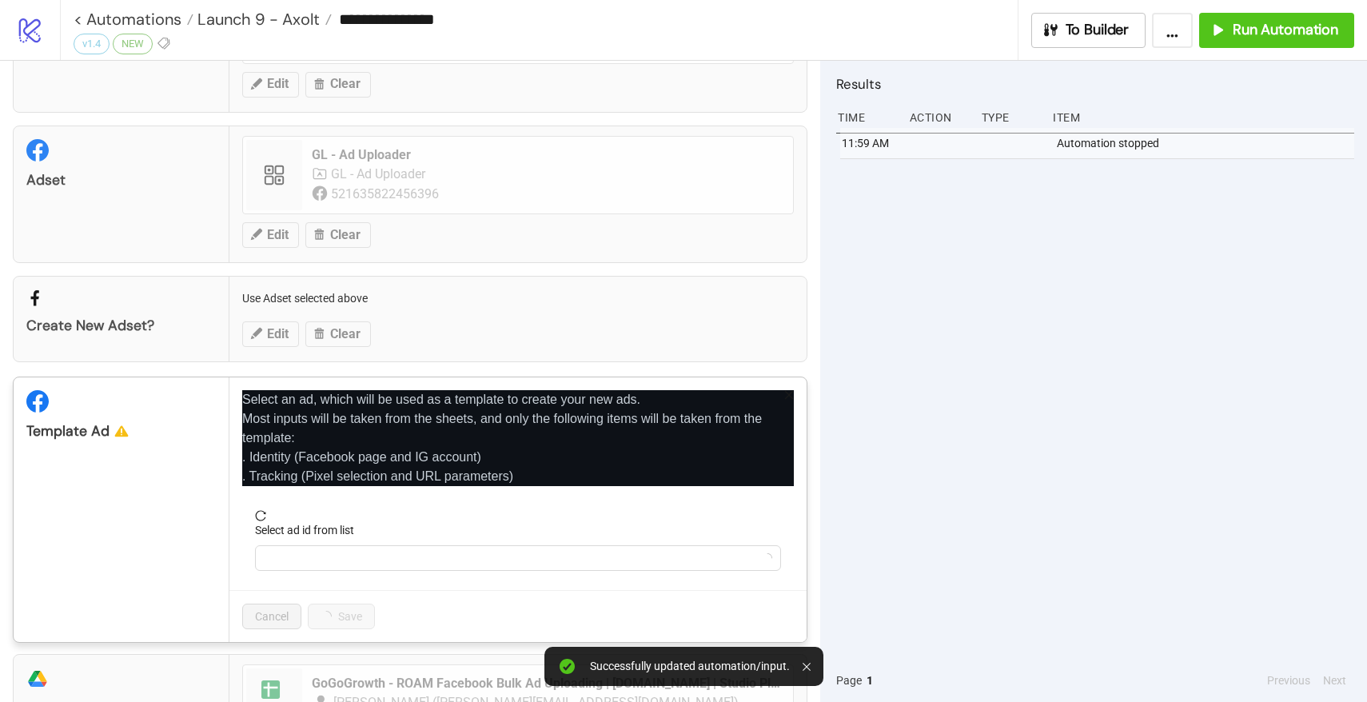
scroll to position [173, 0]
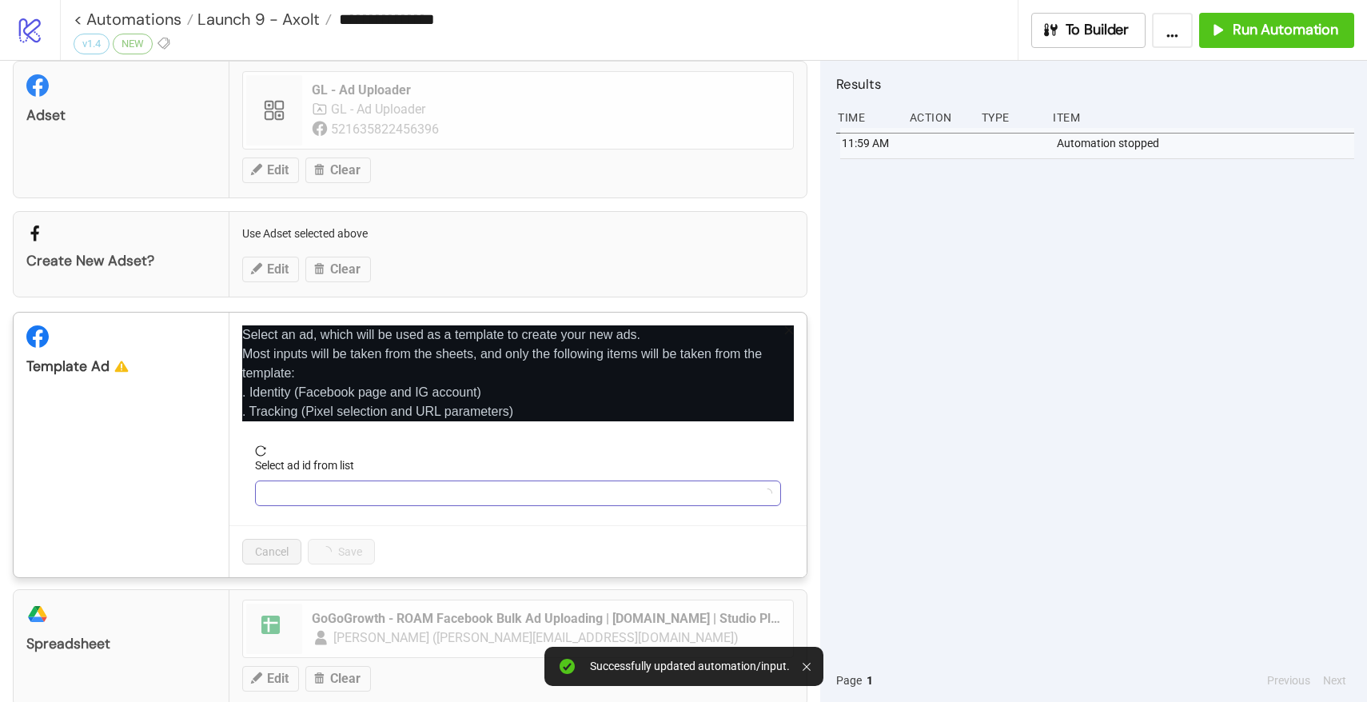
click at [364, 499] on input "Select ad id from list" at bounding box center [511, 493] width 493 height 24
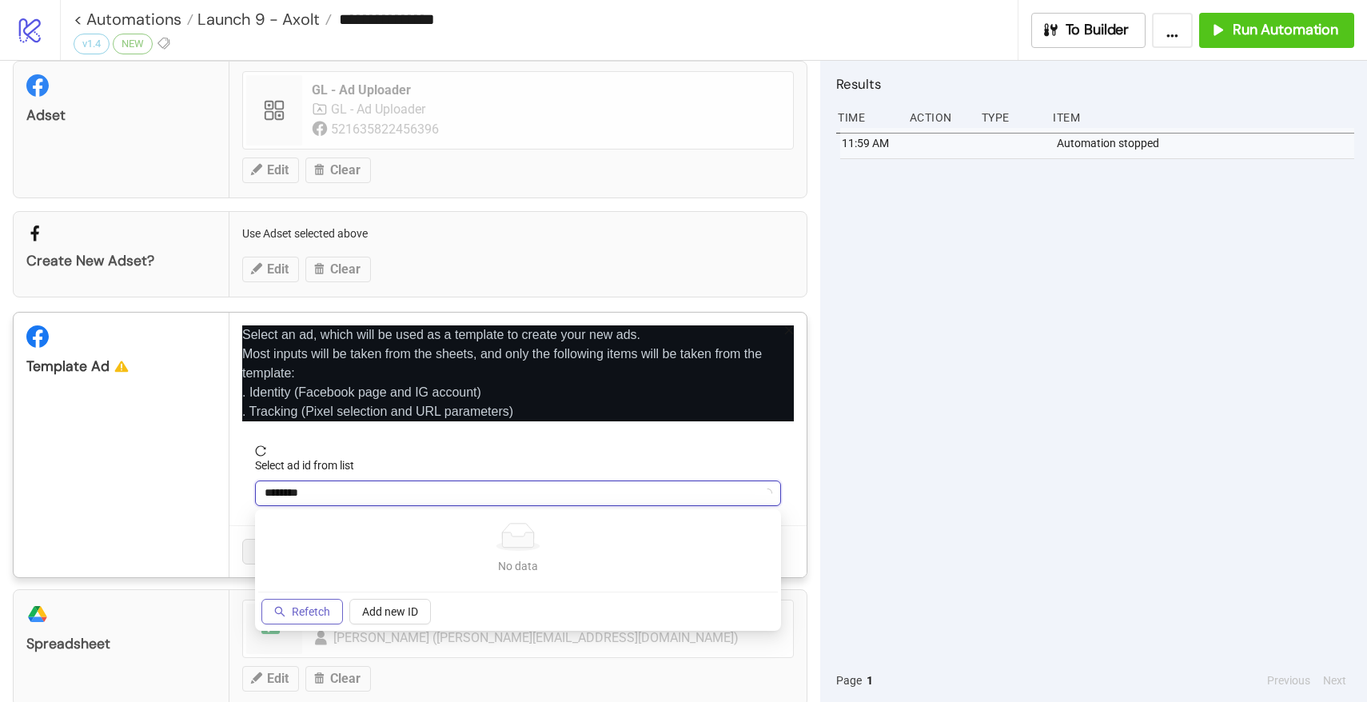
type input "********"
click at [317, 614] on span "Refetch" at bounding box center [311, 611] width 38 height 13
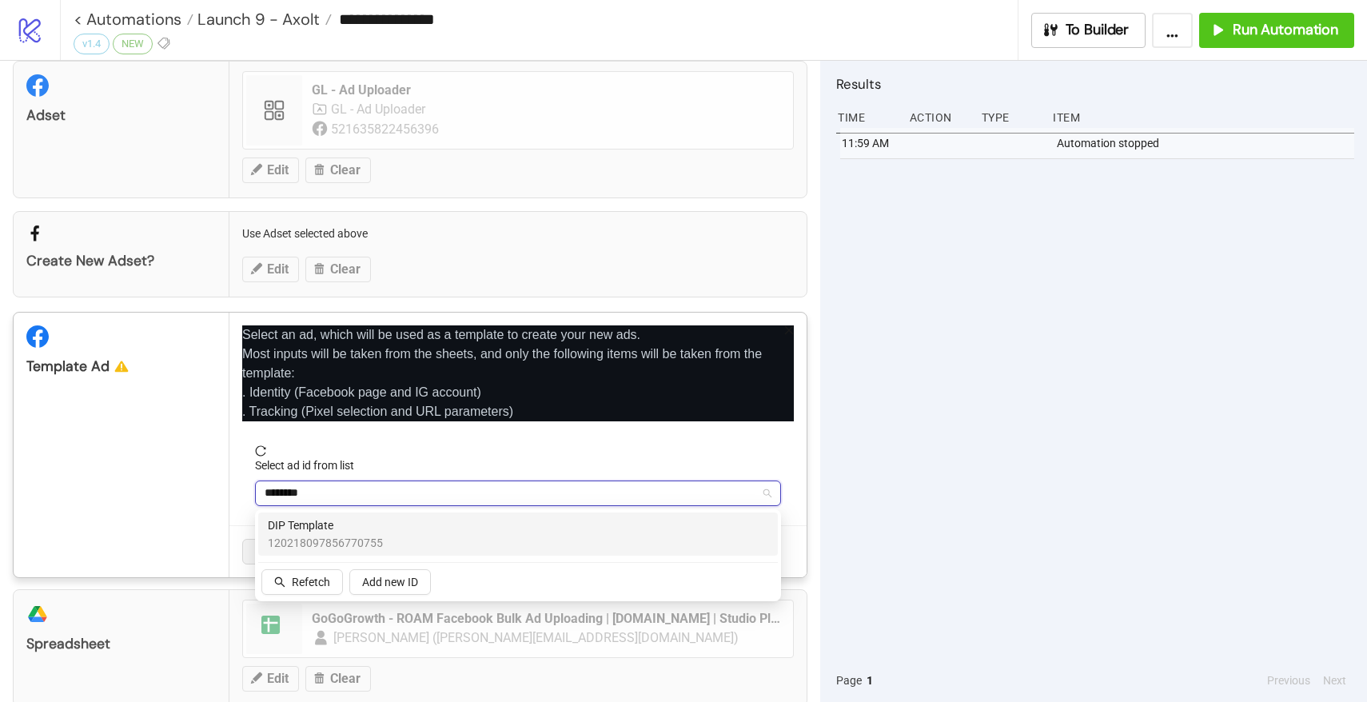
click at [337, 552] on div "DIP Template 120218097856770755" at bounding box center [518, 534] width 520 height 43
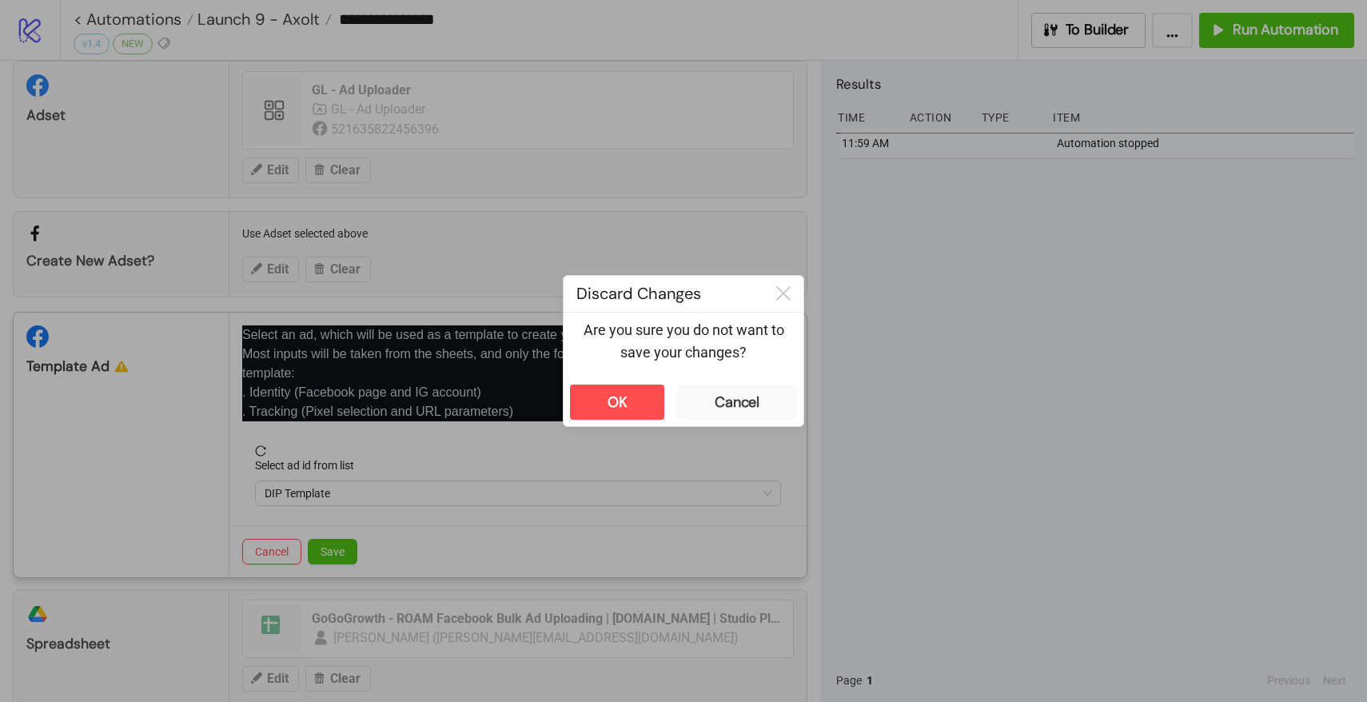
click at [749, 384] on div "OK Cancel" at bounding box center [684, 402] width 240 height 48
click at [728, 397] on div "Cancel" at bounding box center [737, 402] width 45 height 18
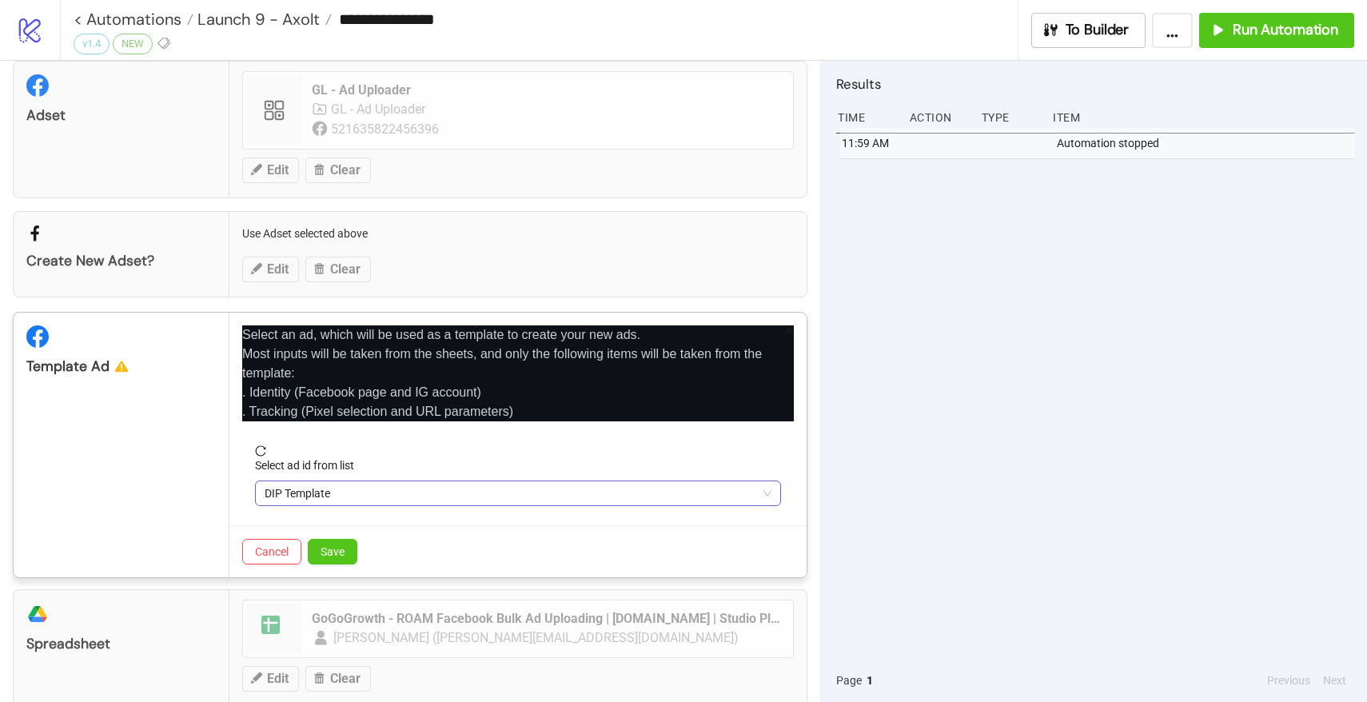
click at [365, 501] on span "DIP Template" at bounding box center [518, 493] width 507 height 24
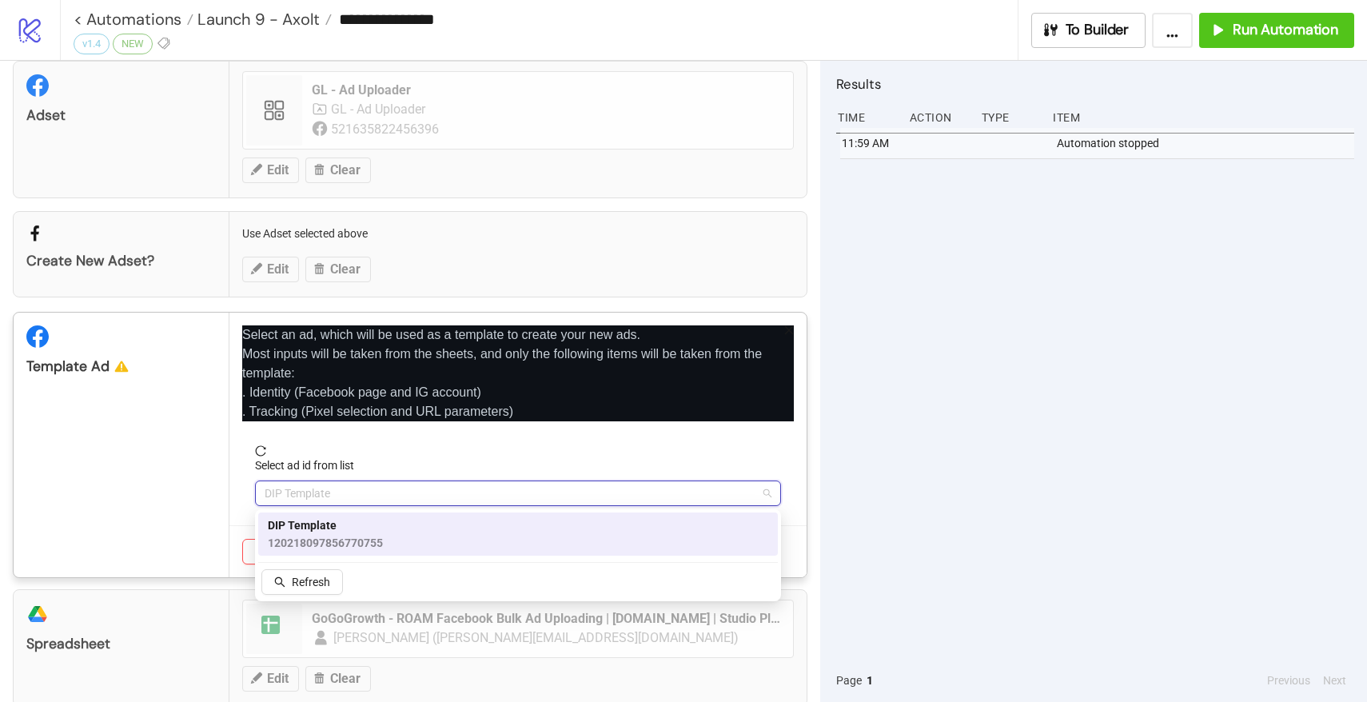
click at [347, 532] on span "DIP Template" at bounding box center [325, 526] width 115 height 18
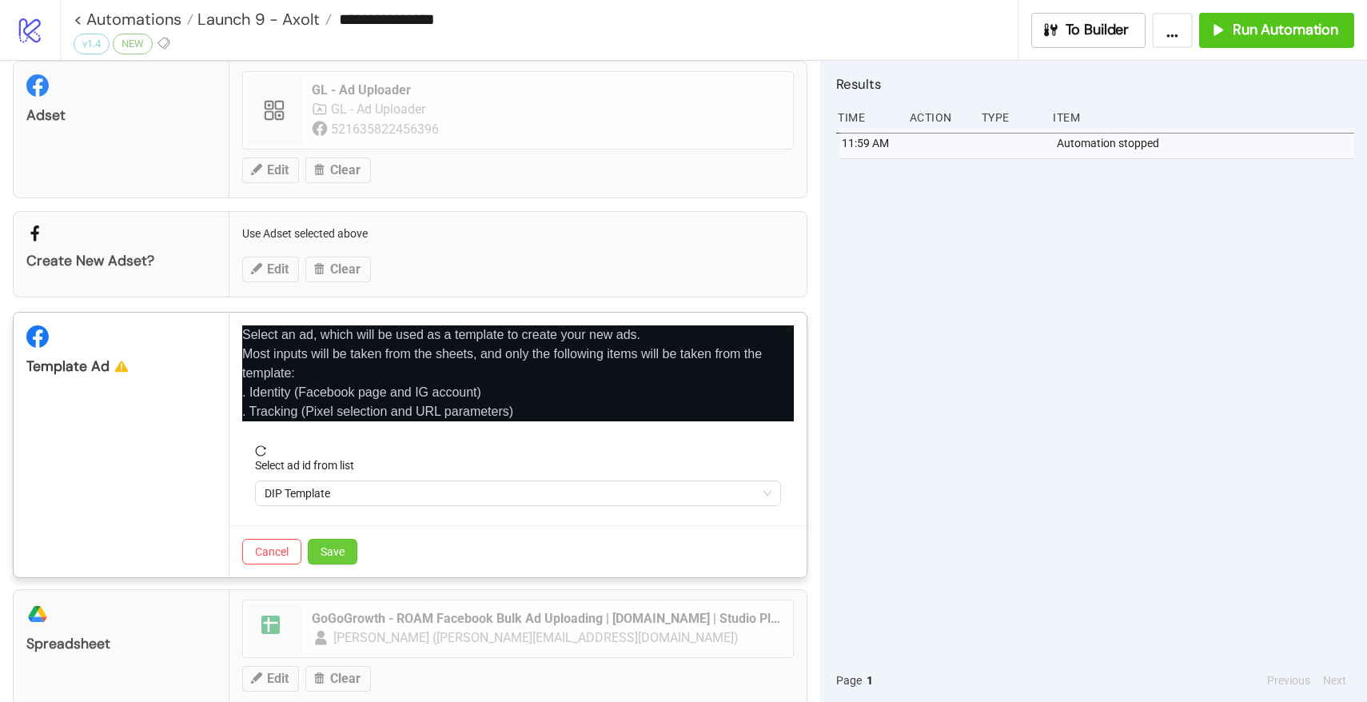
click at [345, 554] on span "Save" at bounding box center [333, 551] width 24 height 13
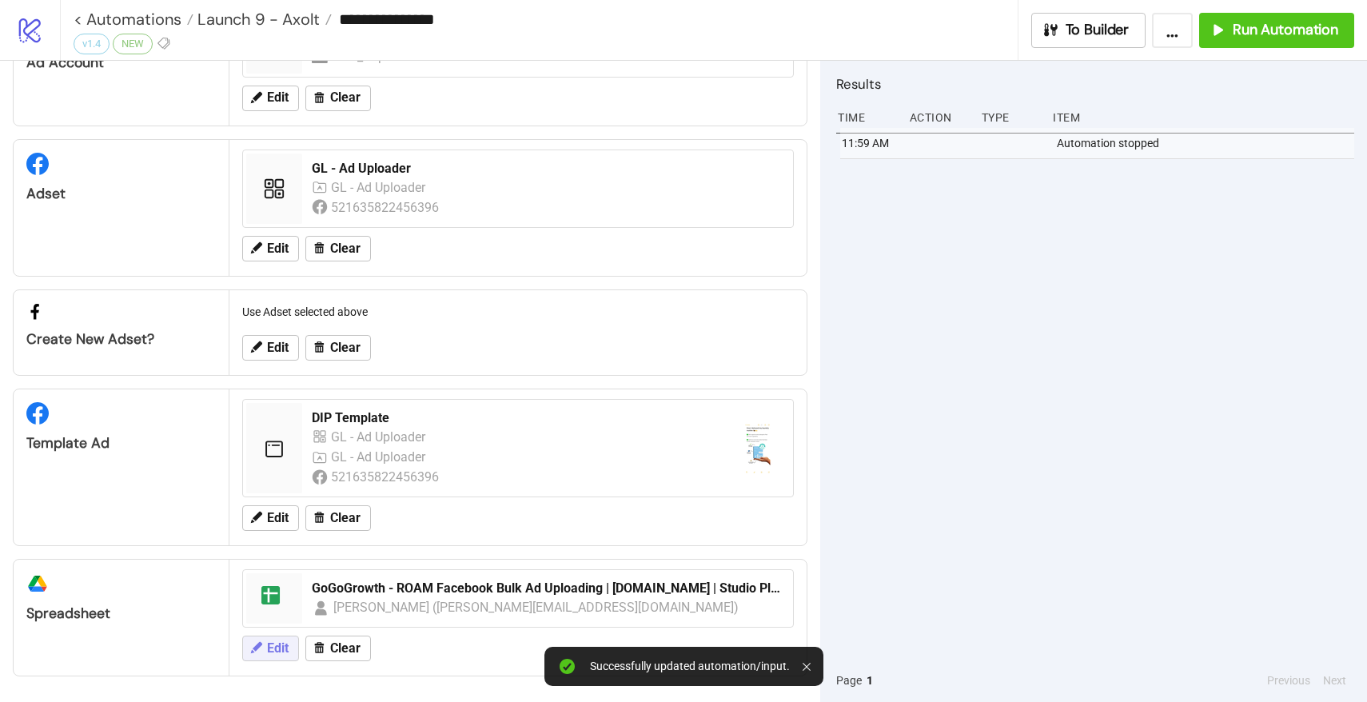
click at [268, 641] on span "Edit" at bounding box center [278, 648] width 22 height 14
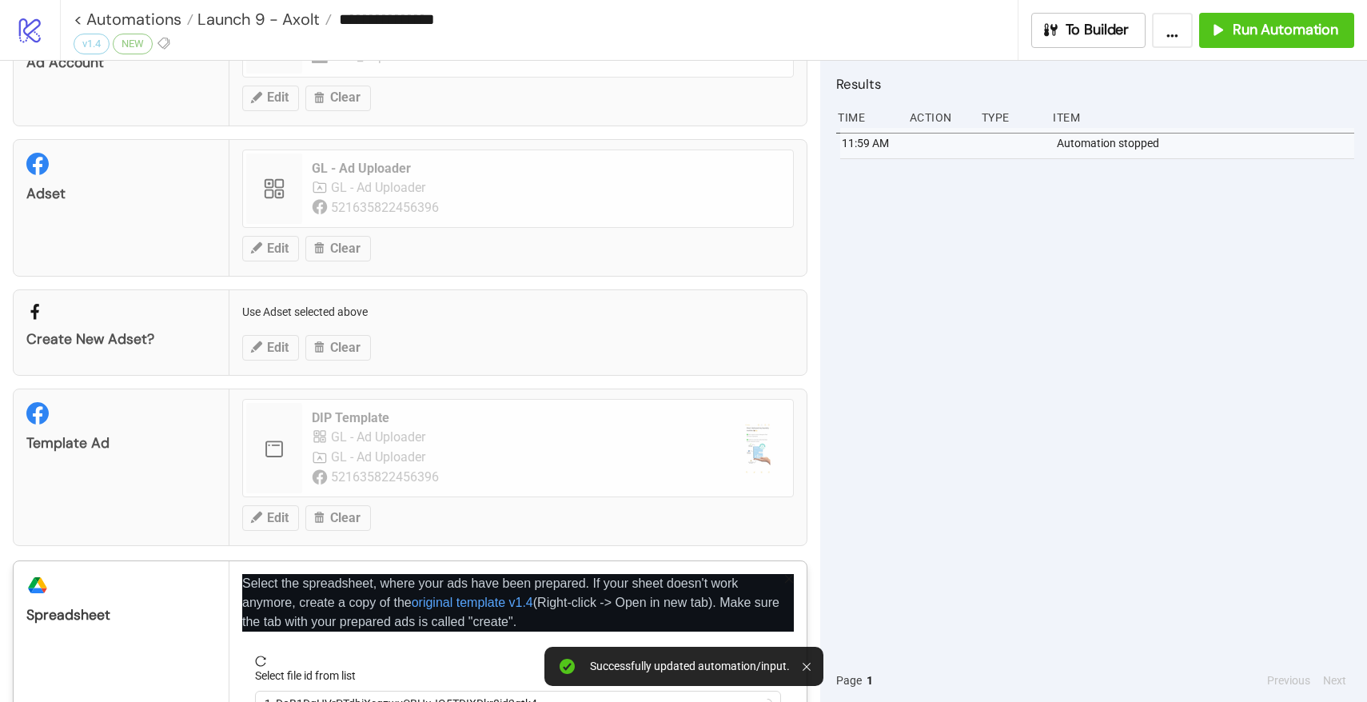
scroll to position [205, 0]
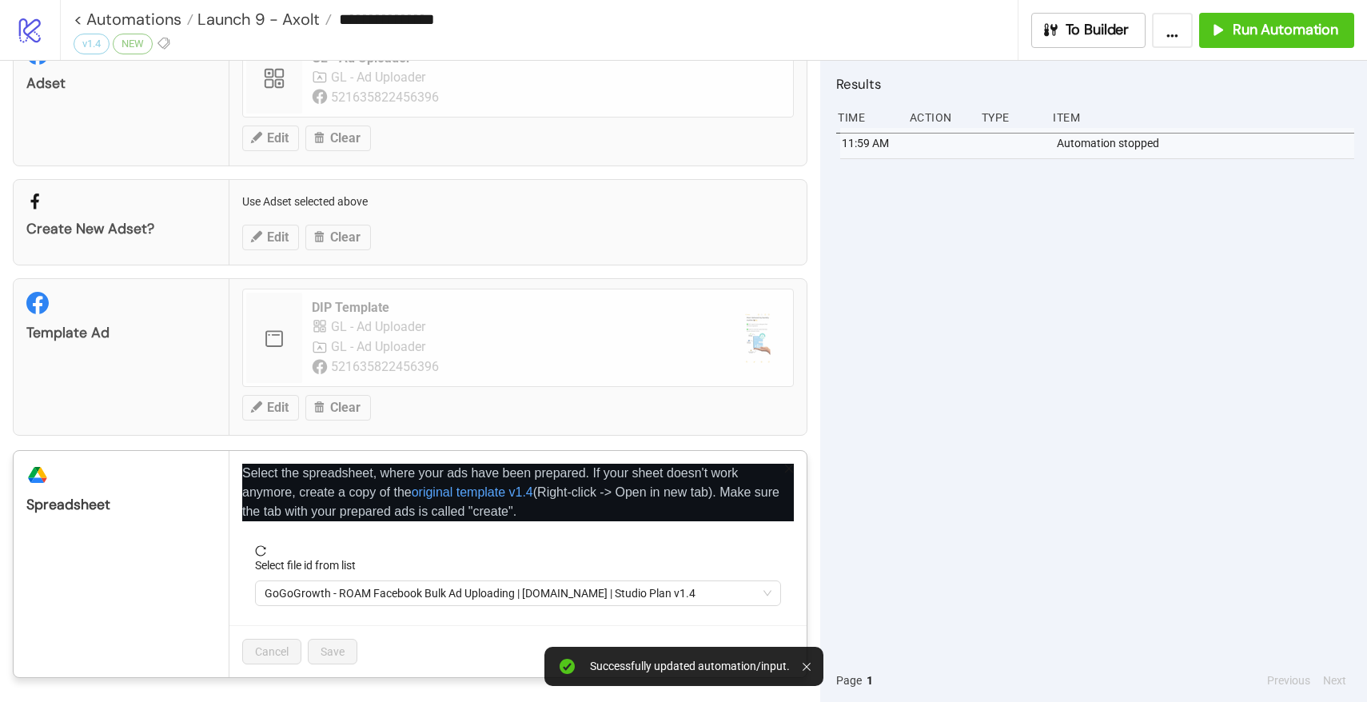
click at [354, 602] on span "GoGoGrowth - ROAM Facebook Bulk Ad Uploading | [DOMAIN_NAME] | Studio Plan v1.4" at bounding box center [518, 593] width 507 height 24
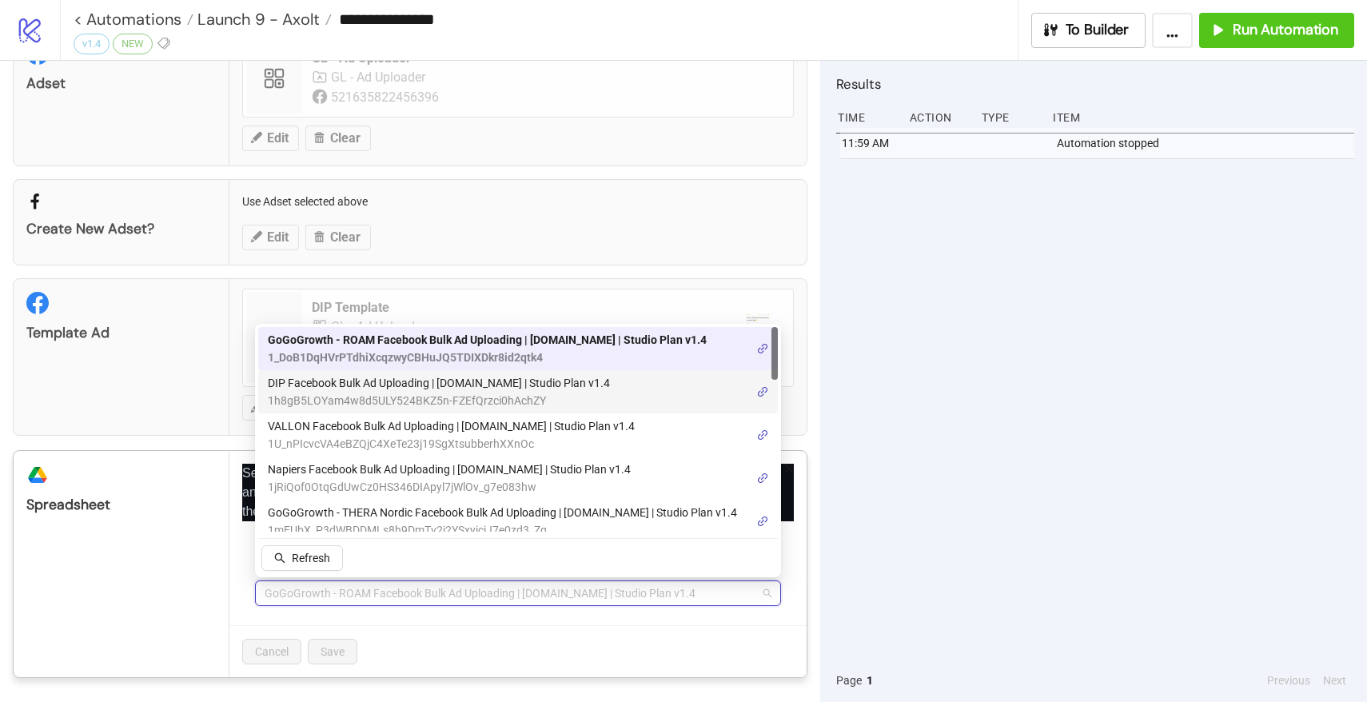
click at [384, 393] on span "1h8gB5LOYam4w8d5ULY524BKZ5n-FZEfQrzci0hAchZY" at bounding box center [439, 401] width 342 height 18
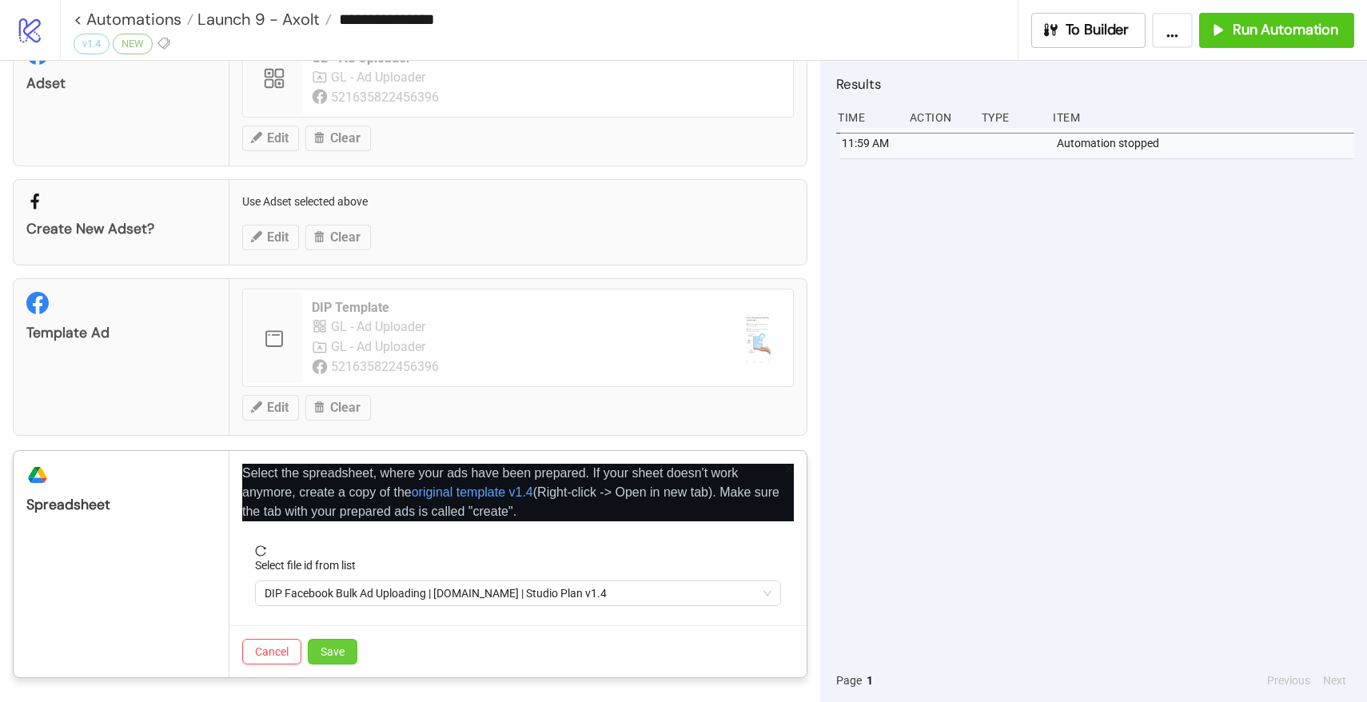
click at [339, 645] on span "Save" at bounding box center [333, 651] width 24 height 13
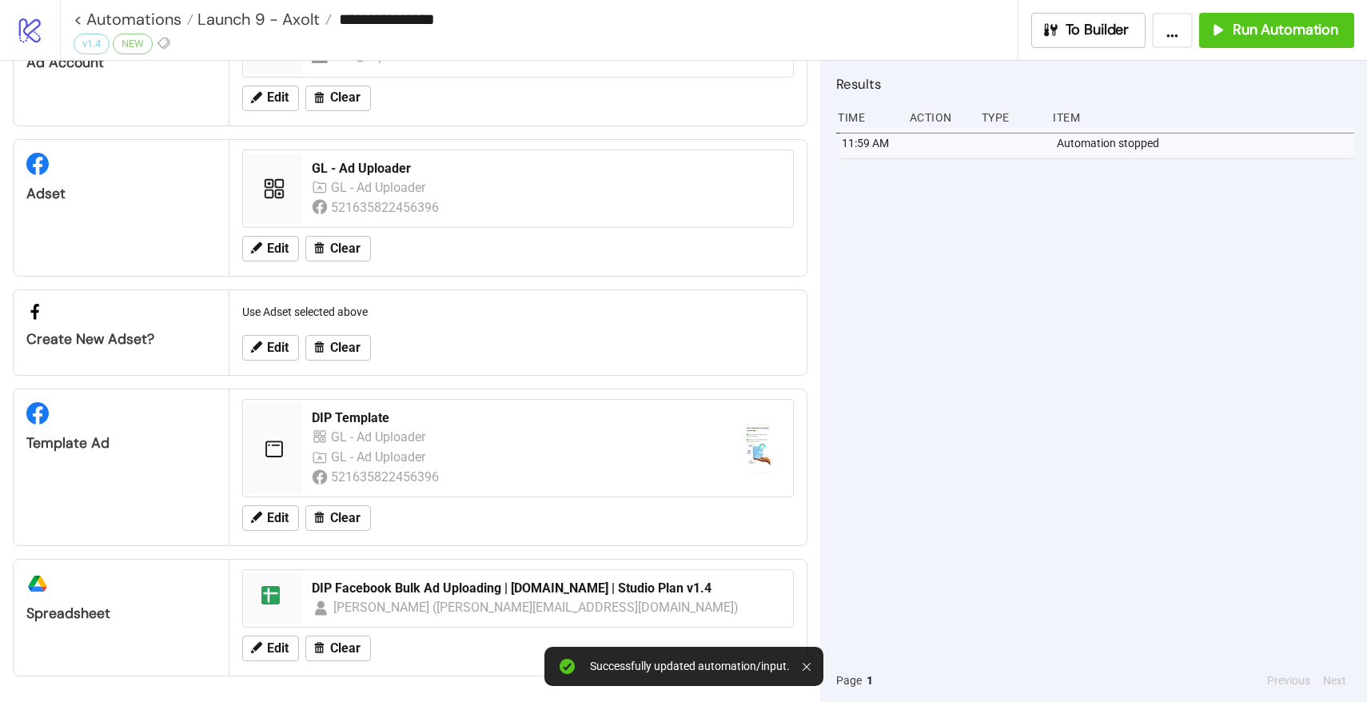
scroll to position [0, 0]
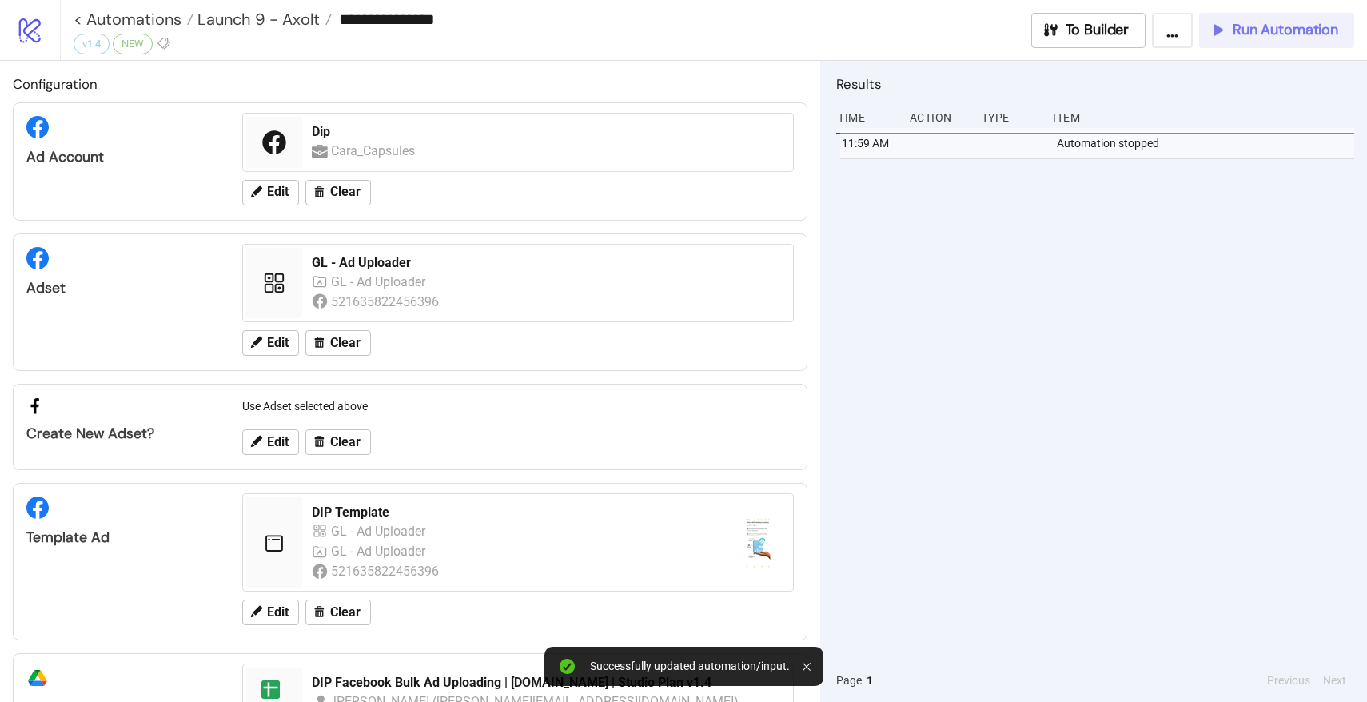
click at [1259, 37] on span "Run Automation" at bounding box center [1286, 30] width 106 height 18
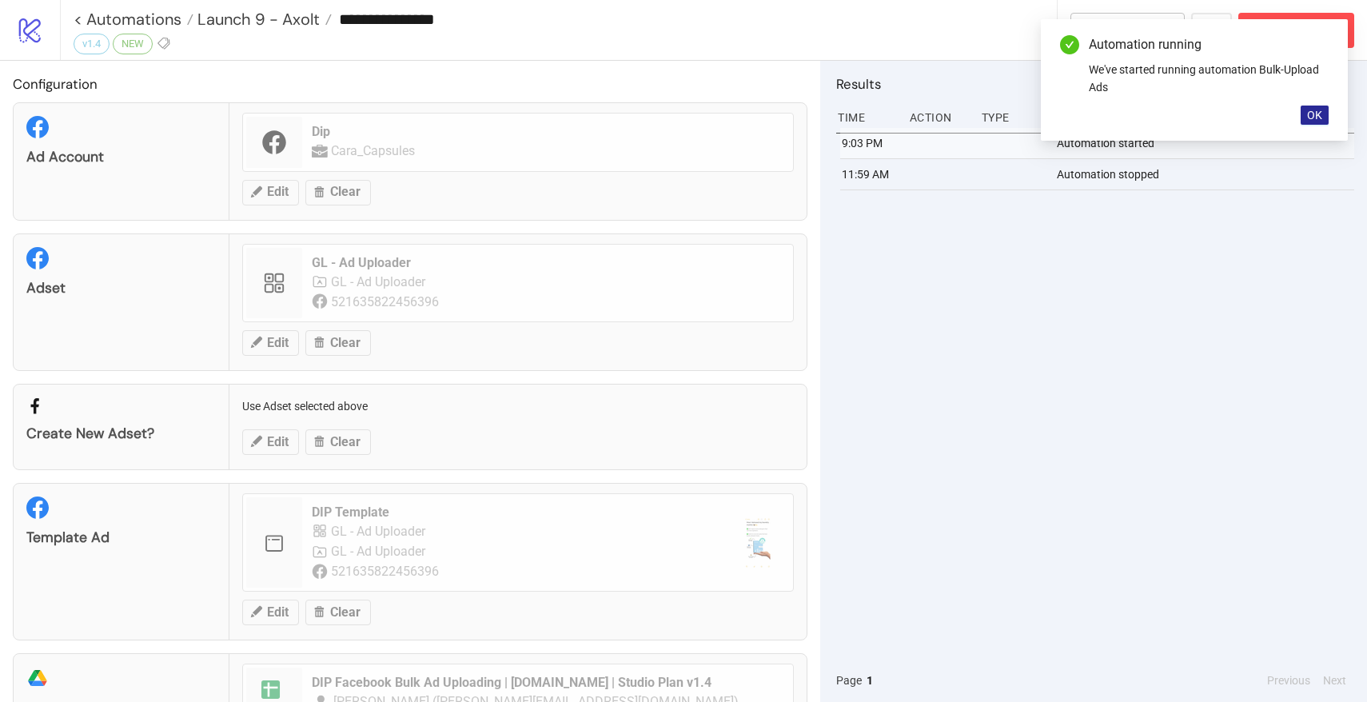
click at [1317, 112] on span "OK" at bounding box center [1314, 115] width 15 height 13
